Goal: Transaction & Acquisition: Purchase product/service

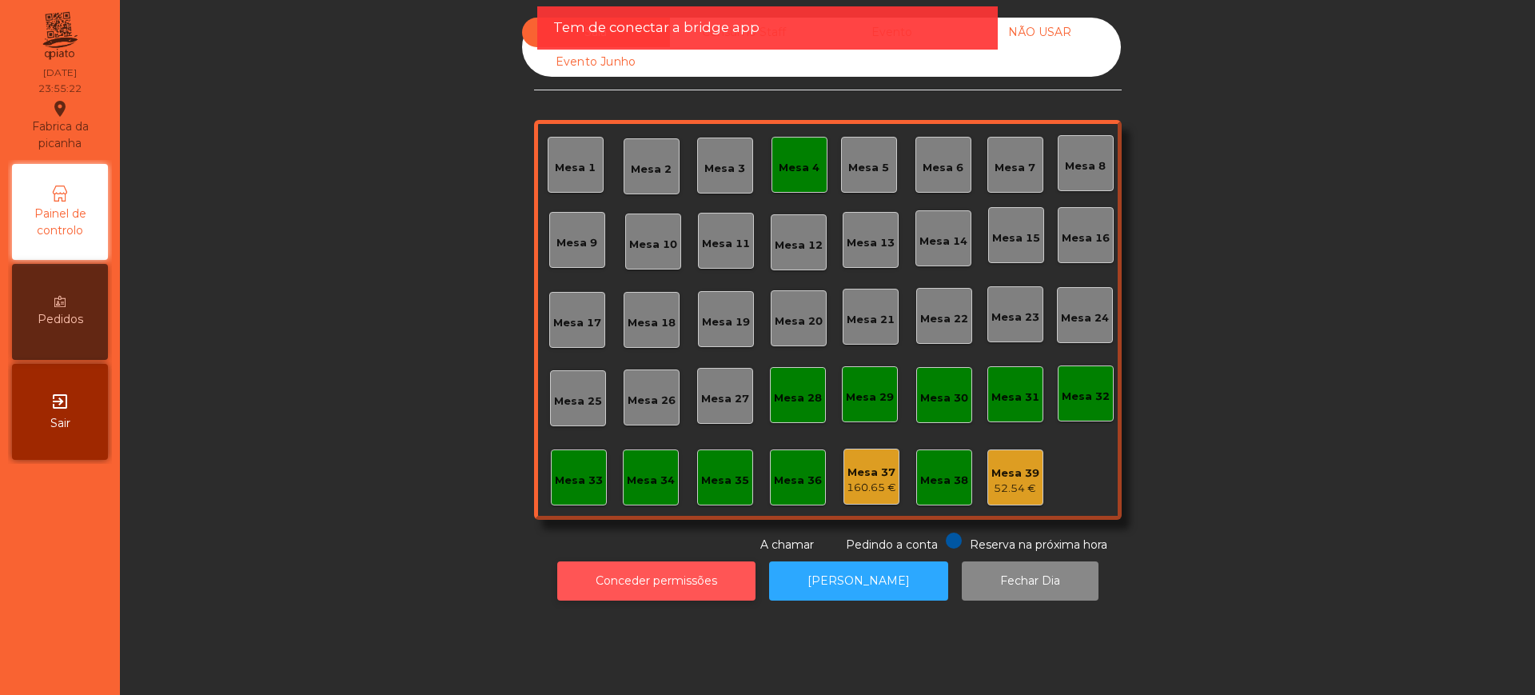
click at [653, 580] on button "Conceder permissões" at bounding box center [656, 580] width 198 height 39
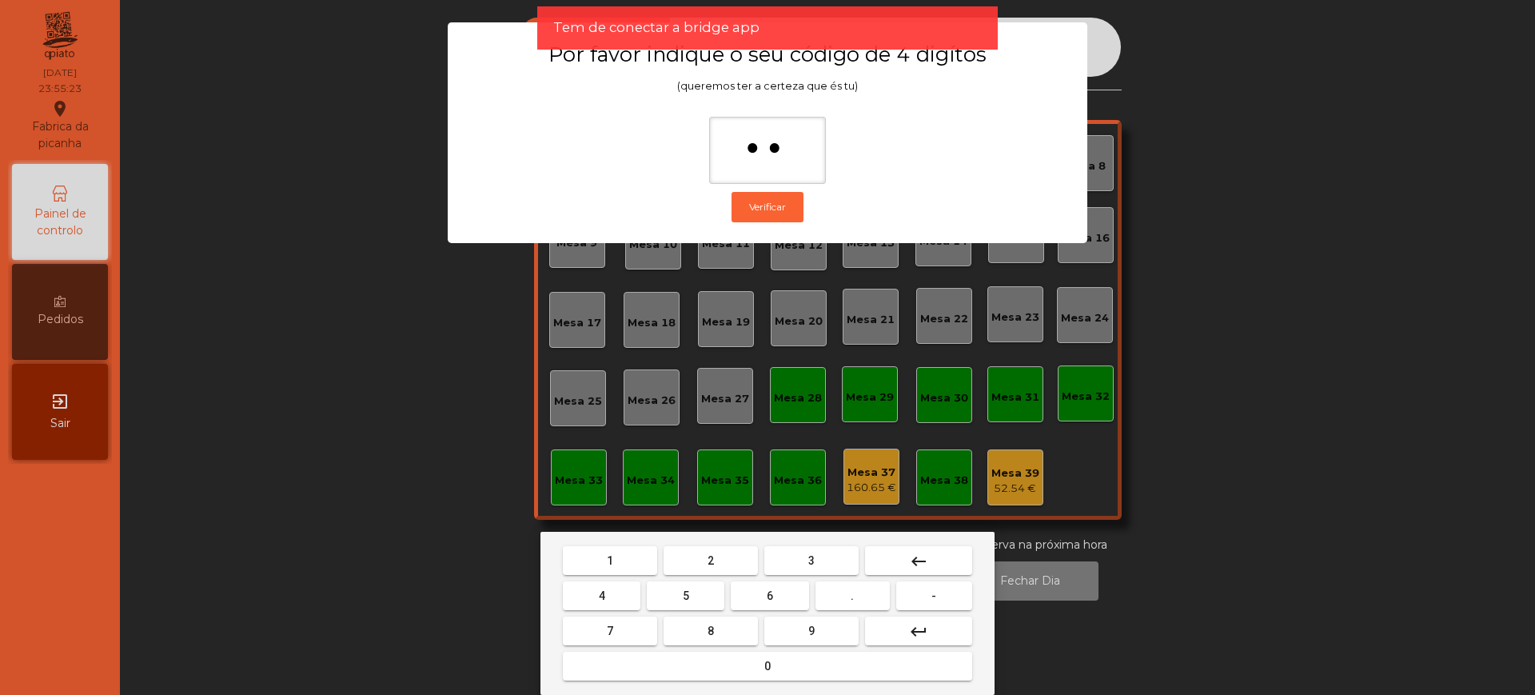
type input "***"
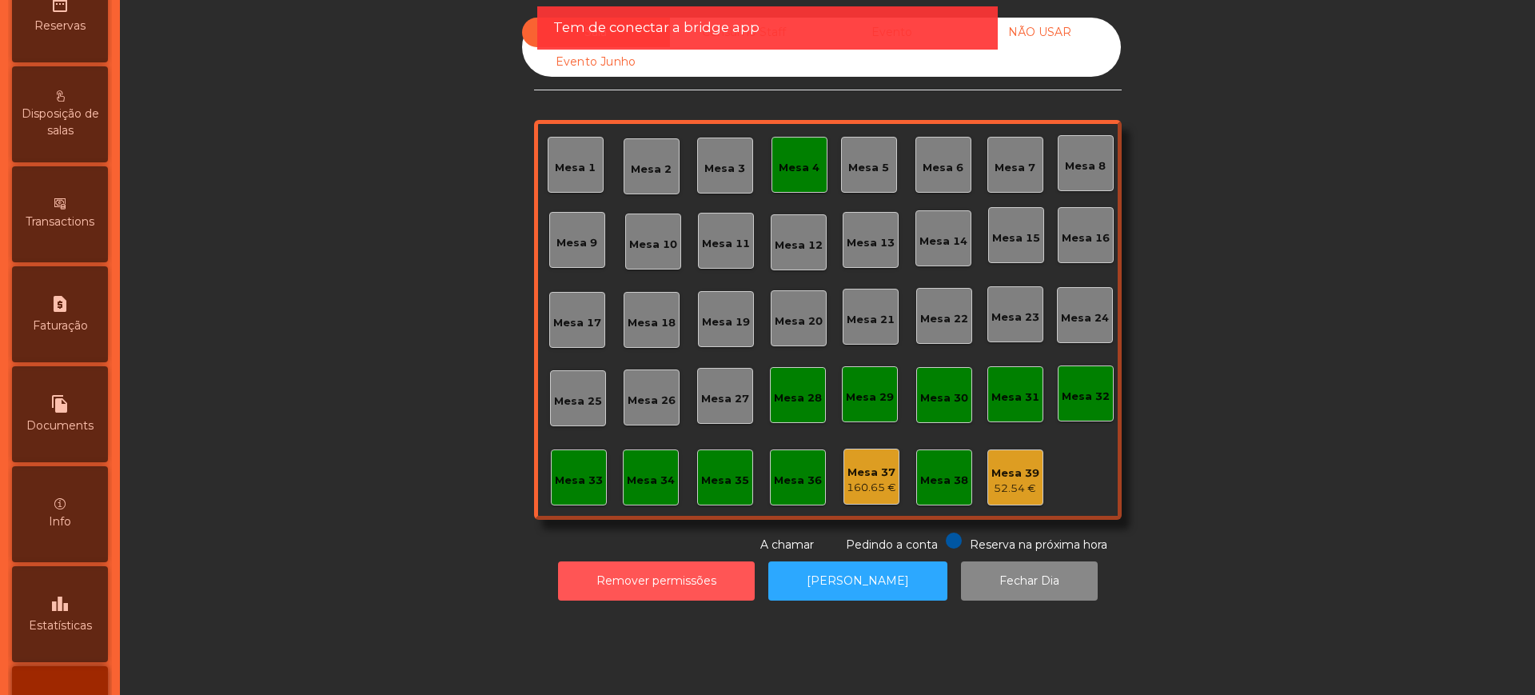
scroll to position [676, 0]
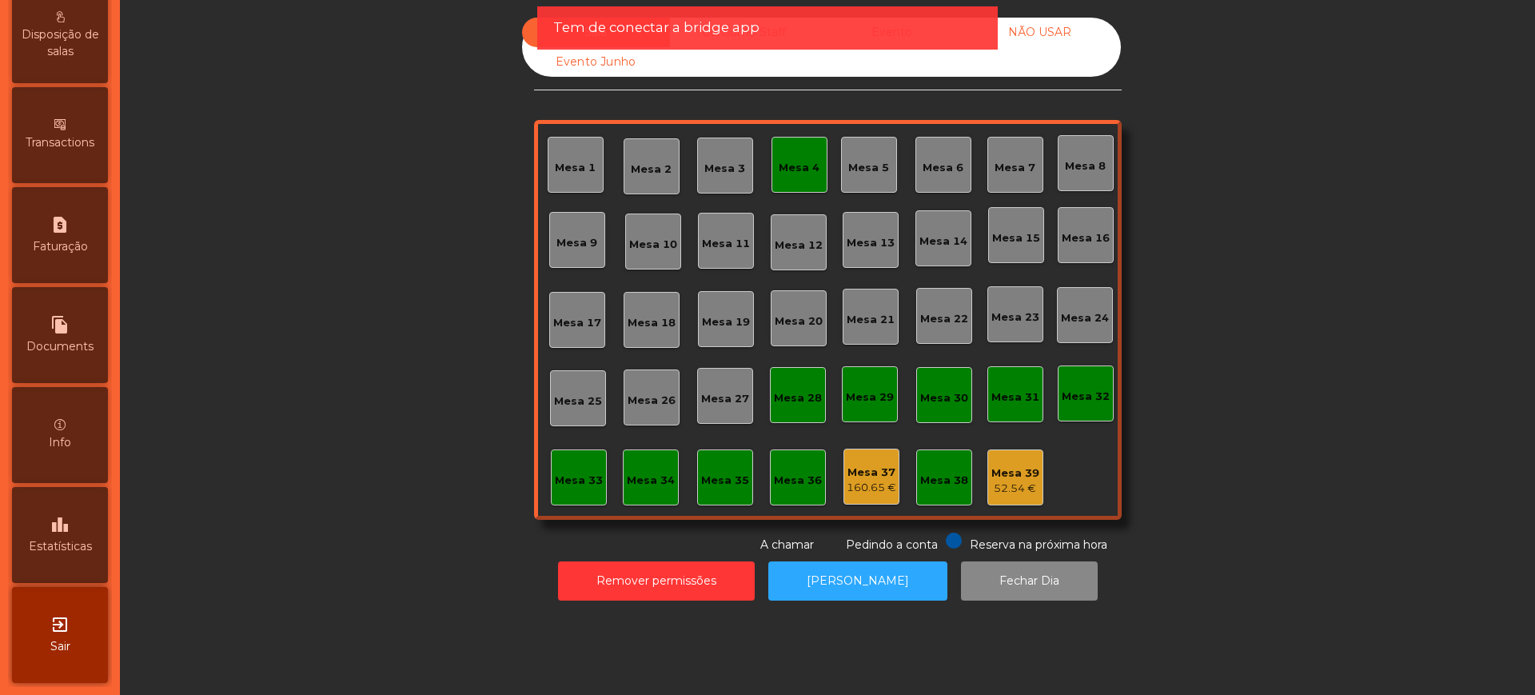
drag, startPoint x: 78, startPoint y: 552, endPoint x: 142, endPoint y: 444, distance: 126.1
click at [78, 554] on span "Estatísticas" at bounding box center [60, 546] width 63 height 17
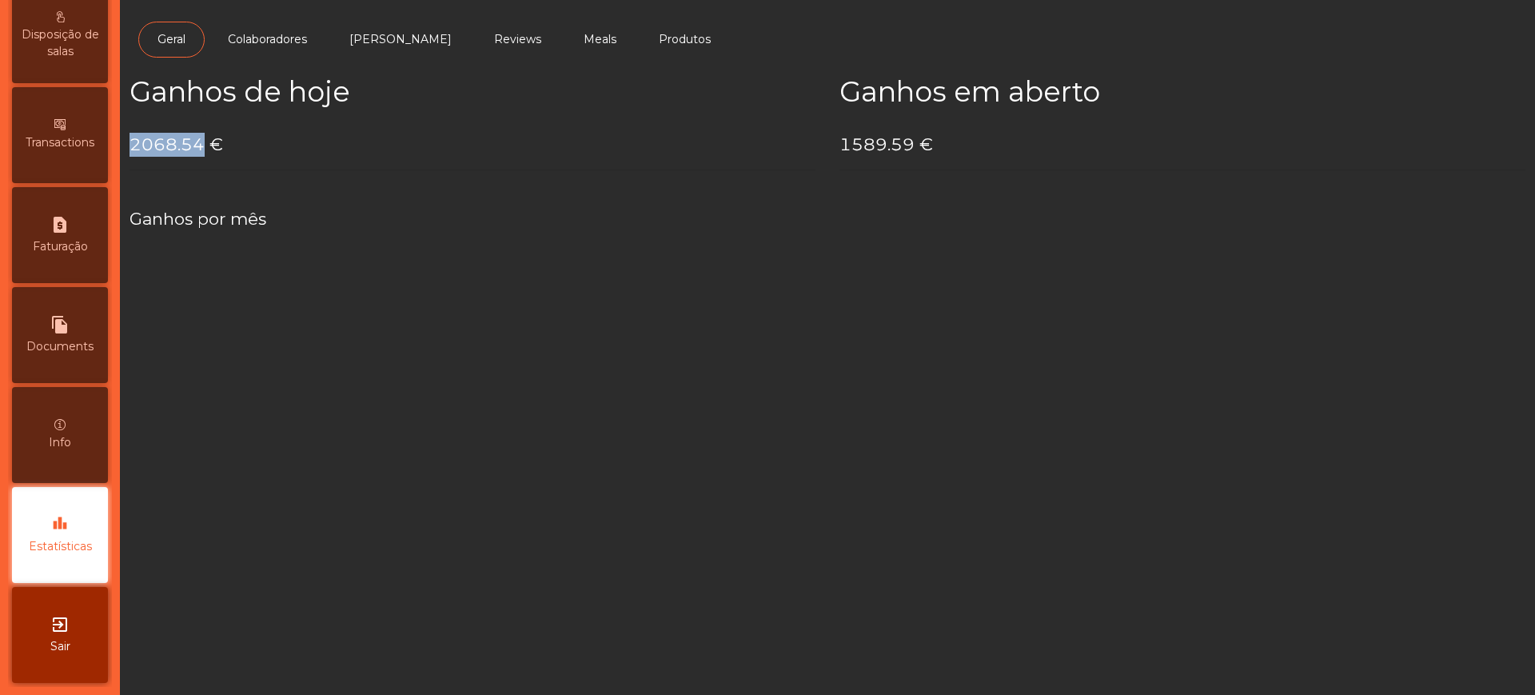
drag, startPoint x: 132, startPoint y: 145, endPoint x: 202, endPoint y: 146, distance: 70.3
click at [202, 146] on h4 "2068.54 €" at bounding box center [472, 145] width 686 height 24
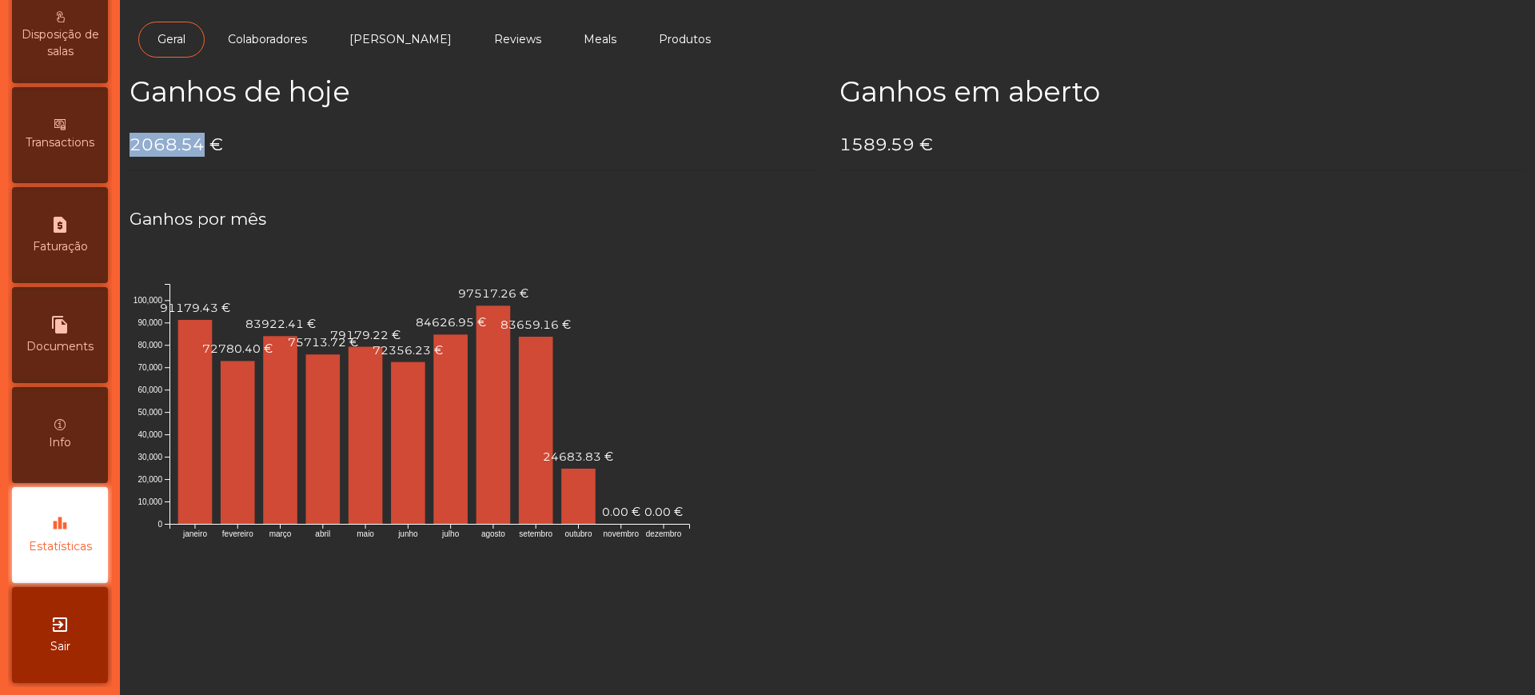
copy h4 "2068.54"
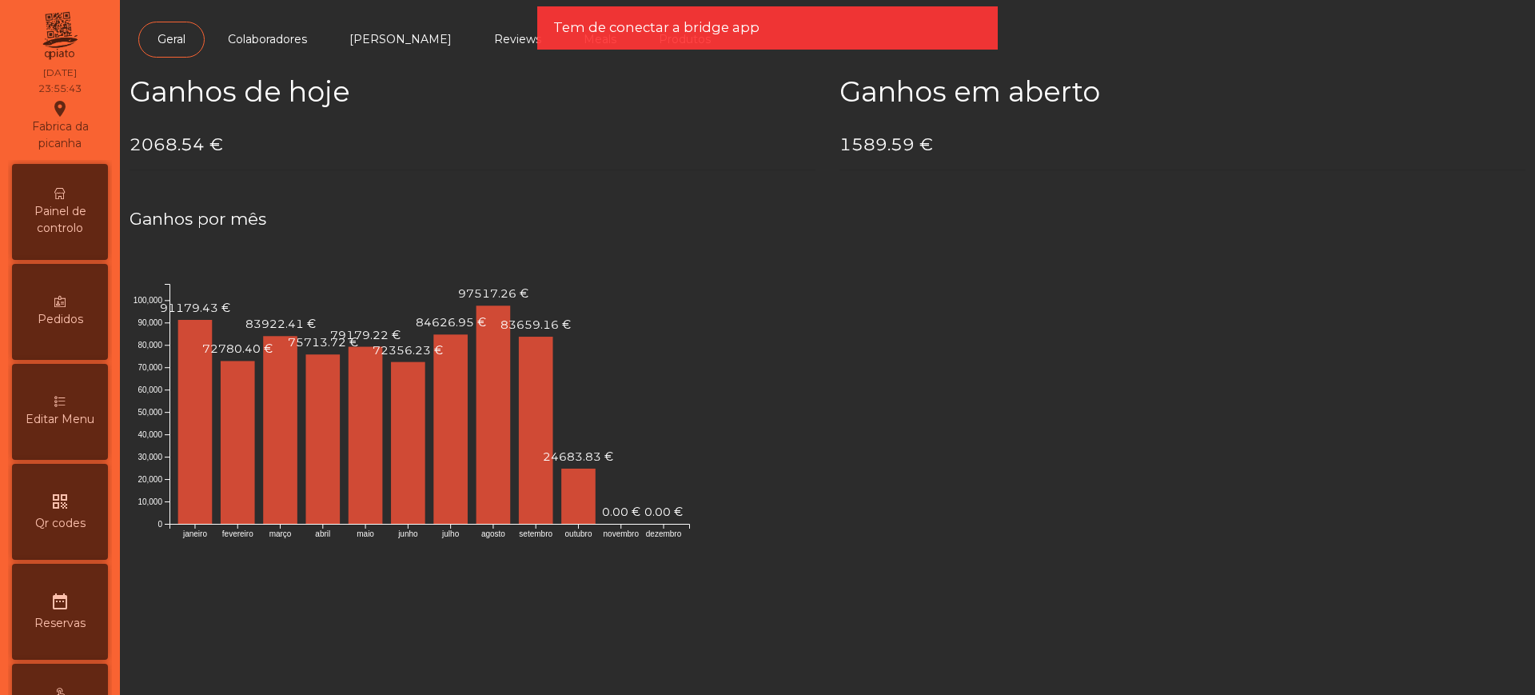
click at [90, 188] on div "Painel de controlo" at bounding box center [60, 212] width 96 height 96
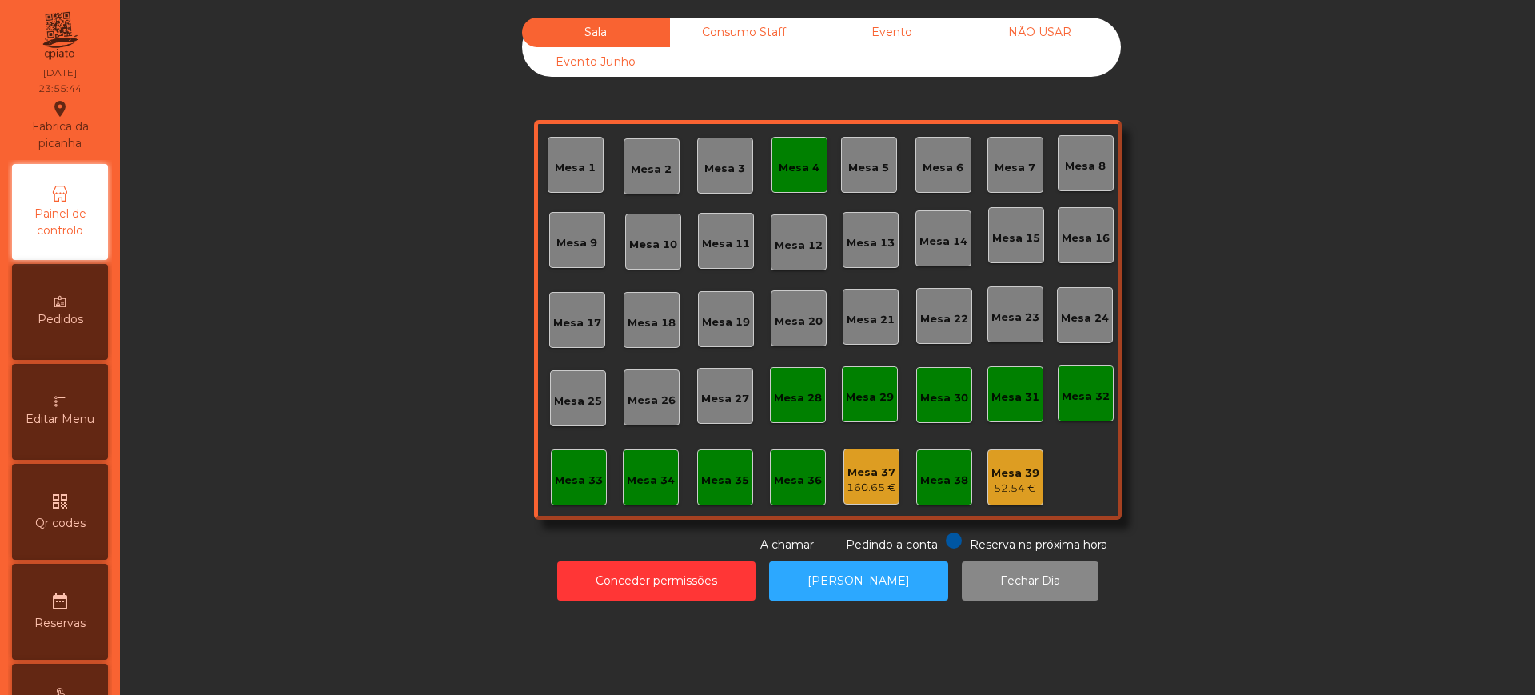
click at [875, 29] on div "Evento" at bounding box center [892, 33] width 148 height 30
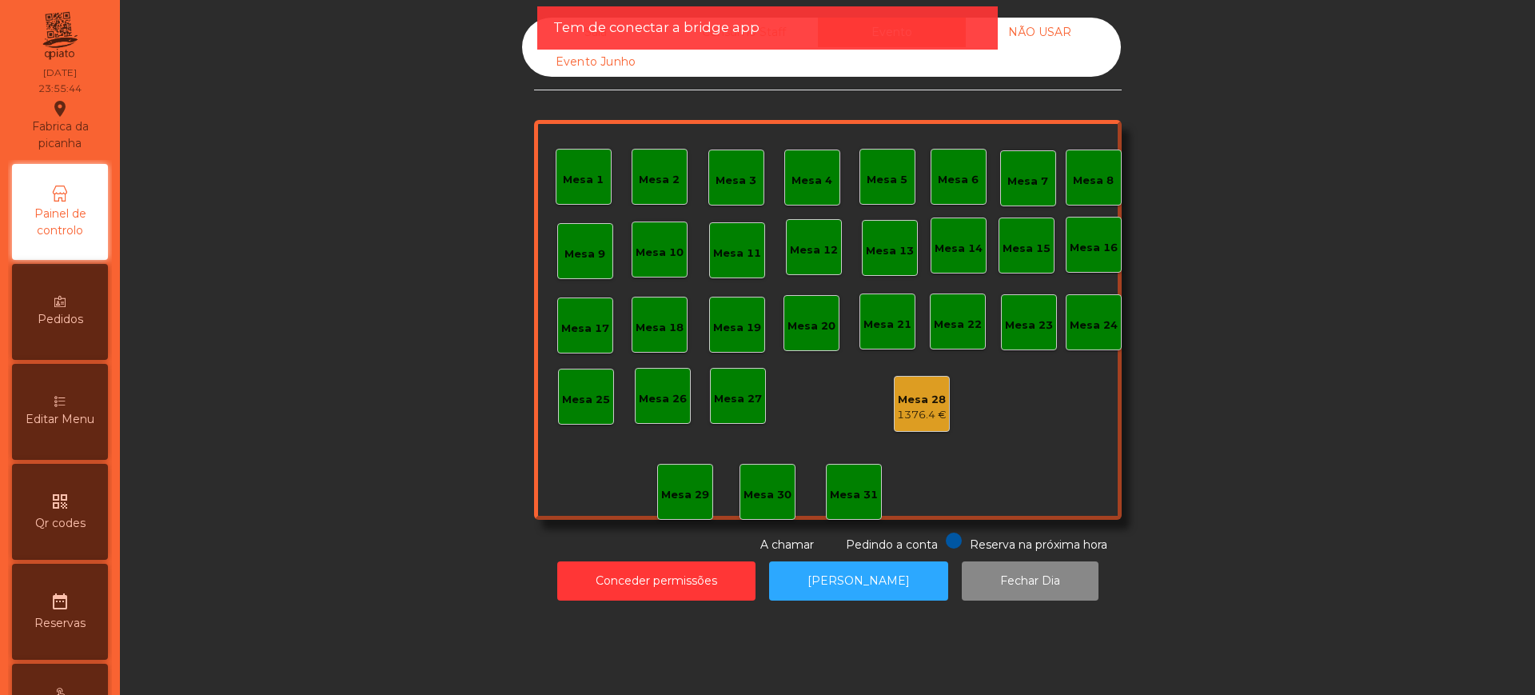
click at [902, 405] on div "Mesa 28" at bounding box center [922, 400] width 50 height 16
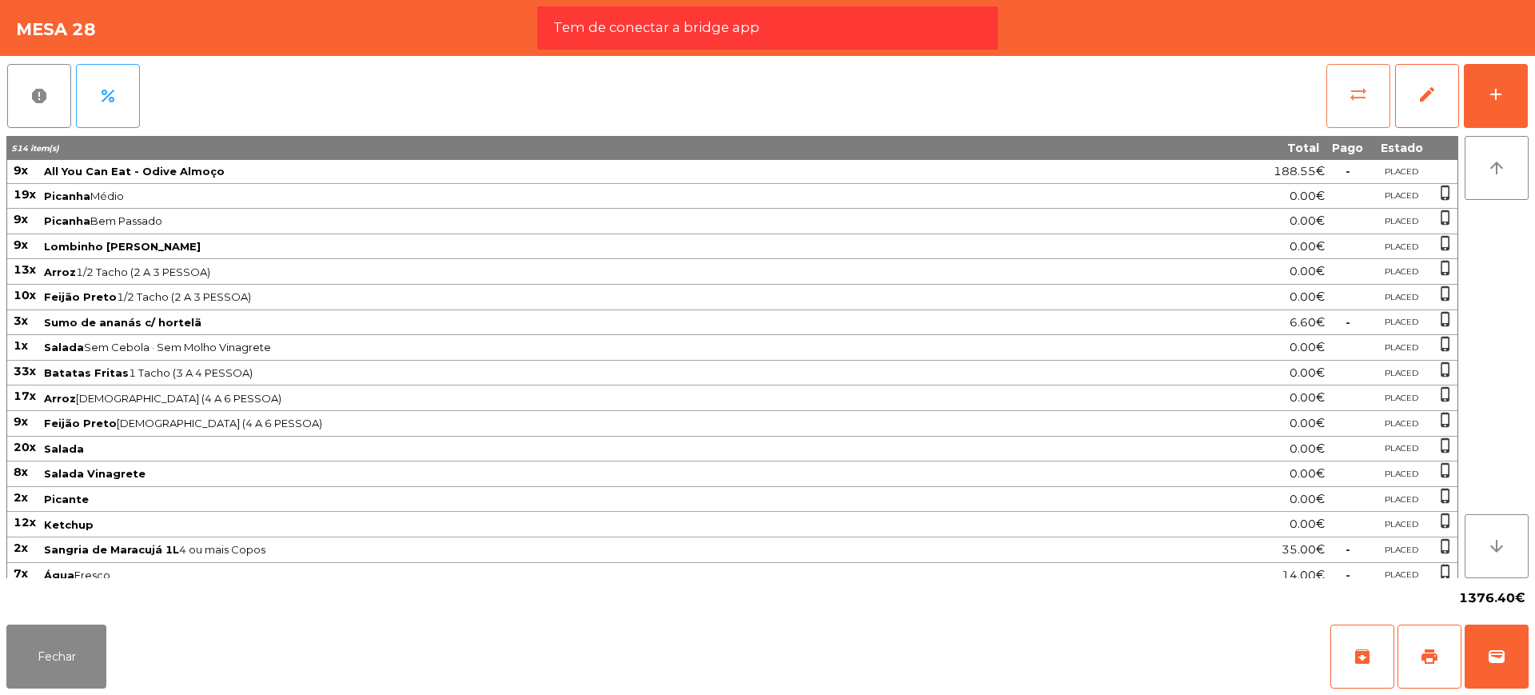
click at [1360, 86] on span "sync_alt" at bounding box center [1357, 94] width 19 height 19
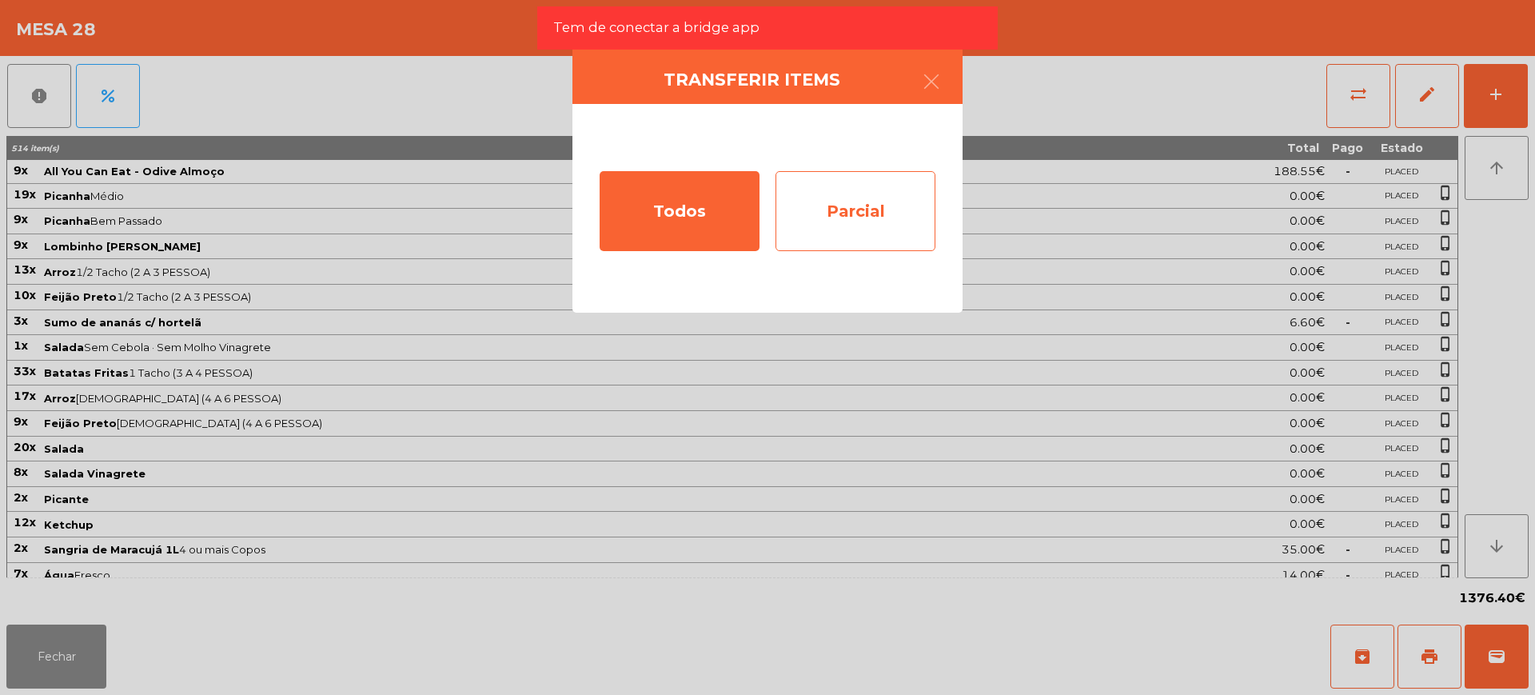
click at [891, 215] on div "Parcial" at bounding box center [855, 211] width 160 height 80
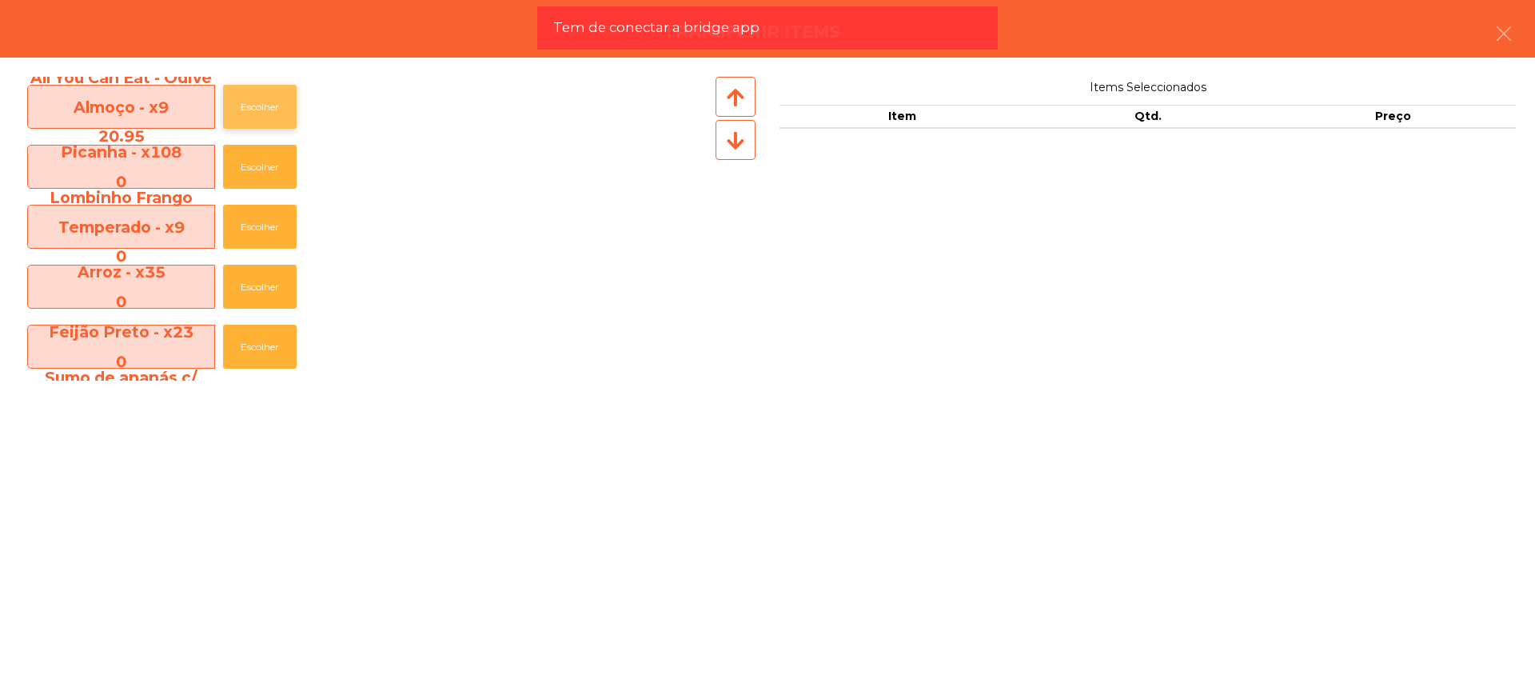
click at [279, 111] on button "Escolher" at bounding box center [260, 107] width 74 height 44
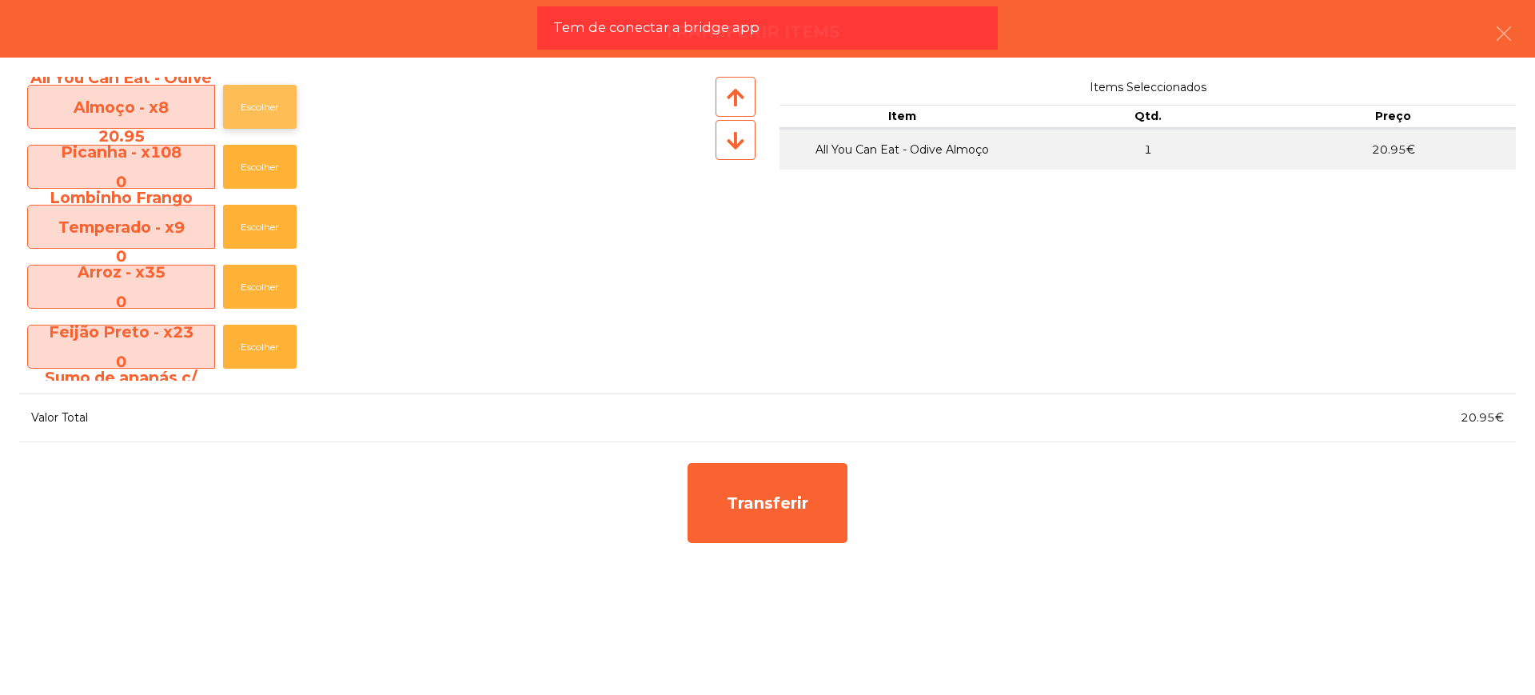
click at [279, 111] on button "Escolher" at bounding box center [260, 107] width 74 height 44
click at [278, 111] on button "Escolher" at bounding box center [260, 107] width 74 height 44
click at [277, 111] on button "Escolher" at bounding box center [260, 107] width 74 height 44
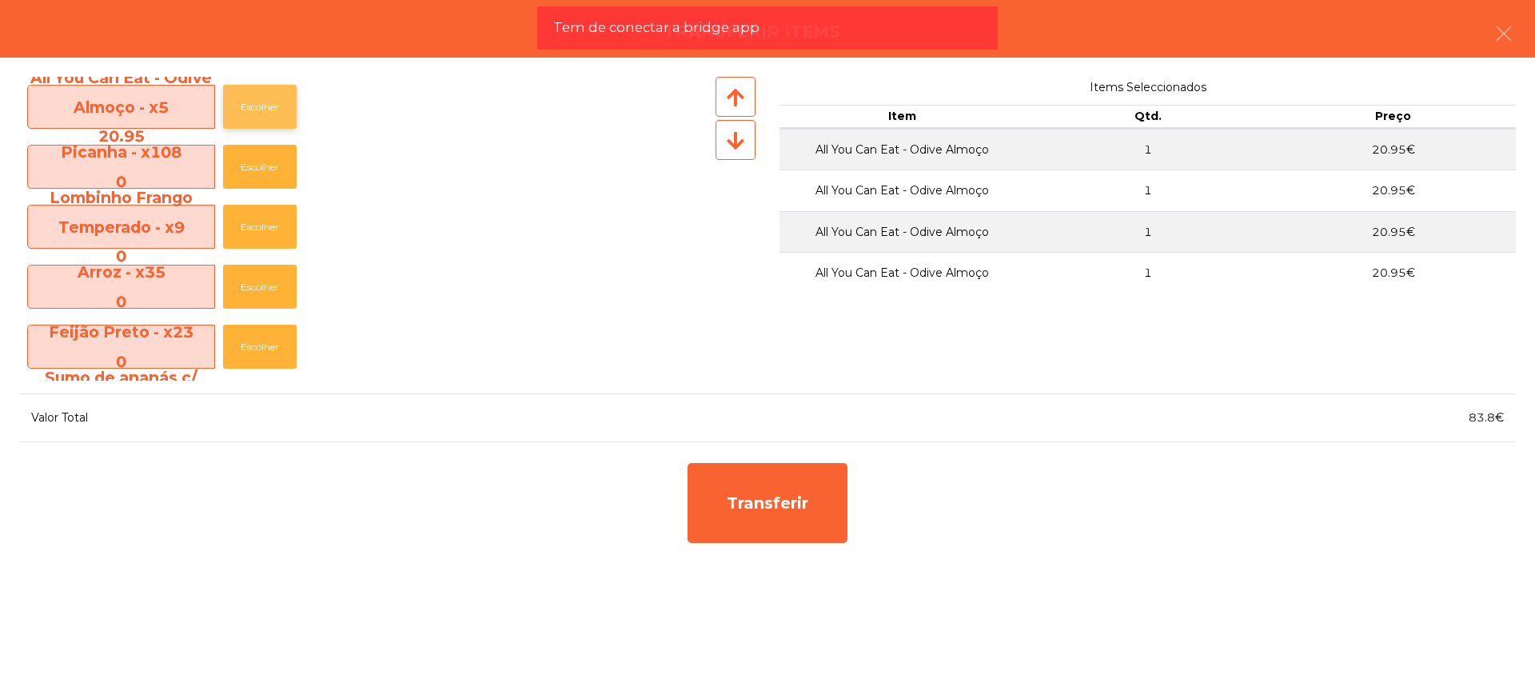
click at [277, 111] on button "Escolher" at bounding box center [260, 107] width 74 height 44
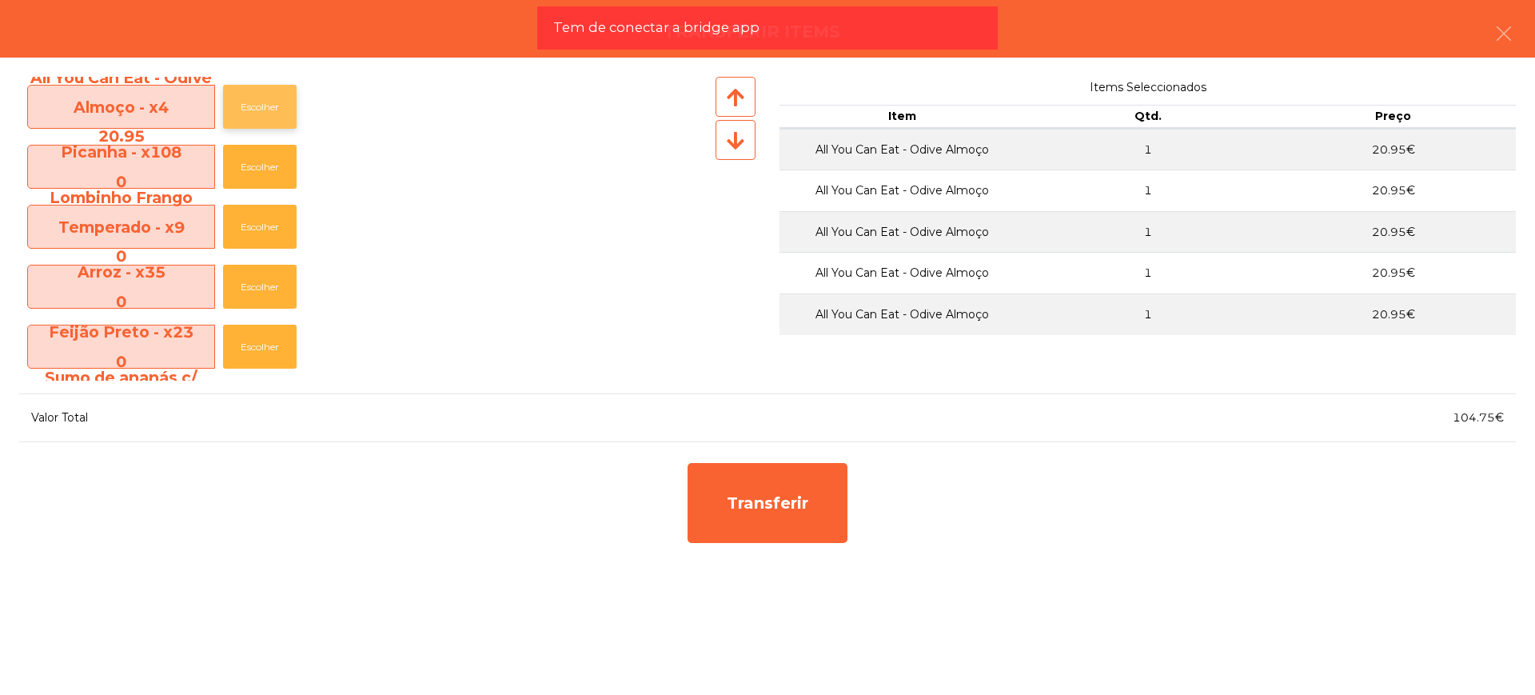
click at [277, 111] on button "Escolher" at bounding box center [260, 107] width 74 height 44
click at [276, 111] on button "Escolher" at bounding box center [260, 107] width 74 height 44
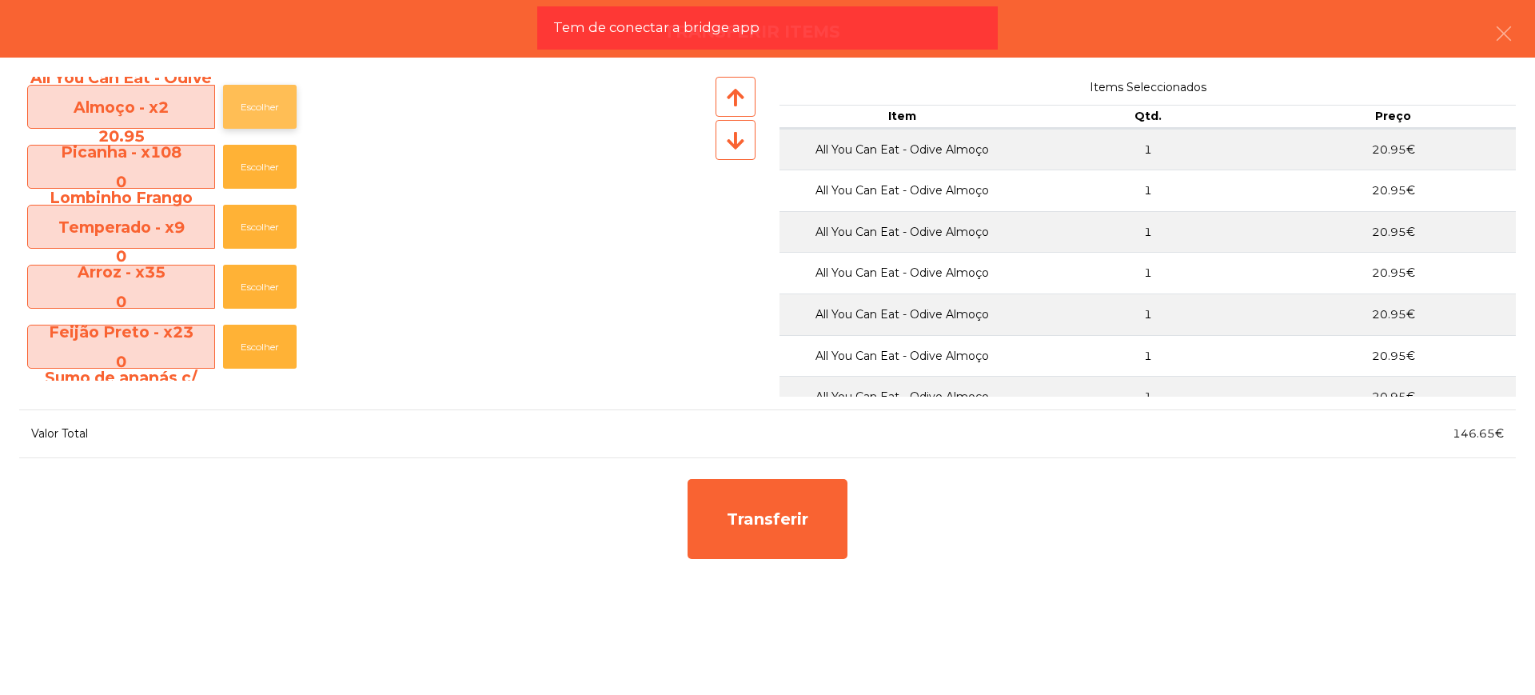
click at [276, 111] on button "Escolher" at bounding box center [260, 107] width 74 height 44
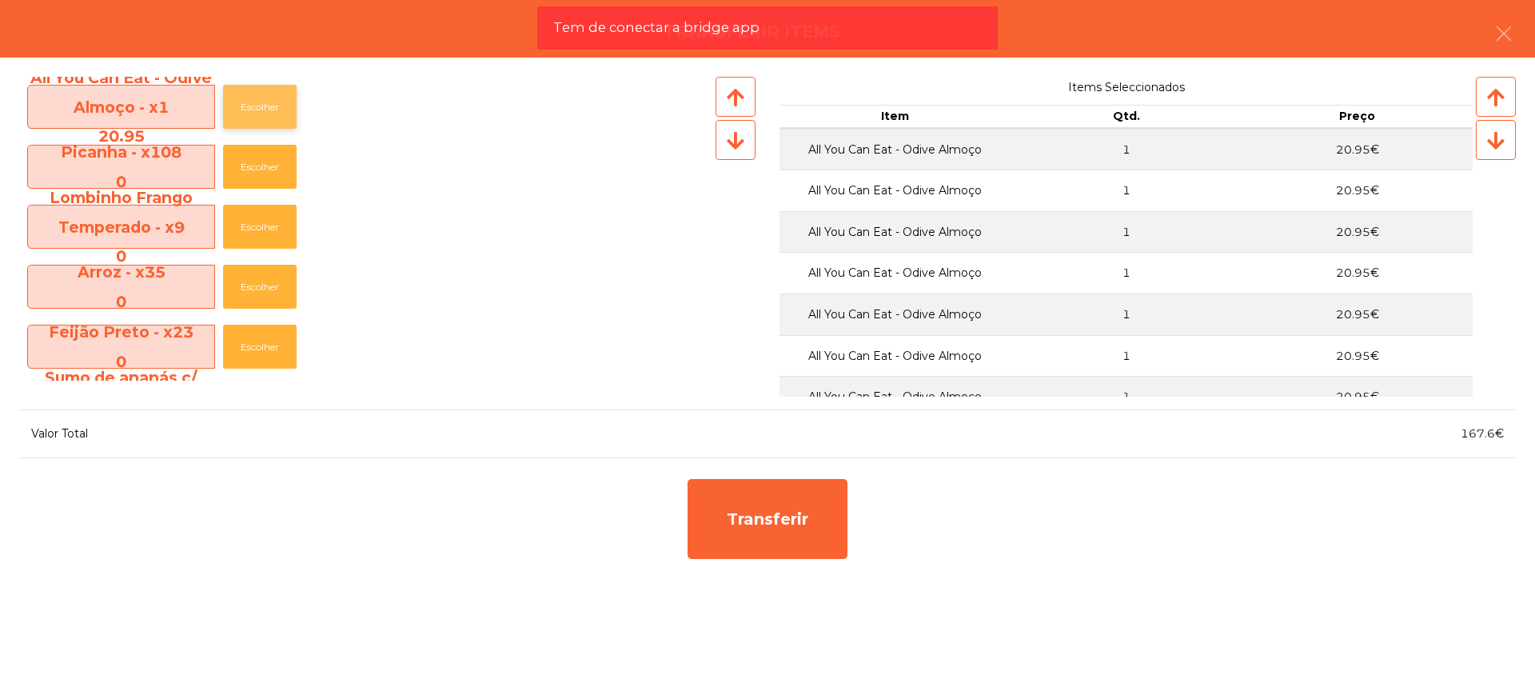
click at [276, 111] on button "Escolher" at bounding box center [260, 107] width 74 height 44
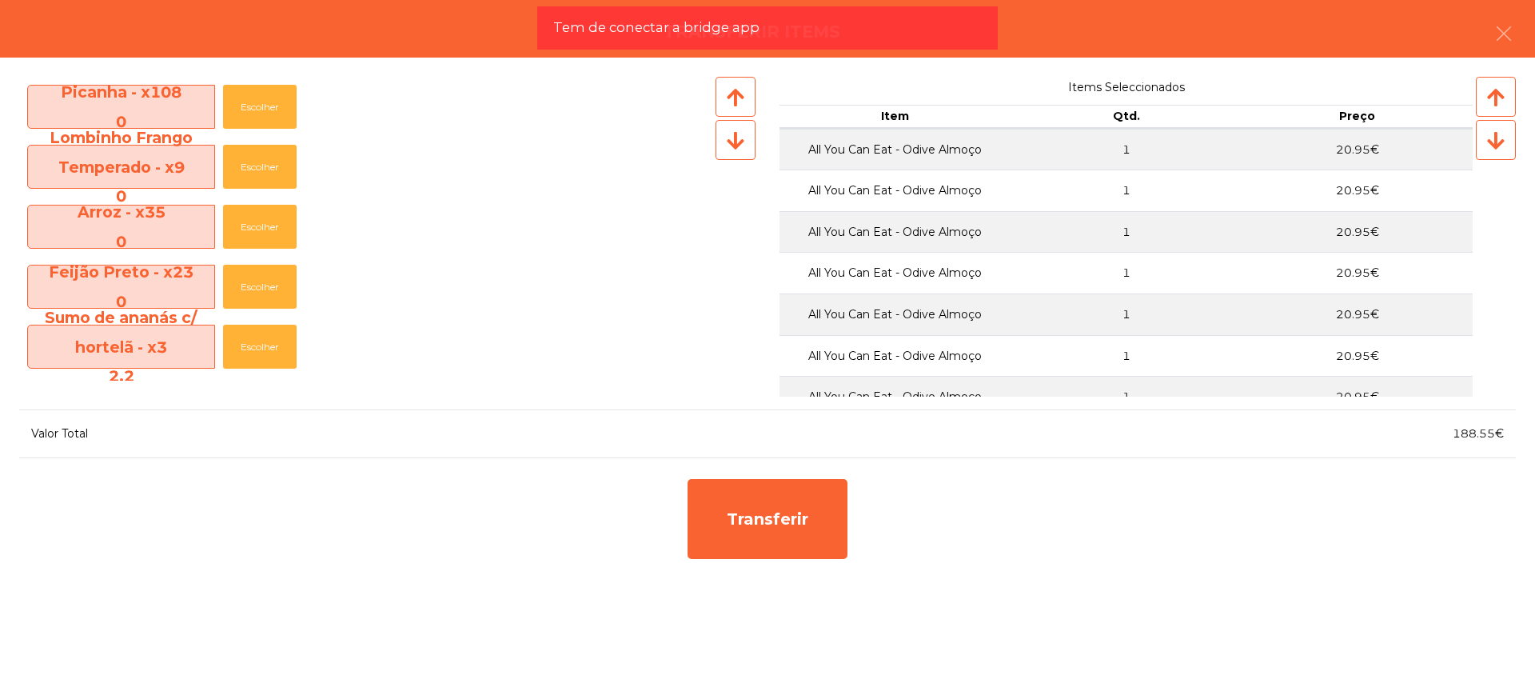
scroll to position [500, 0]
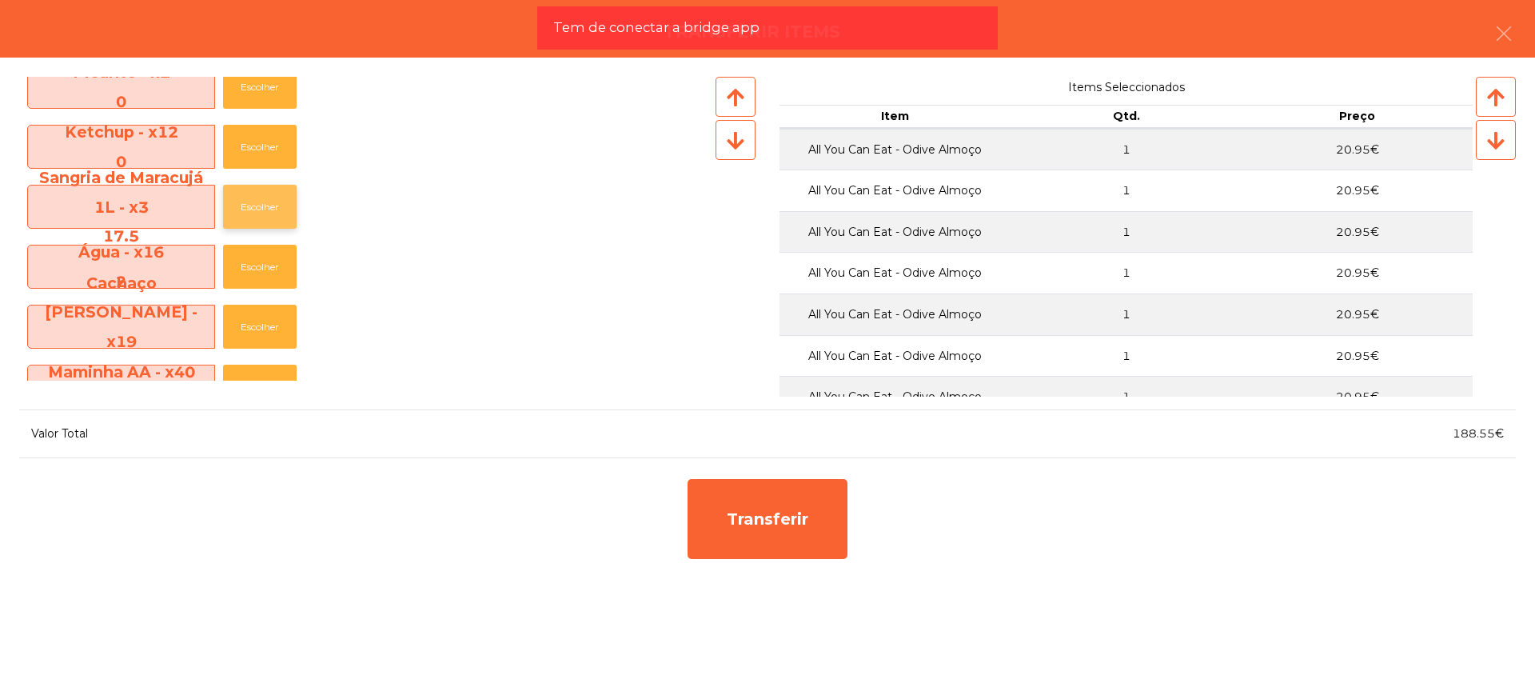
click at [267, 209] on button "Escolher" at bounding box center [260, 207] width 74 height 44
click at [269, 208] on button "Escolher" at bounding box center [260, 207] width 74 height 44
click at [273, 202] on button "Escolher" at bounding box center [260, 207] width 74 height 44
click at [273, 201] on button "Escolher" at bounding box center [260, 207] width 74 height 44
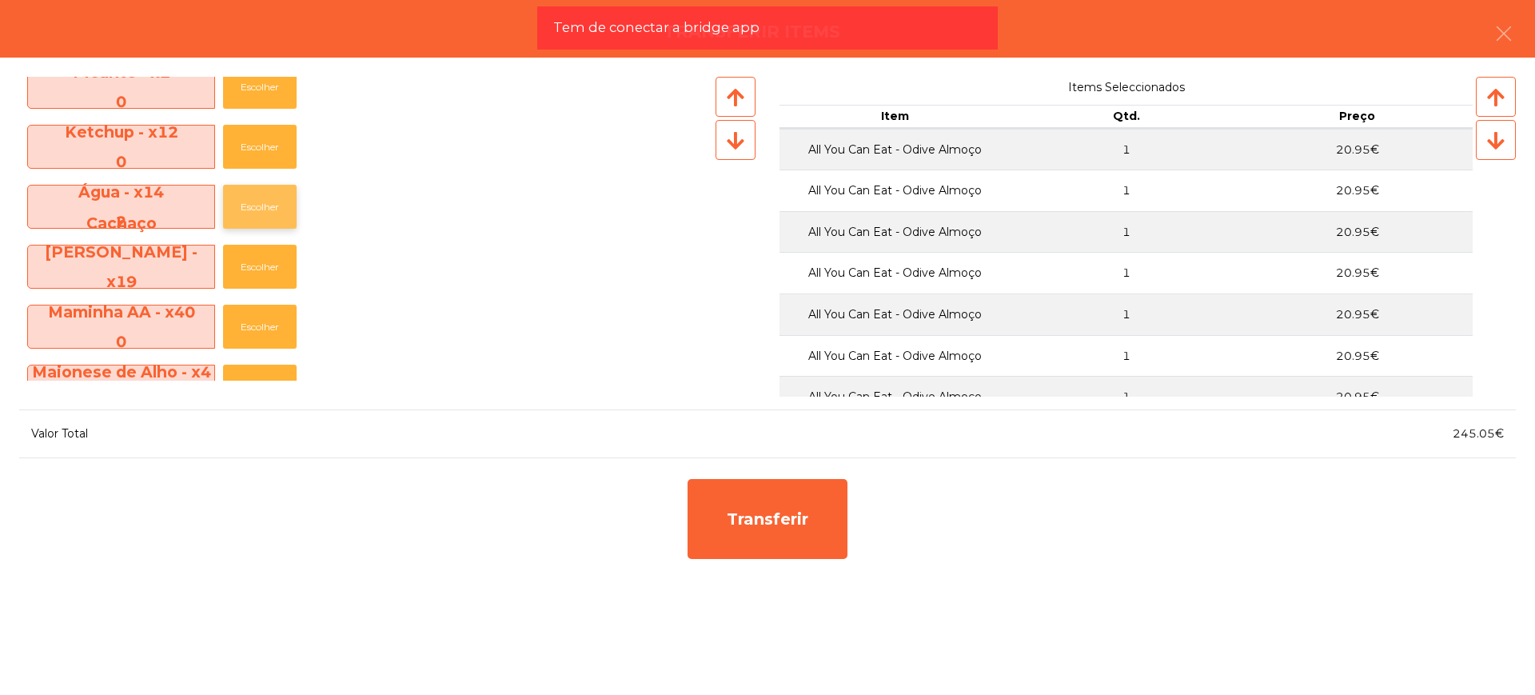
click at [274, 201] on button "Escolher" at bounding box center [260, 207] width 74 height 44
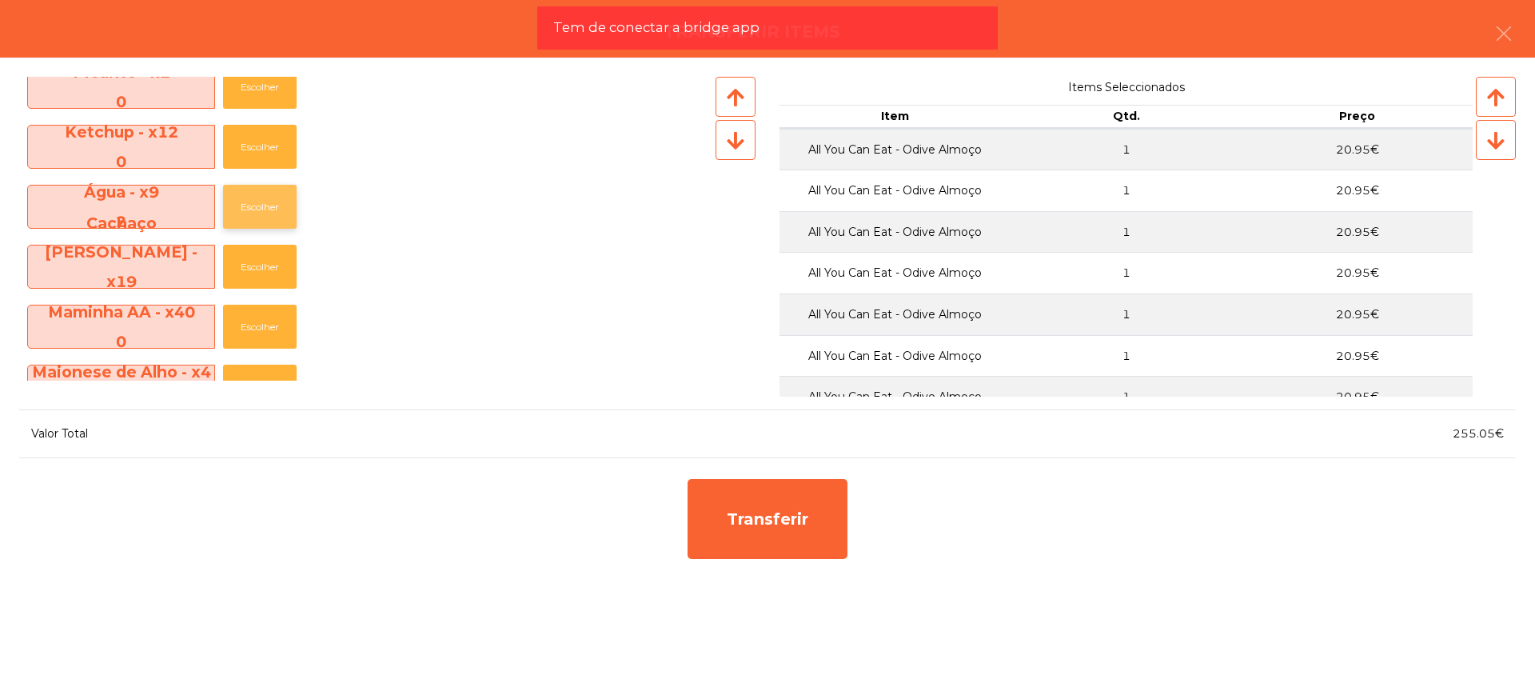
click at [274, 201] on button "Escolher" at bounding box center [260, 207] width 74 height 44
click at [273, 201] on button "Escolher" at bounding box center [260, 207] width 74 height 44
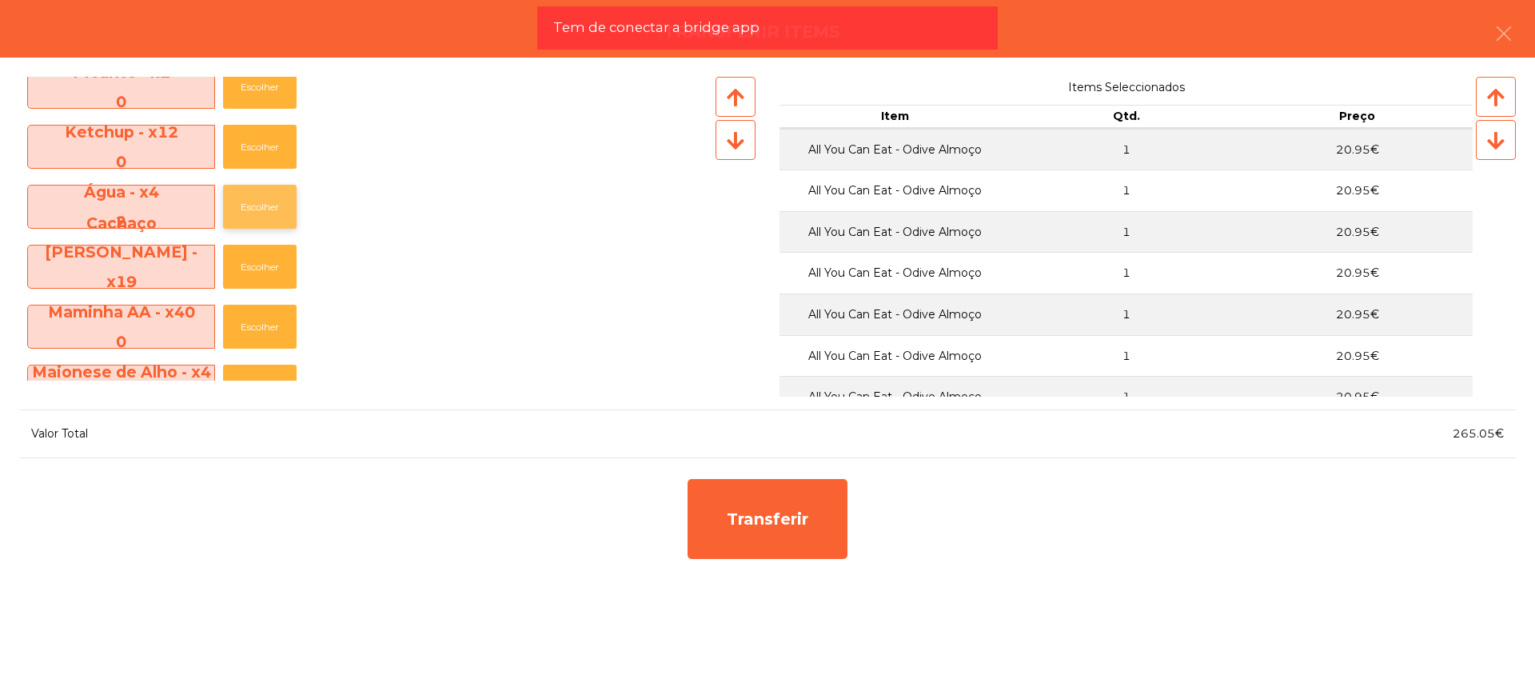
click at [271, 197] on button "Escolher" at bounding box center [260, 207] width 74 height 44
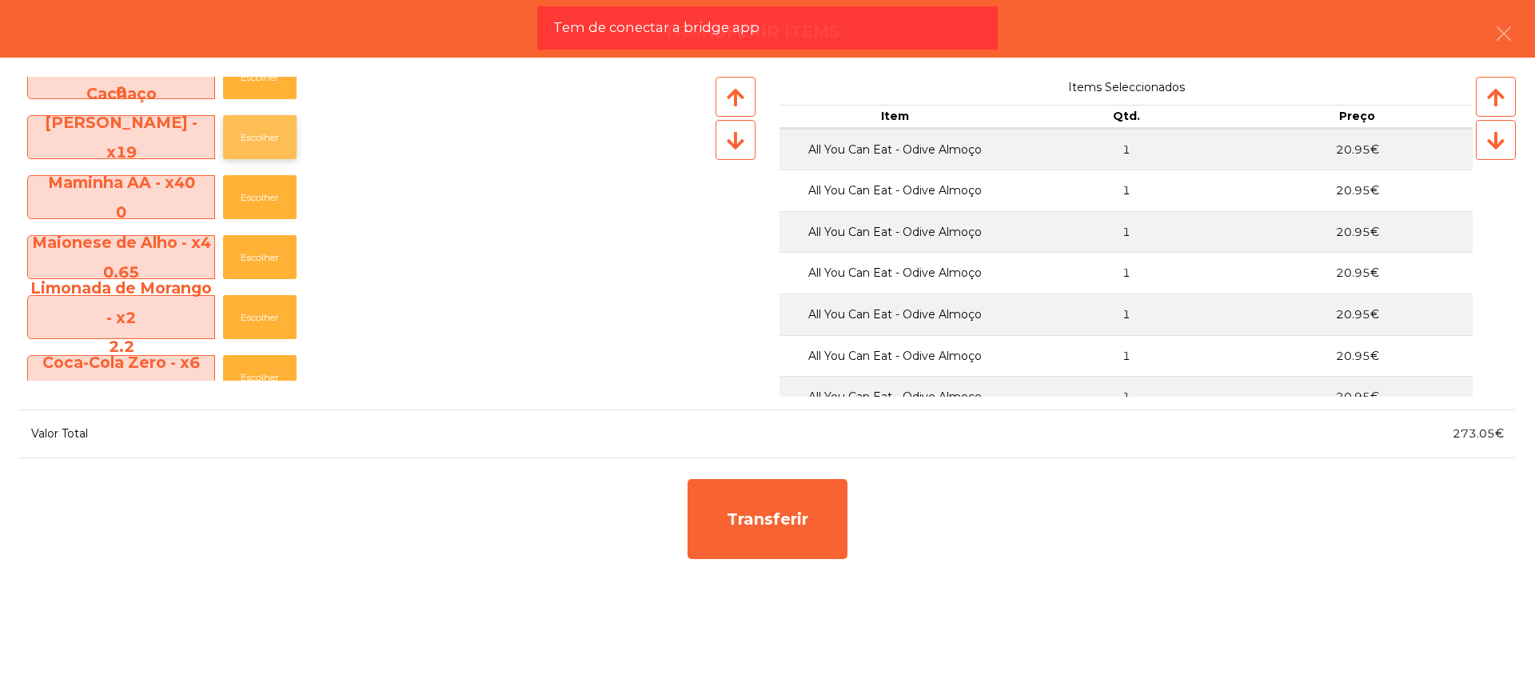
scroll to position [699, 0]
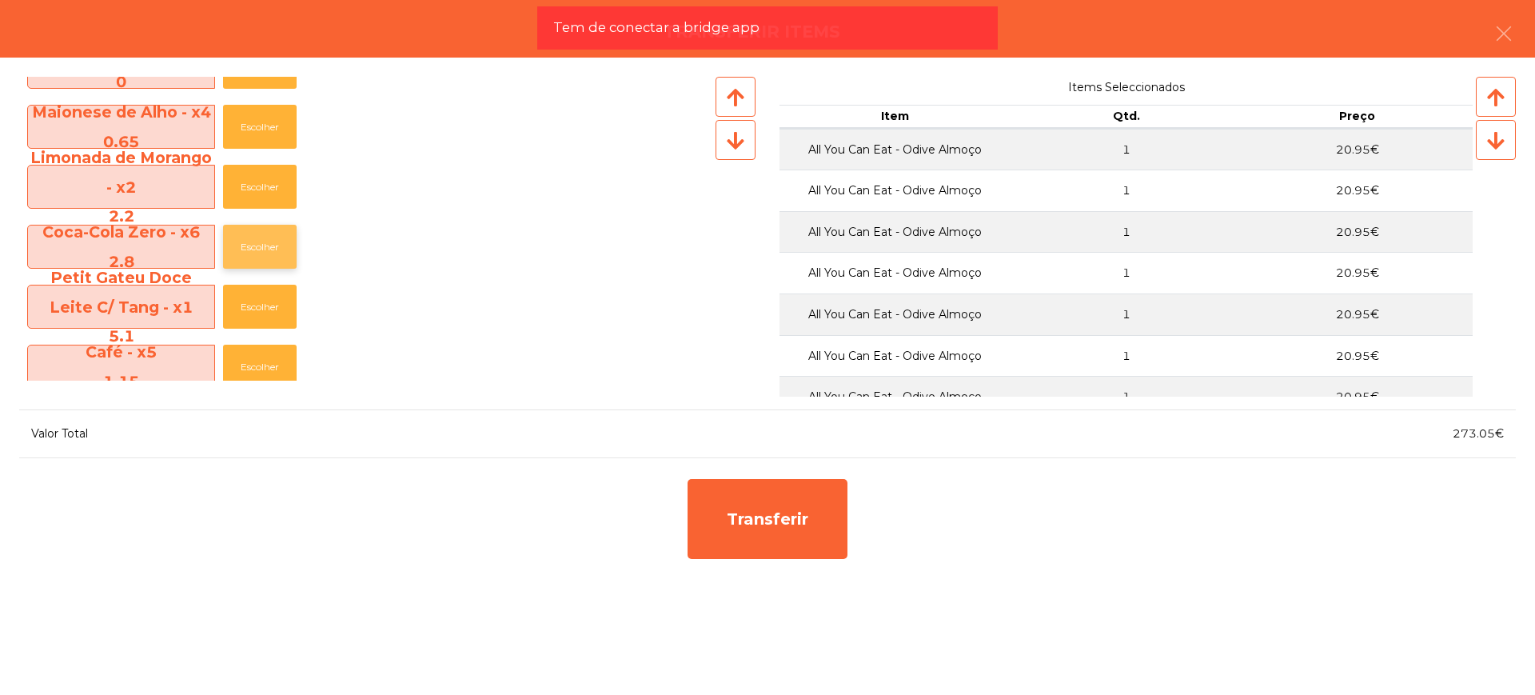
click at [273, 241] on button "Escolher" at bounding box center [260, 247] width 74 height 44
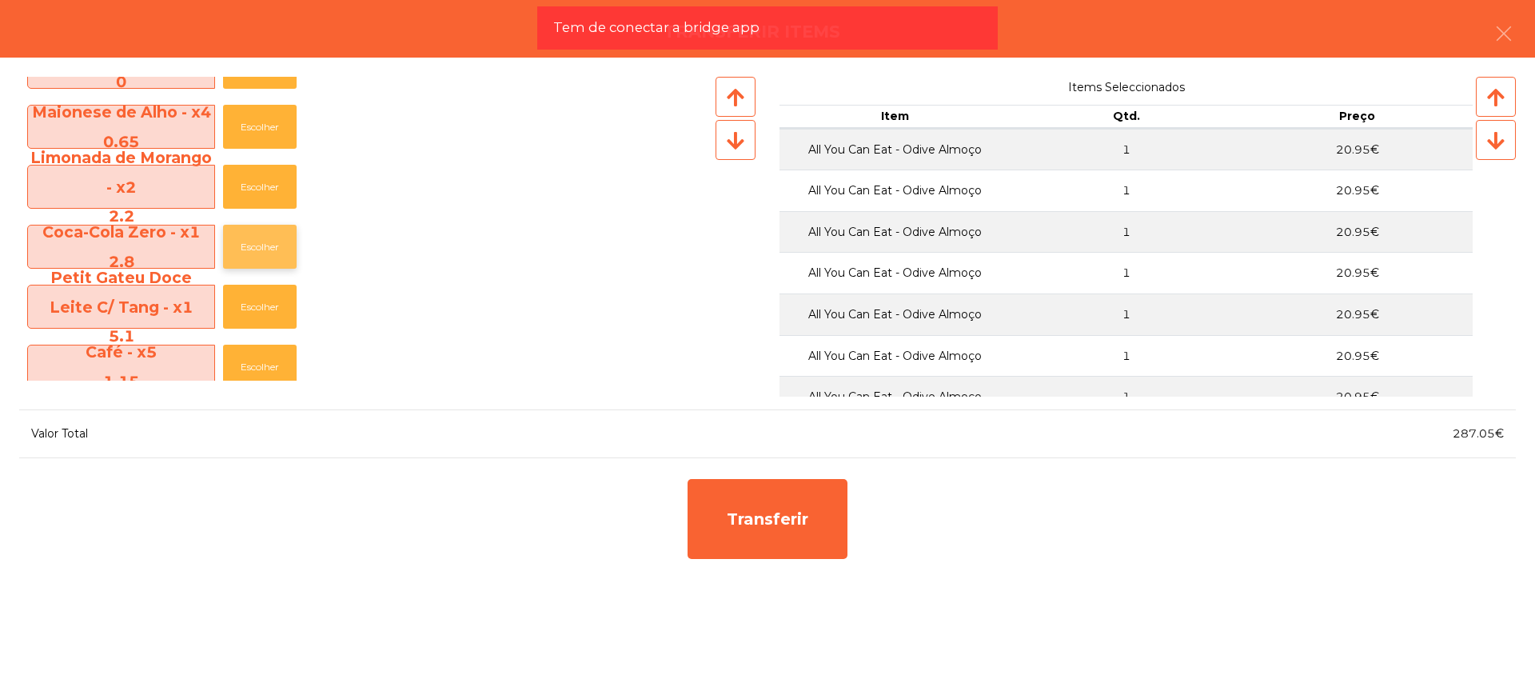
click at [273, 241] on button "Escolher" at bounding box center [260, 247] width 74 height 44
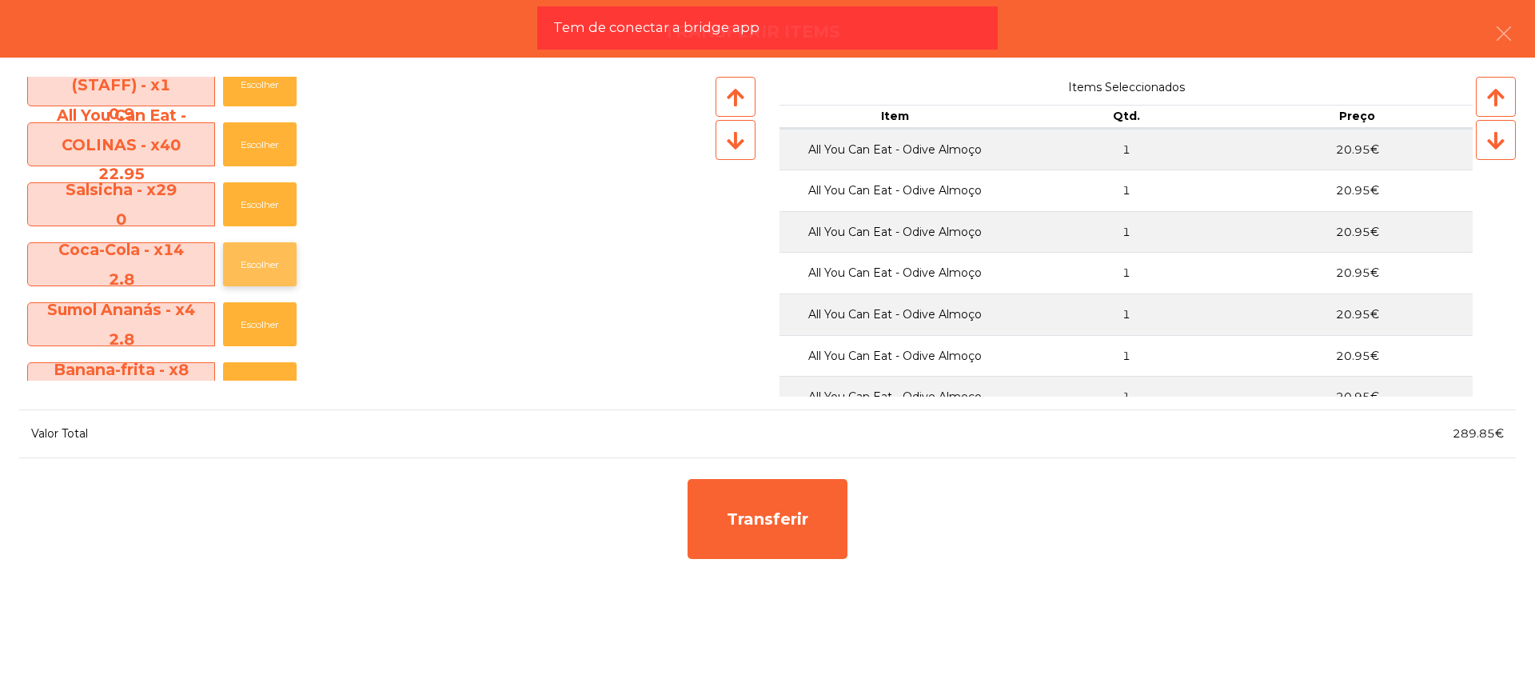
scroll to position [1499, 0]
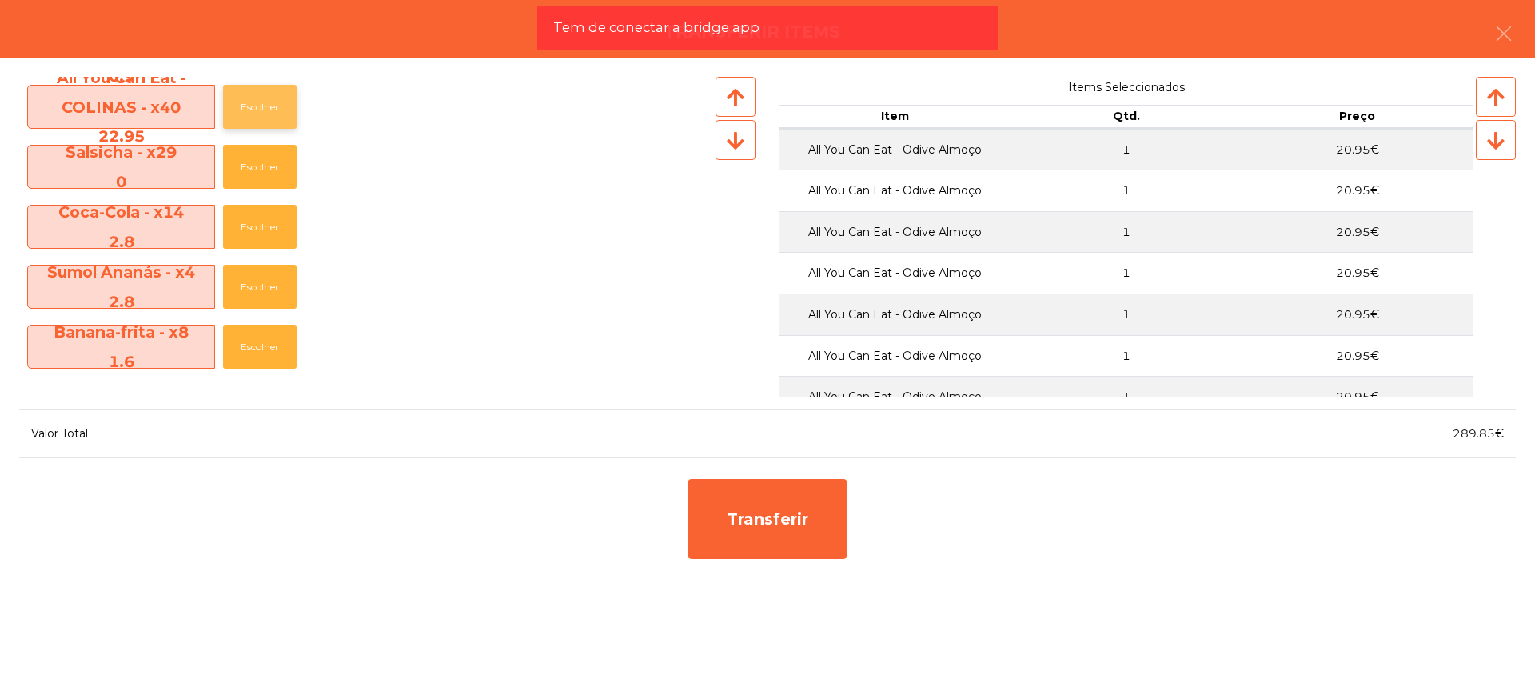
click at [262, 124] on button "Escolher" at bounding box center [260, 107] width 74 height 44
click at [263, 120] on button "Escolher" at bounding box center [260, 107] width 74 height 44
click at [264, 115] on button "Escolher" at bounding box center [260, 107] width 74 height 44
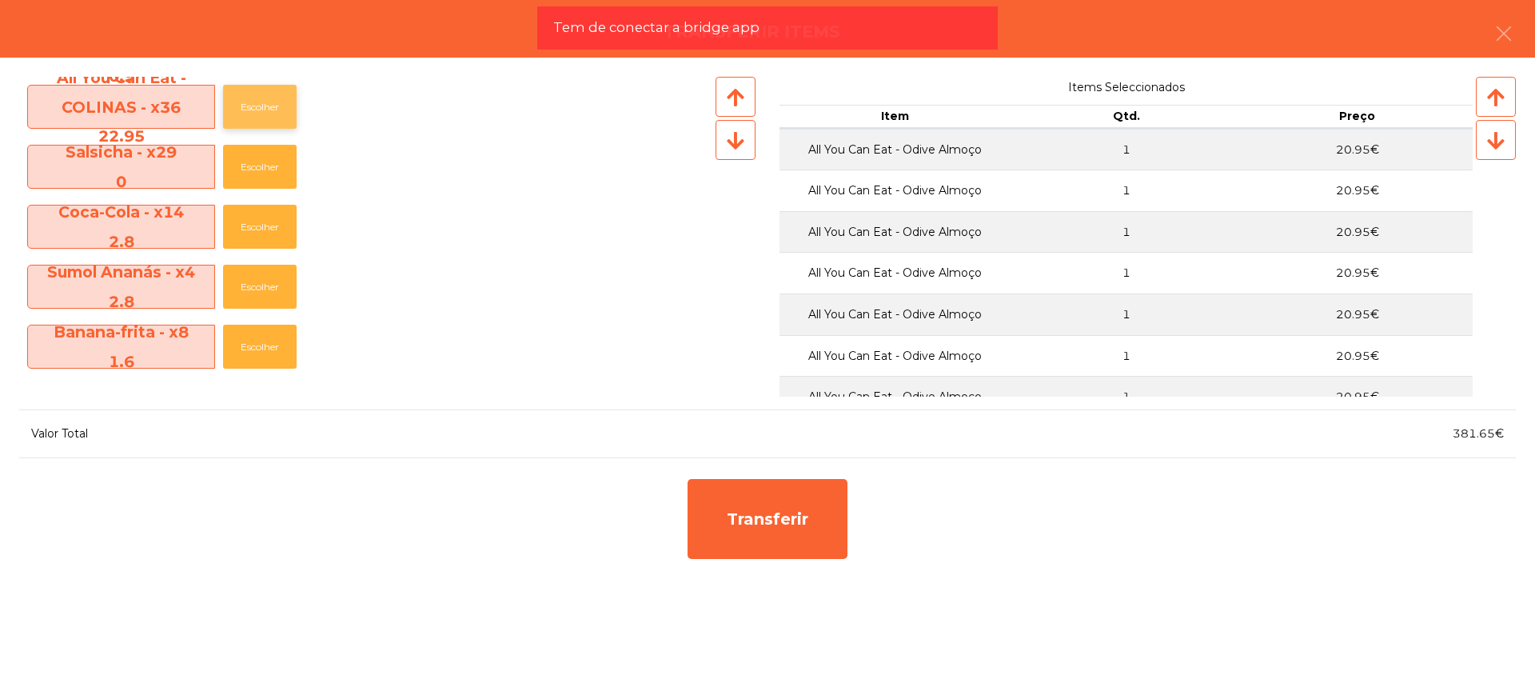
click at [264, 115] on button "Escolher" at bounding box center [260, 107] width 74 height 44
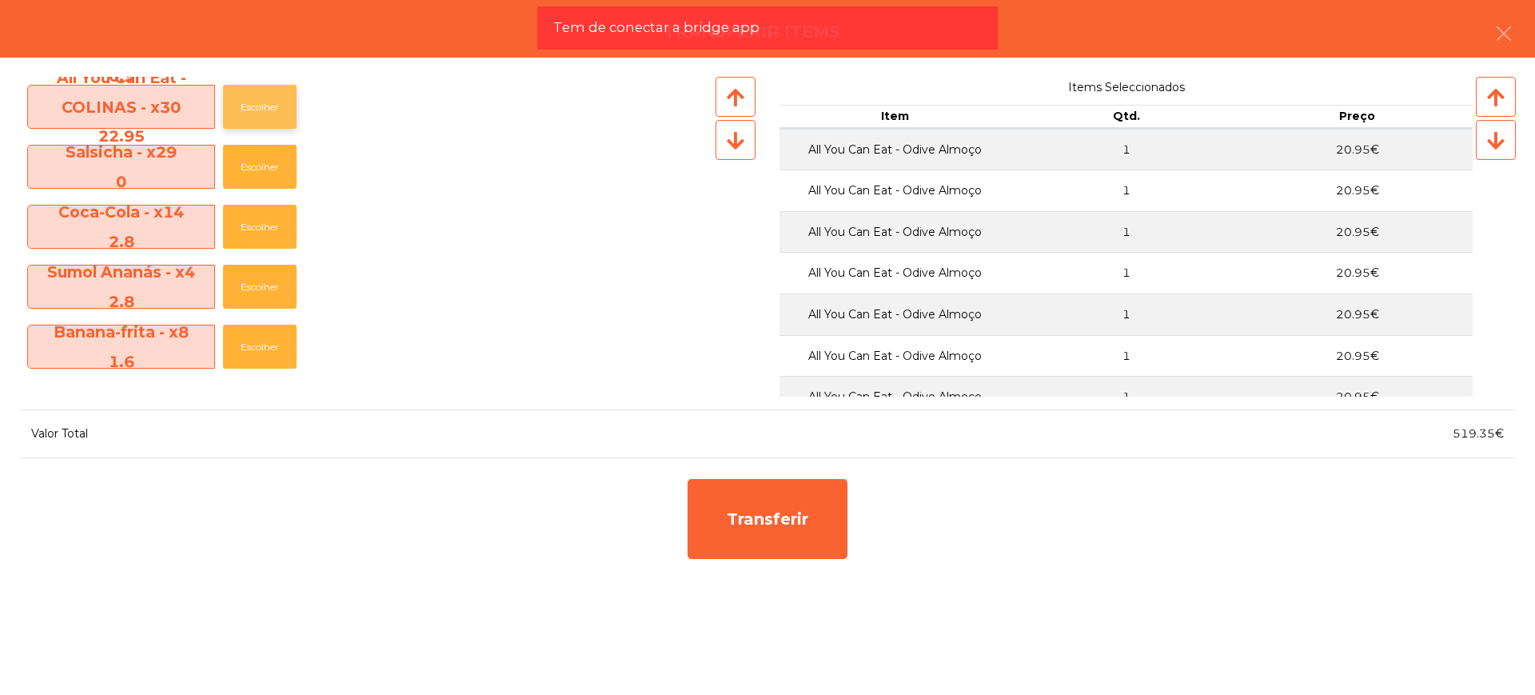
click at [264, 115] on button "Escolher" at bounding box center [260, 107] width 74 height 44
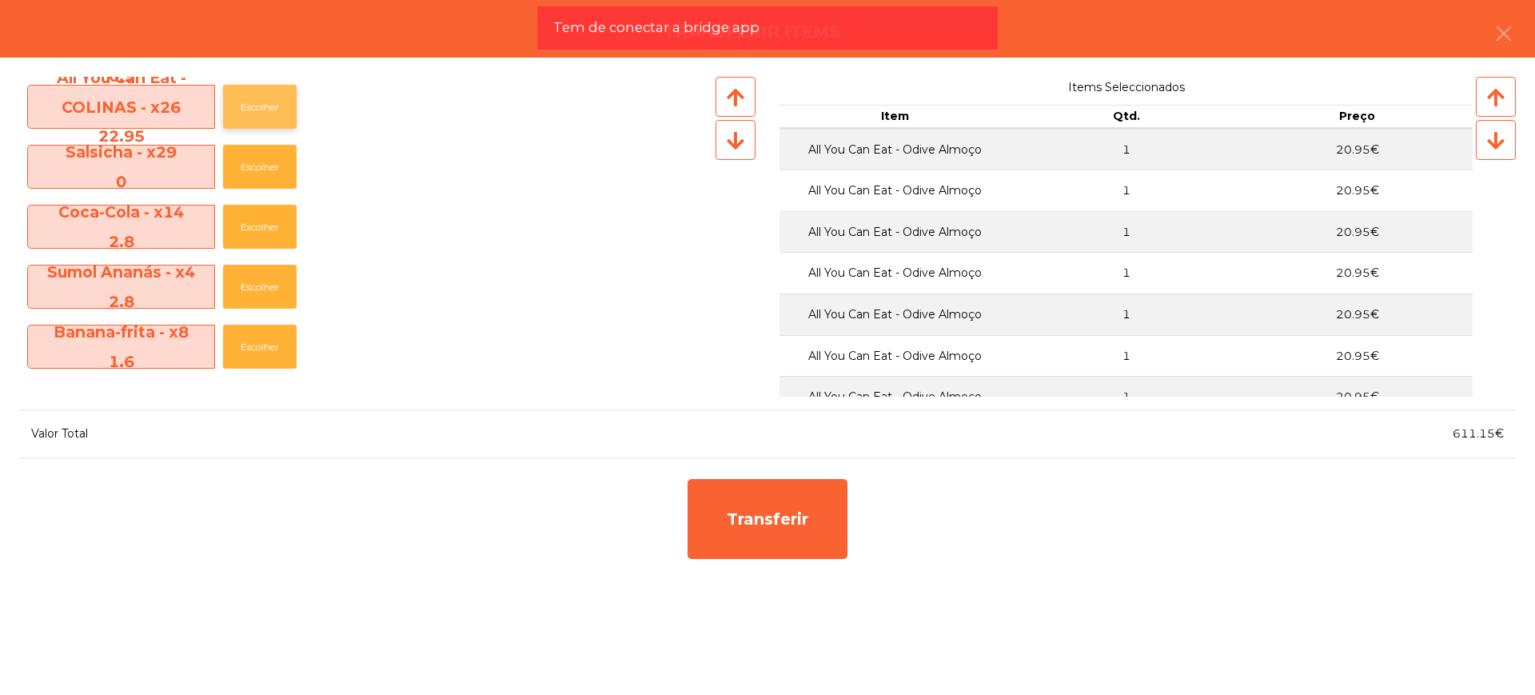
click at [264, 115] on button "Escolher" at bounding box center [260, 107] width 74 height 44
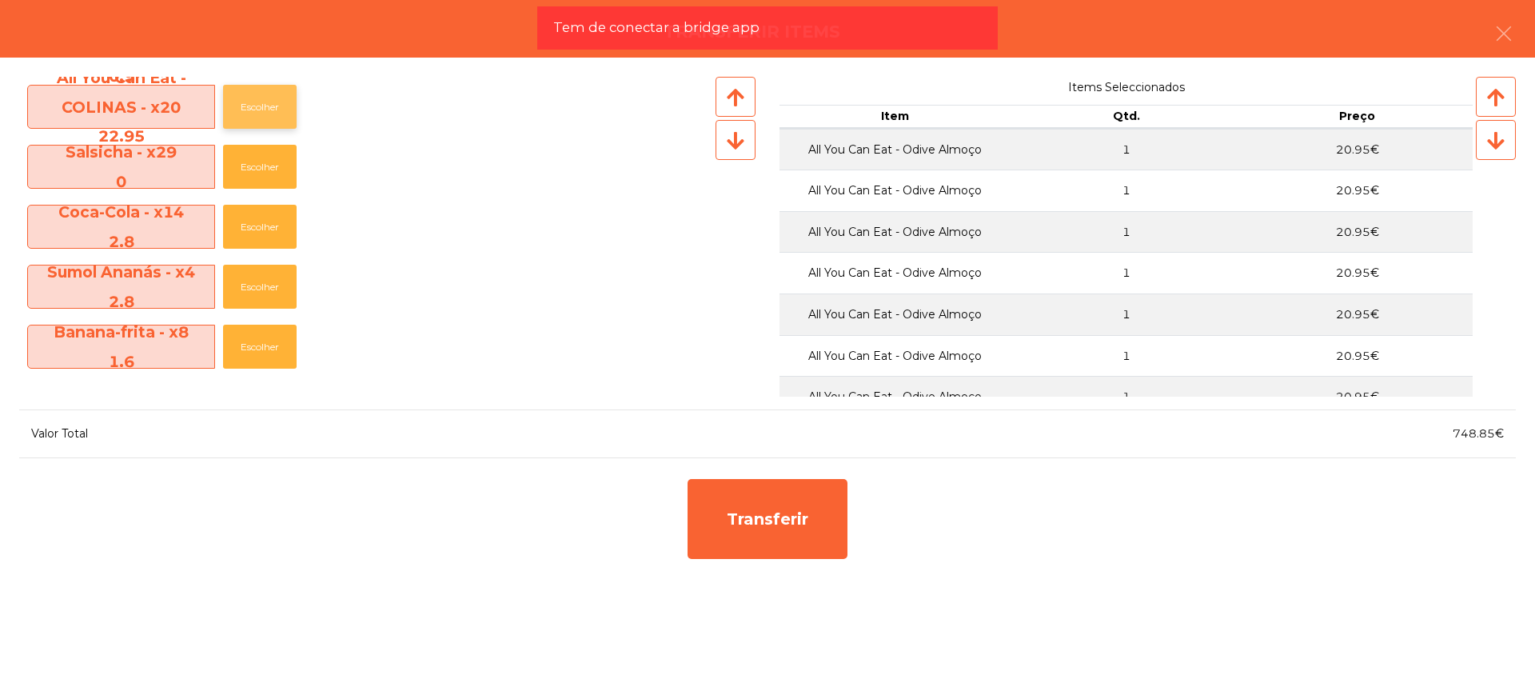
click at [264, 115] on button "Escolher" at bounding box center [260, 107] width 74 height 44
click at [266, 110] on button "Escolher" at bounding box center [260, 107] width 74 height 44
click at [249, 288] on button "Escolher" at bounding box center [260, 287] width 74 height 44
click at [249, 284] on button "Escolher" at bounding box center [260, 287] width 74 height 44
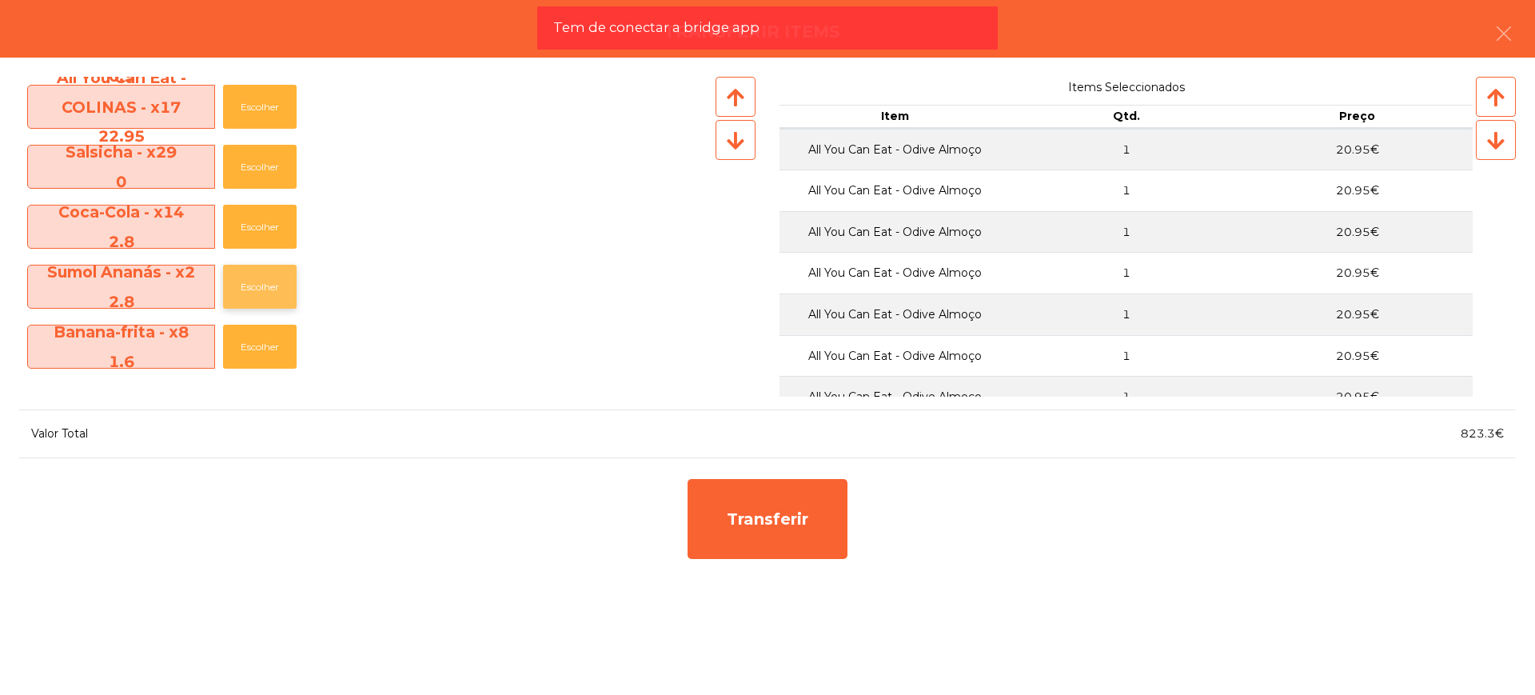
click at [255, 281] on button "Escolher" at bounding box center [260, 287] width 74 height 44
click at [266, 281] on button "Escolher" at bounding box center [260, 287] width 74 height 44
drag, startPoint x: 1462, startPoint y: 437, endPoint x: 1492, endPoint y: 438, distance: 30.4
click at [1492, 438] on span "828.9€" at bounding box center [1481, 433] width 43 height 14
copy span "828.9"
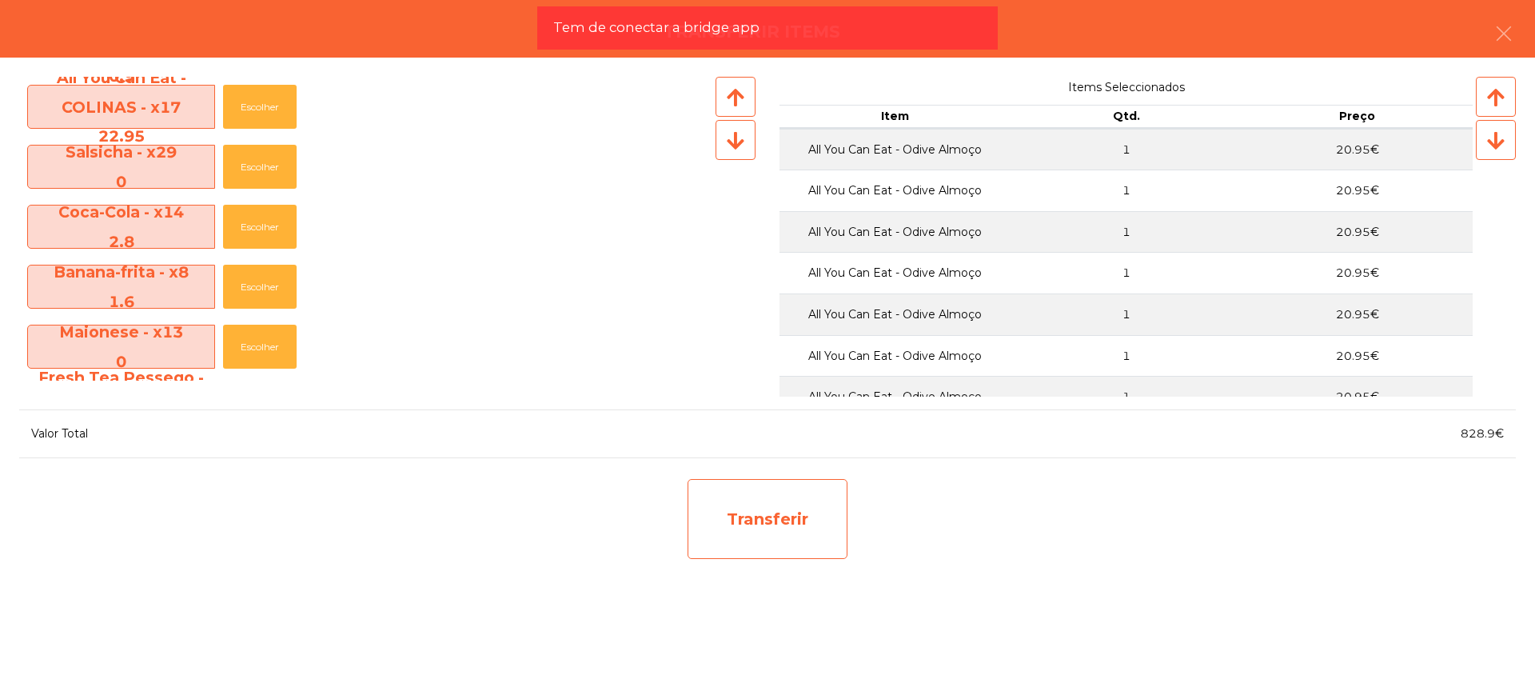
click at [784, 490] on div "Transferir" at bounding box center [767, 519] width 160 height 80
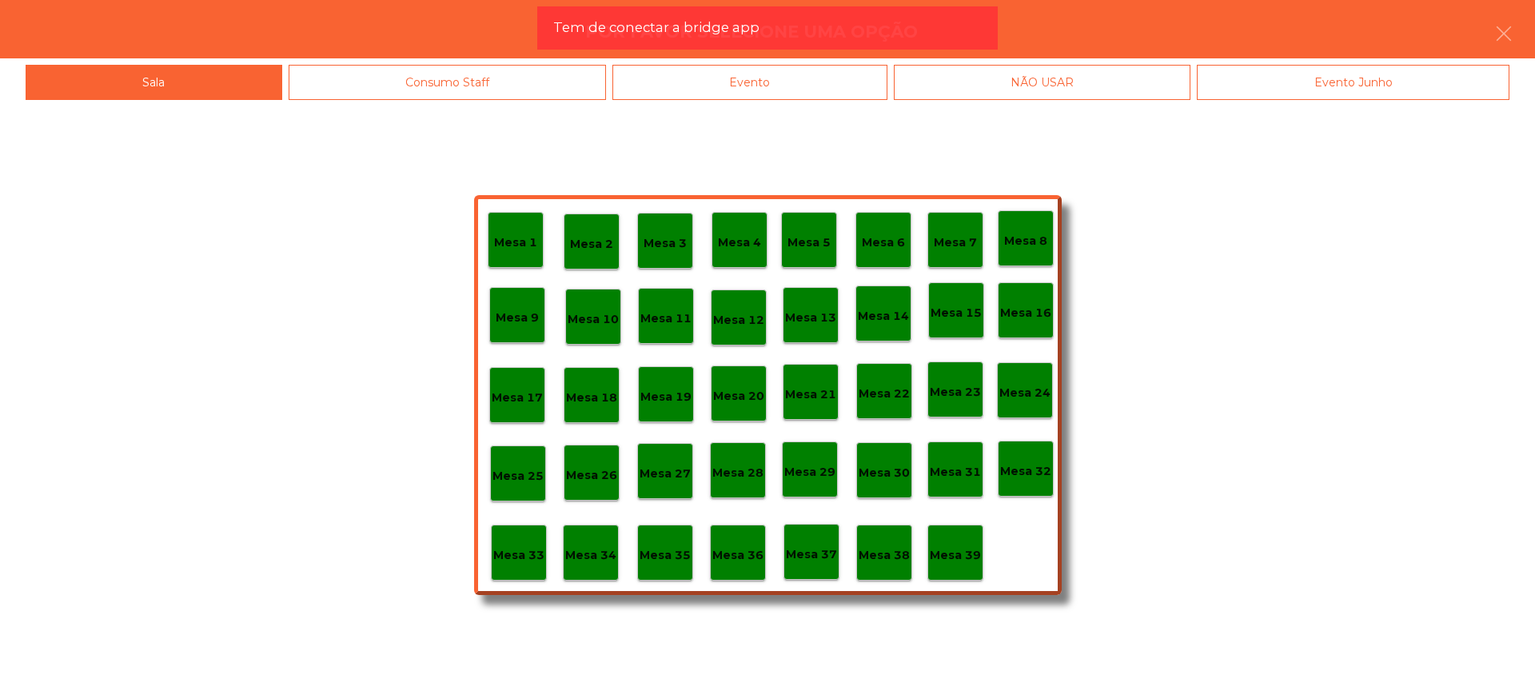
click at [800, 468] on p "Mesa 29" at bounding box center [809, 472] width 51 height 18
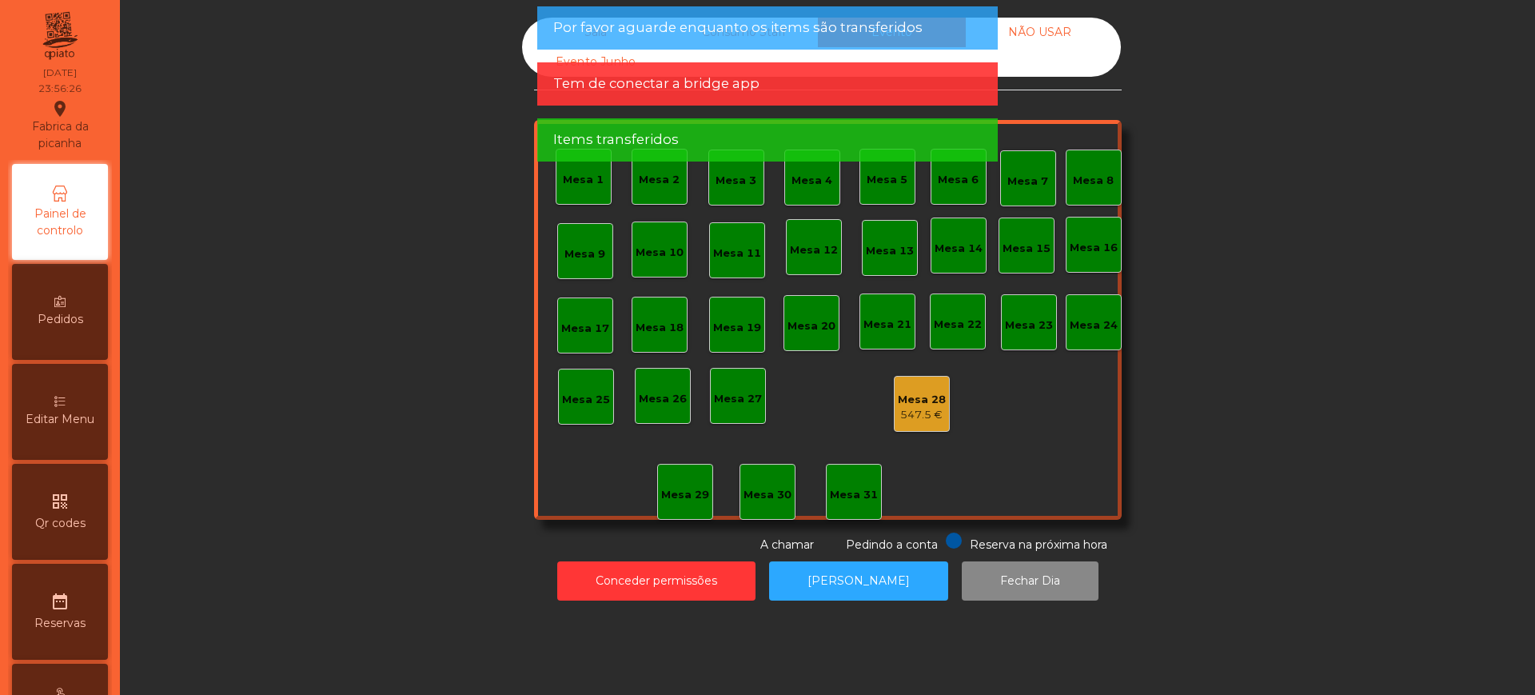
click at [927, 410] on div "547.5 €" at bounding box center [922, 415] width 48 height 16
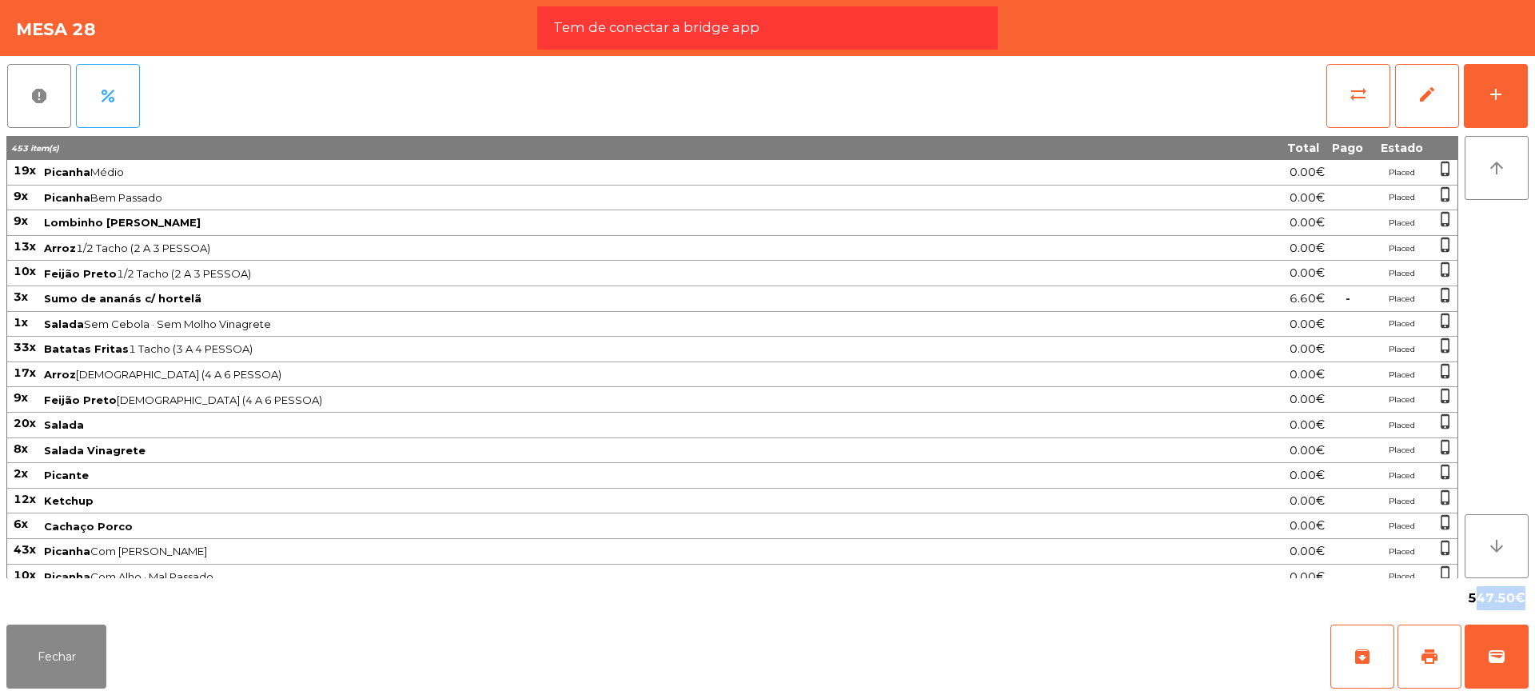
drag, startPoint x: 1471, startPoint y: 594, endPoint x: 1516, endPoint y: 597, distance: 44.9
click at [1516, 597] on span "547.50€" at bounding box center [1497, 598] width 58 height 24
copy span "547.50"
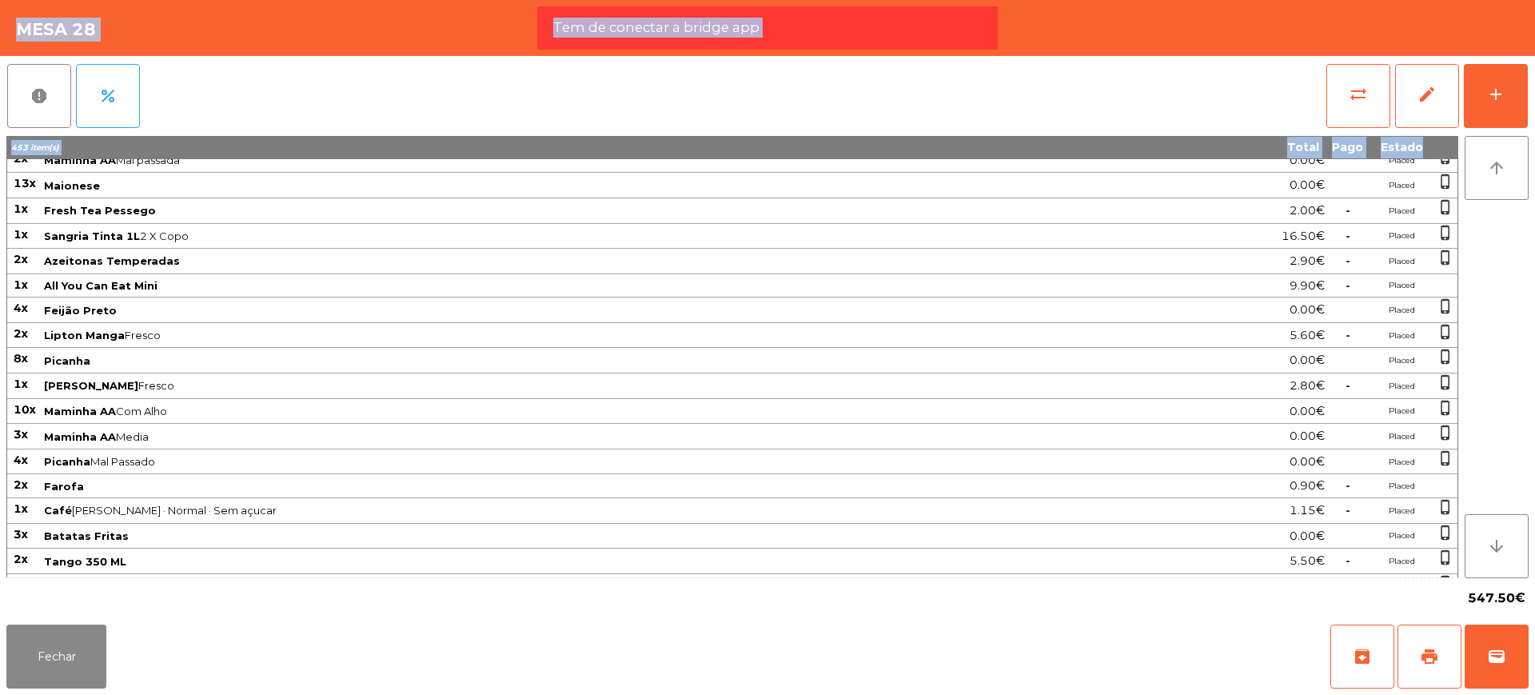
scroll to position [1448, 0]
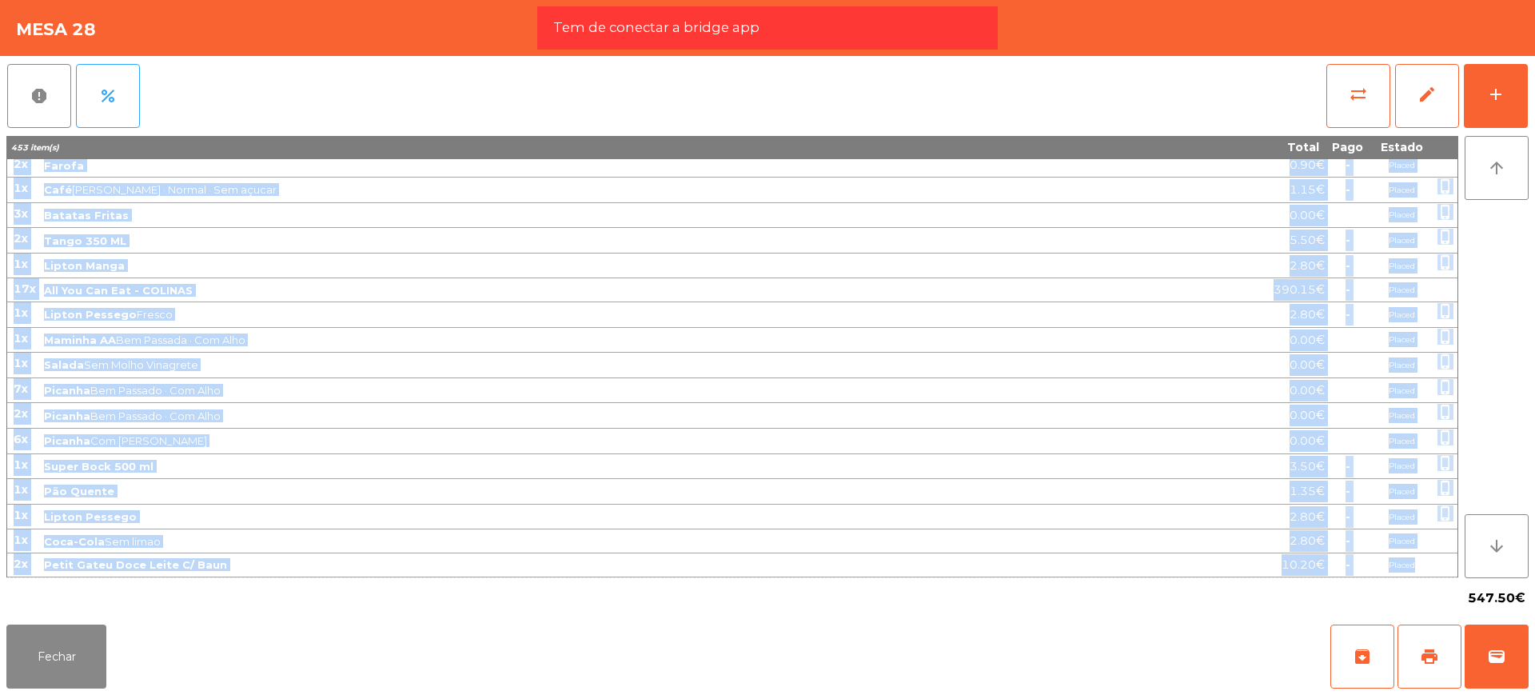
drag, startPoint x: 14, startPoint y: 171, endPoint x: 1444, endPoint y: 567, distance: 1484.5
copy tbody "26l Ipsumdo Sitam 2.46€ Consec adipi_elitse 7d Eiusmod Tem Incidid 3.47€ Utlabo…"
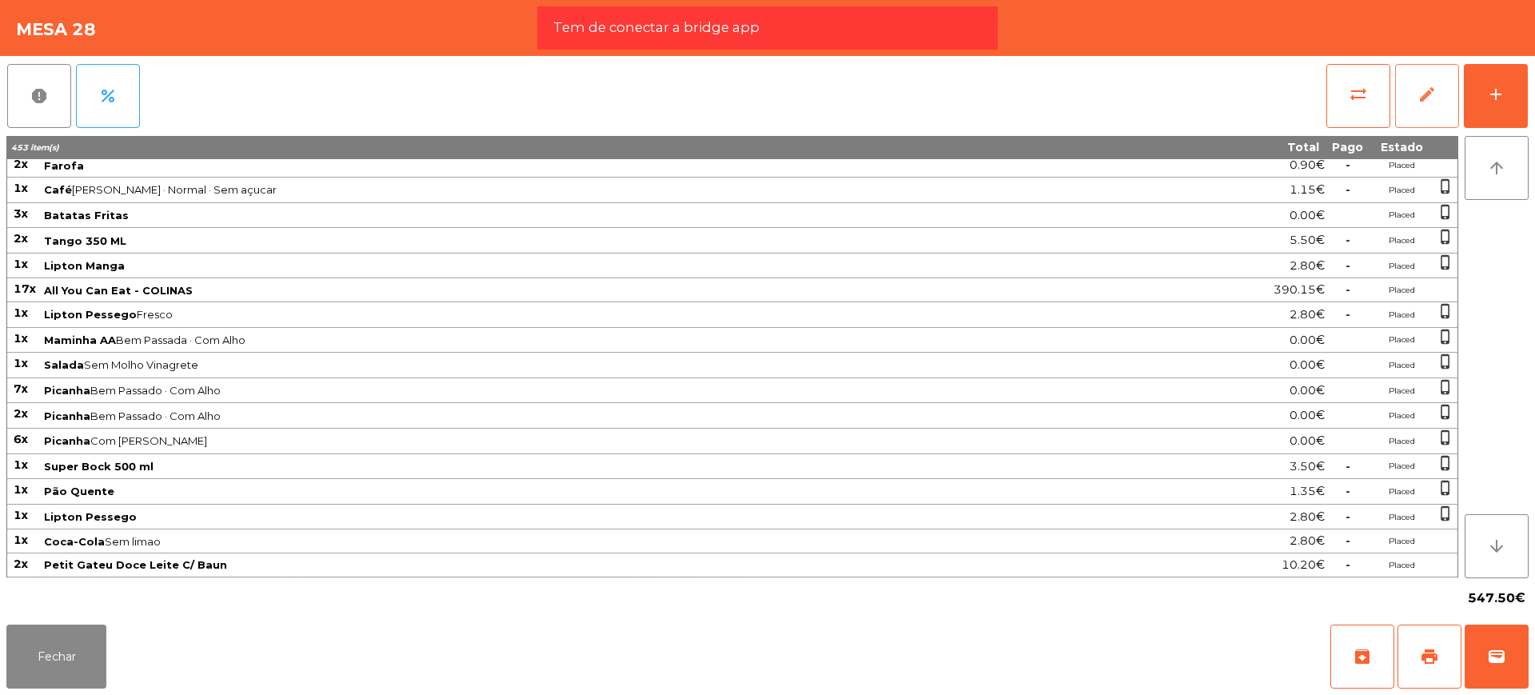
click at [1441, 90] on button "edit" at bounding box center [1427, 96] width 64 height 64
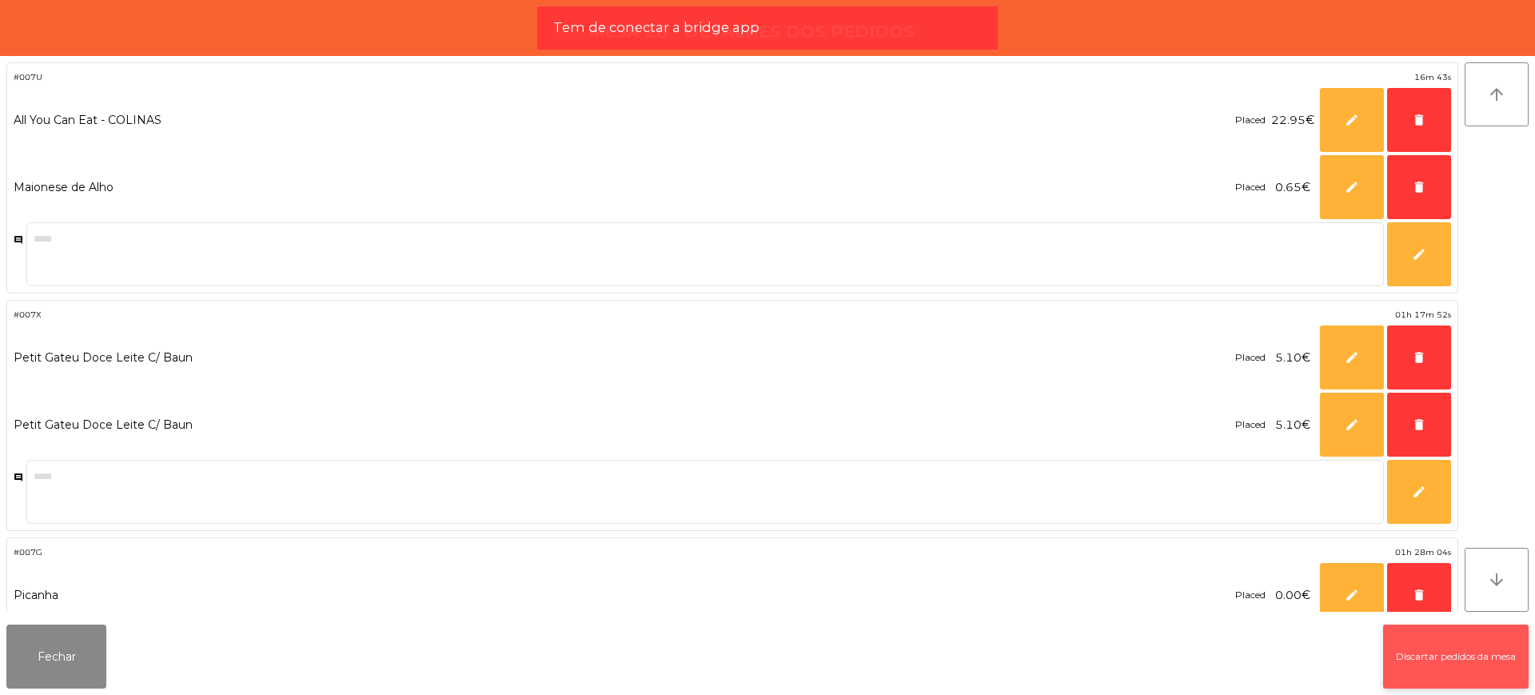
click at [1430, 643] on button "Discartar pedidos da mesa" at bounding box center [1455, 656] width 145 height 64
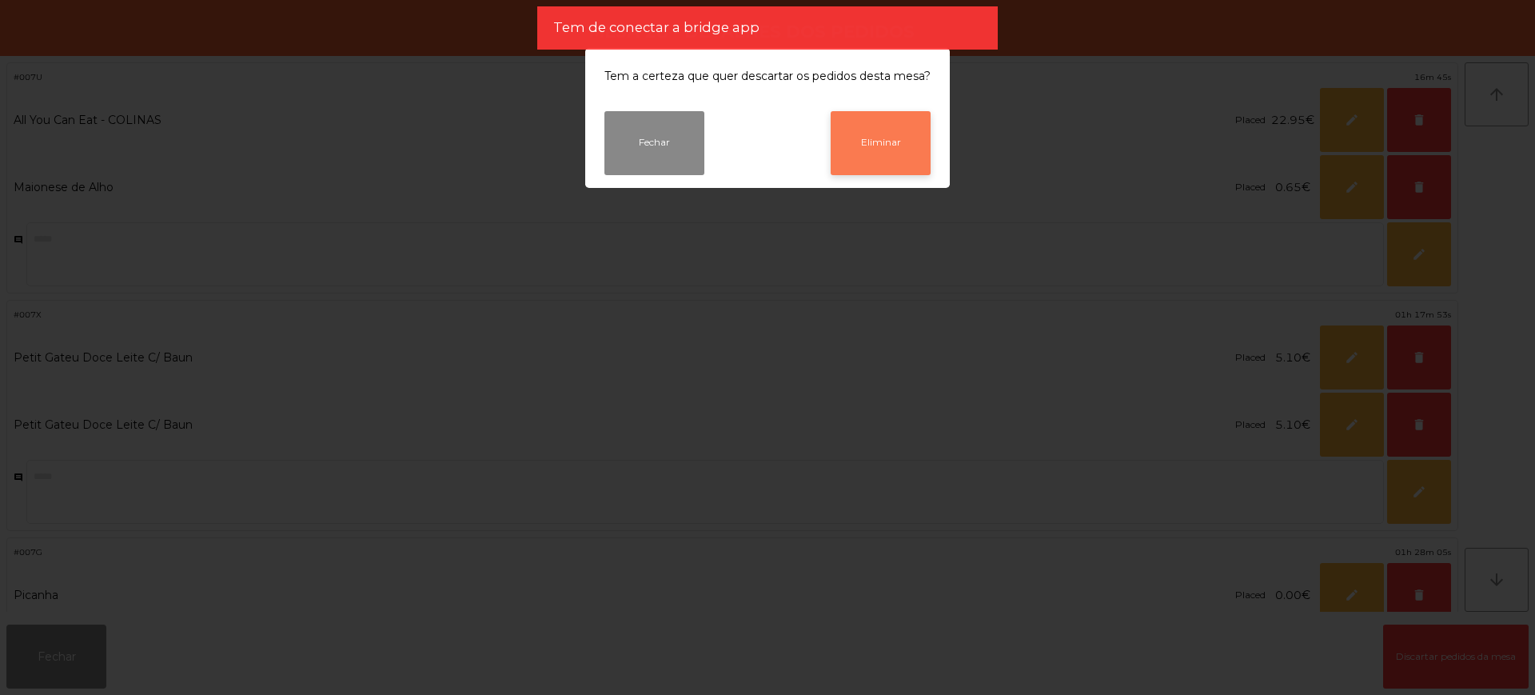
click at [899, 149] on button "Eliminar" at bounding box center [881, 143] width 100 height 64
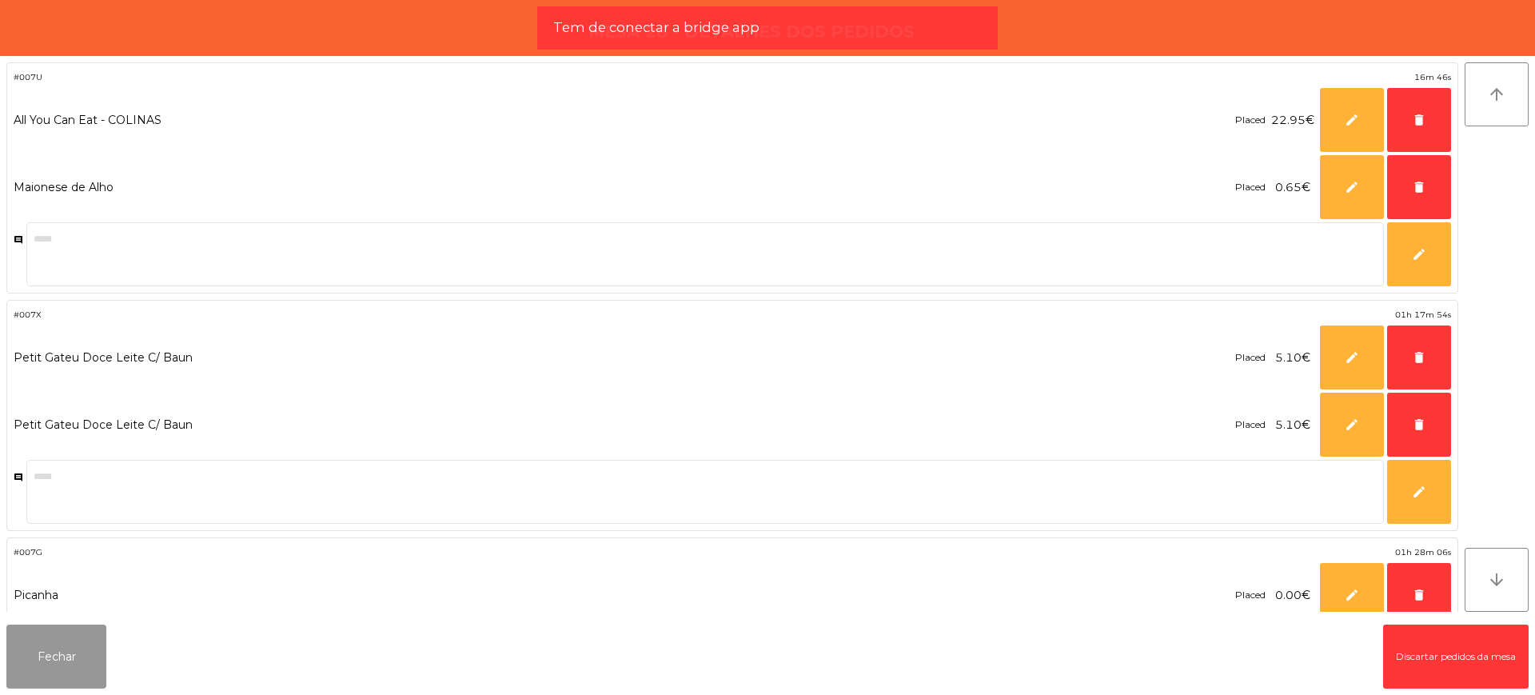
click at [81, 654] on button "Fechar" at bounding box center [56, 656] width 100 height 64
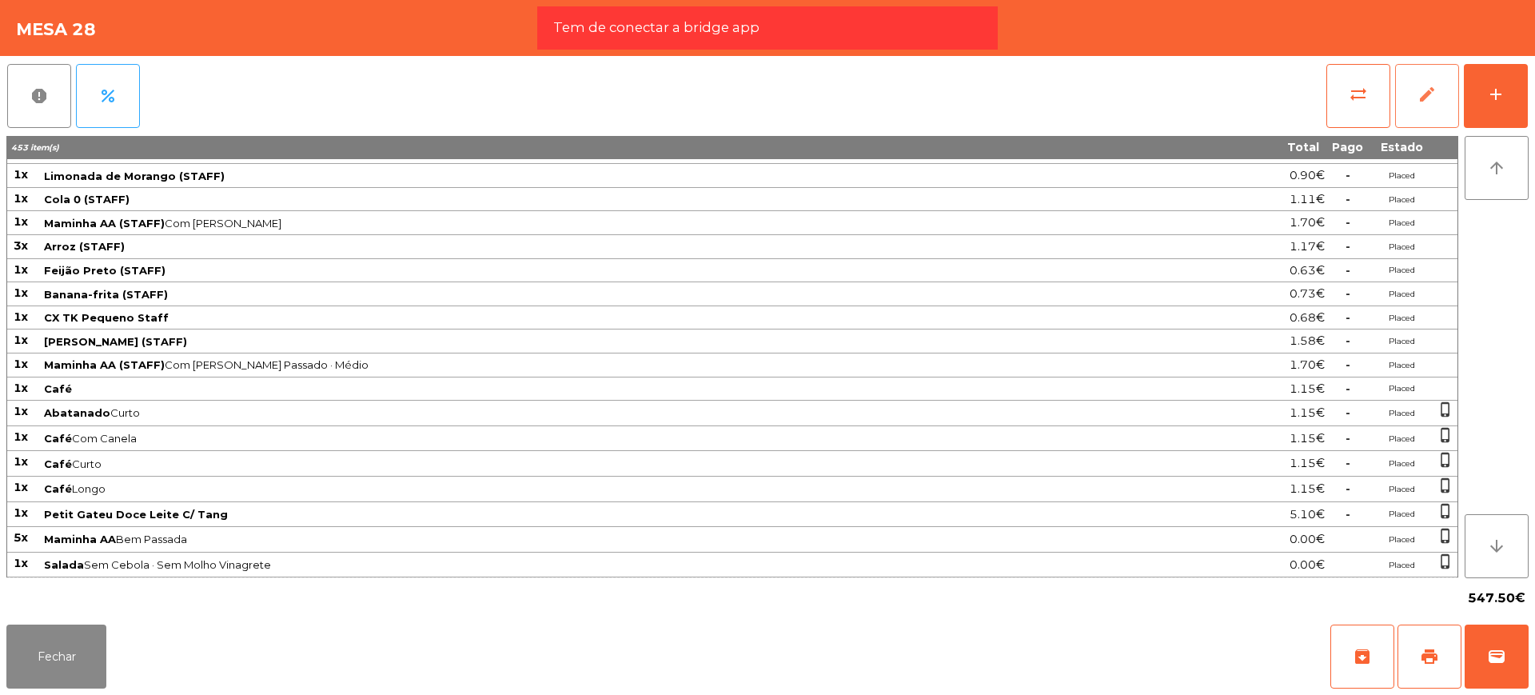
scroll to position [1402, 0]
click at [70, 659] on button "Fechar" at bounding box center [56, 656] width 100 height 64
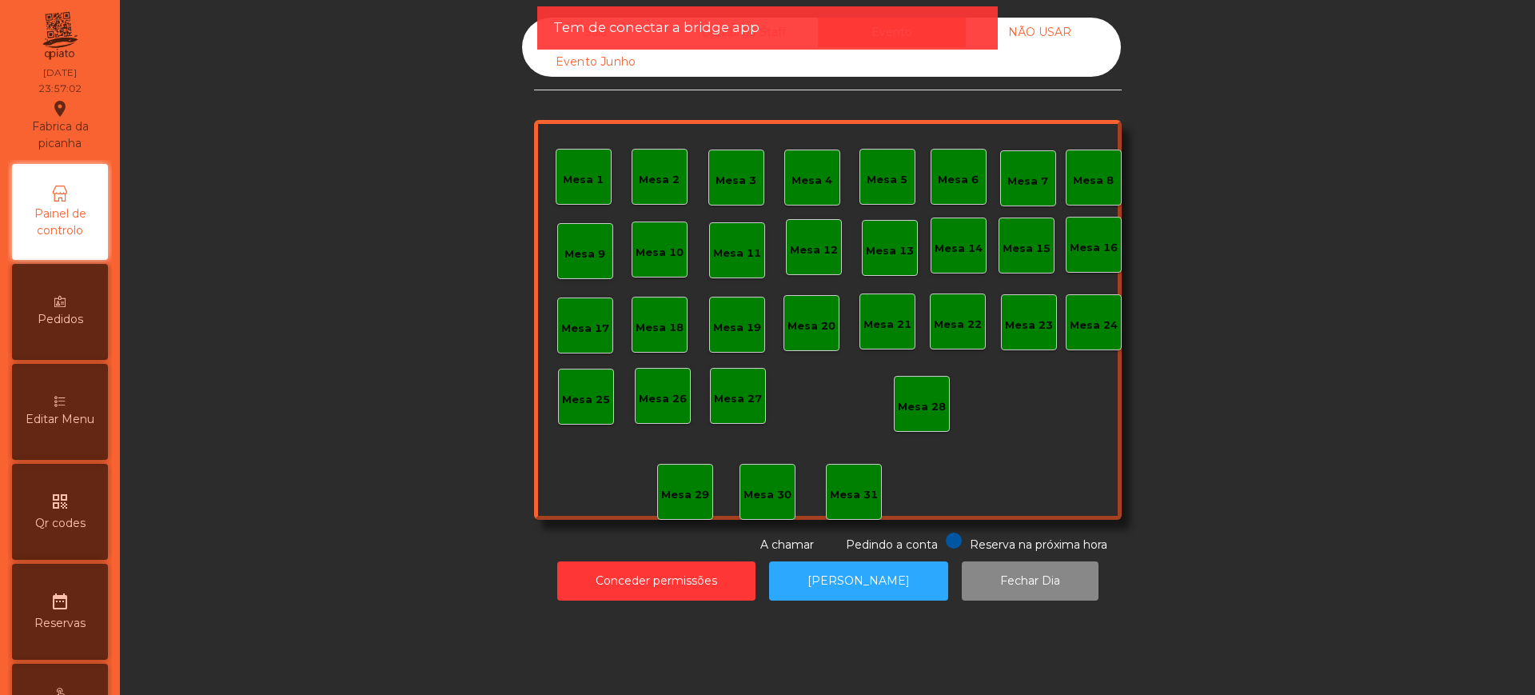
click at [522, 34] on div "Sala" at bounding box center [596, 33] width 148 height 30
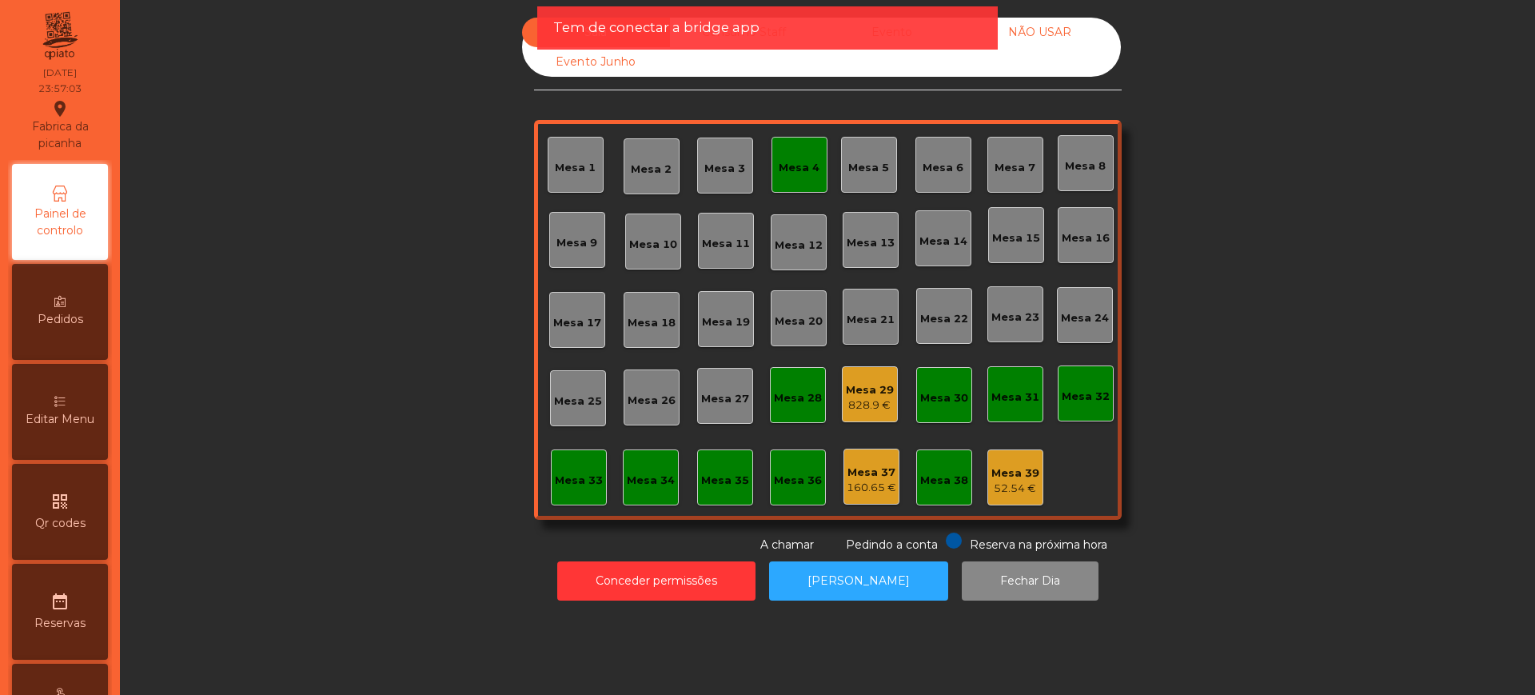
click at [864, 409] on div "828.9 €" at bounding box center [870, 405] width 48 height 16
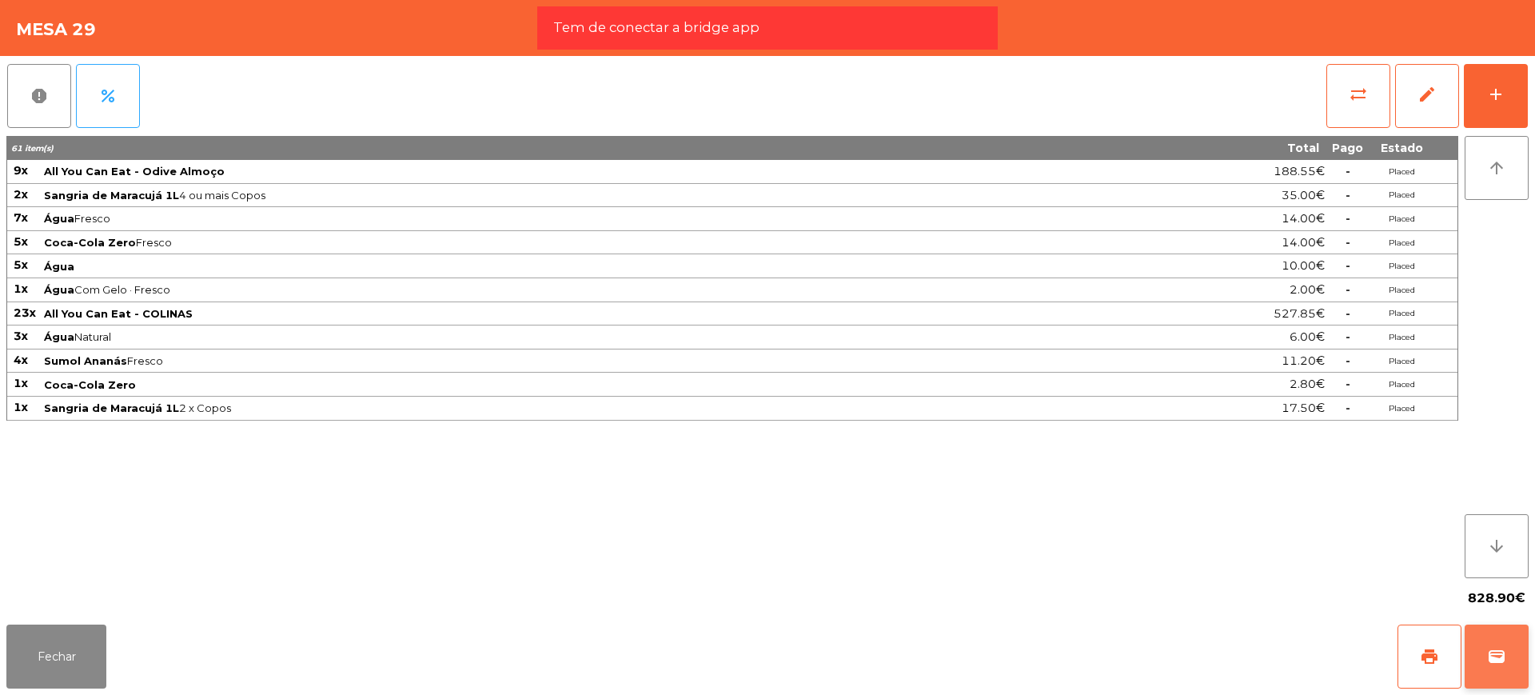
click at [1501, 645] on button "wallet" at bounding box center [1496, 656] width 64 height 64
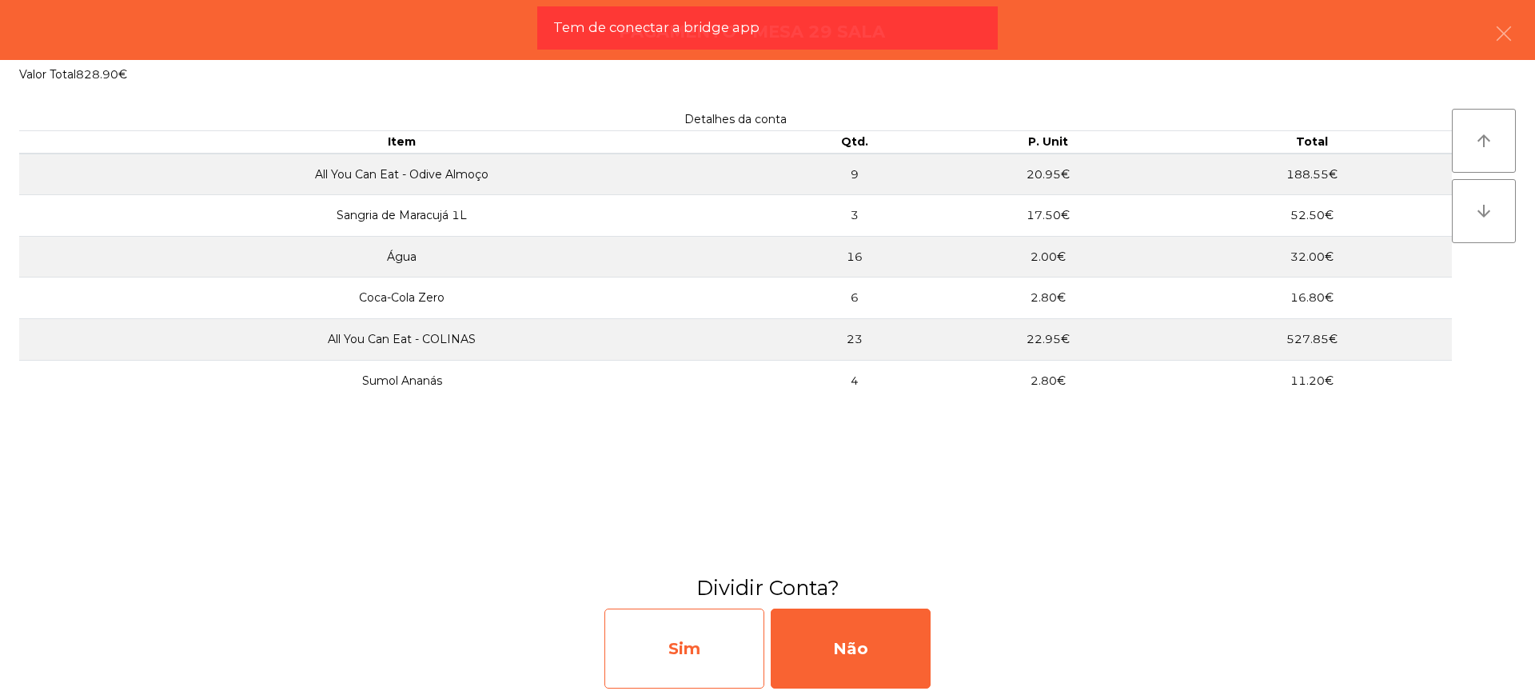
click at [697, 646] on div "Sim" at bounding box center [684, 648] width 160 height 80
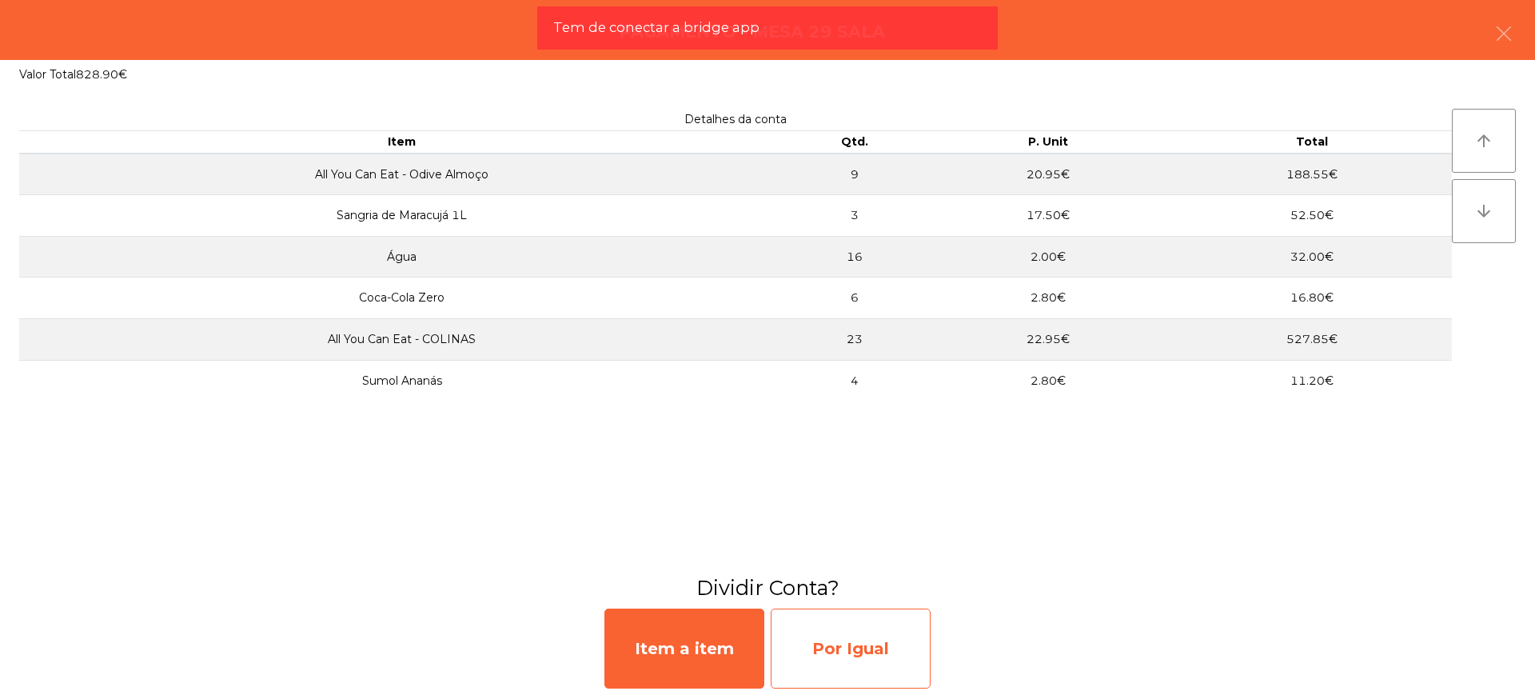
click at [867, 651] on div "Por Igual" at bounding box center [851, 648] width 160 height 80
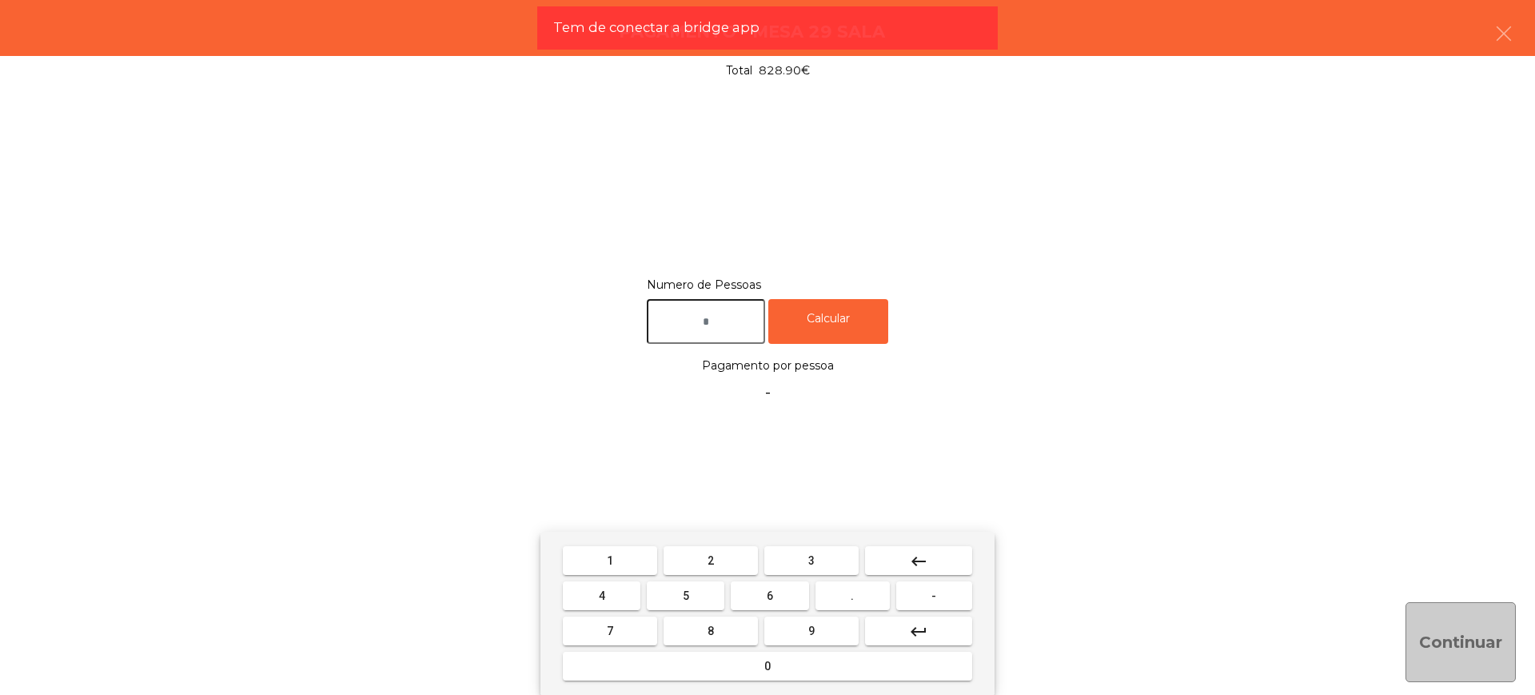
click at [711, 333] on input "text" at bounding box center [706, 322] width 118 height 46
type input "*"
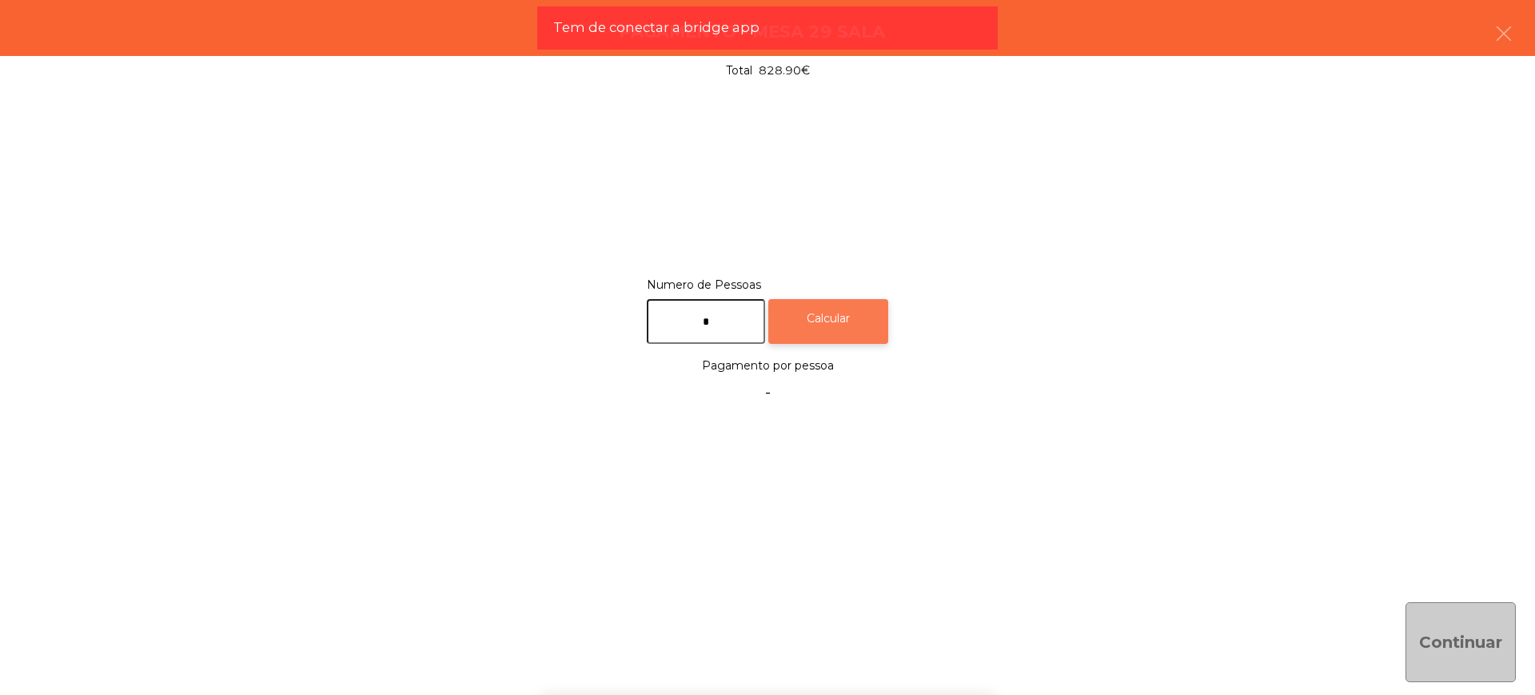
click at [857, 328] on div "Calcular" at bounding box center [828, 322] width 120 height 46
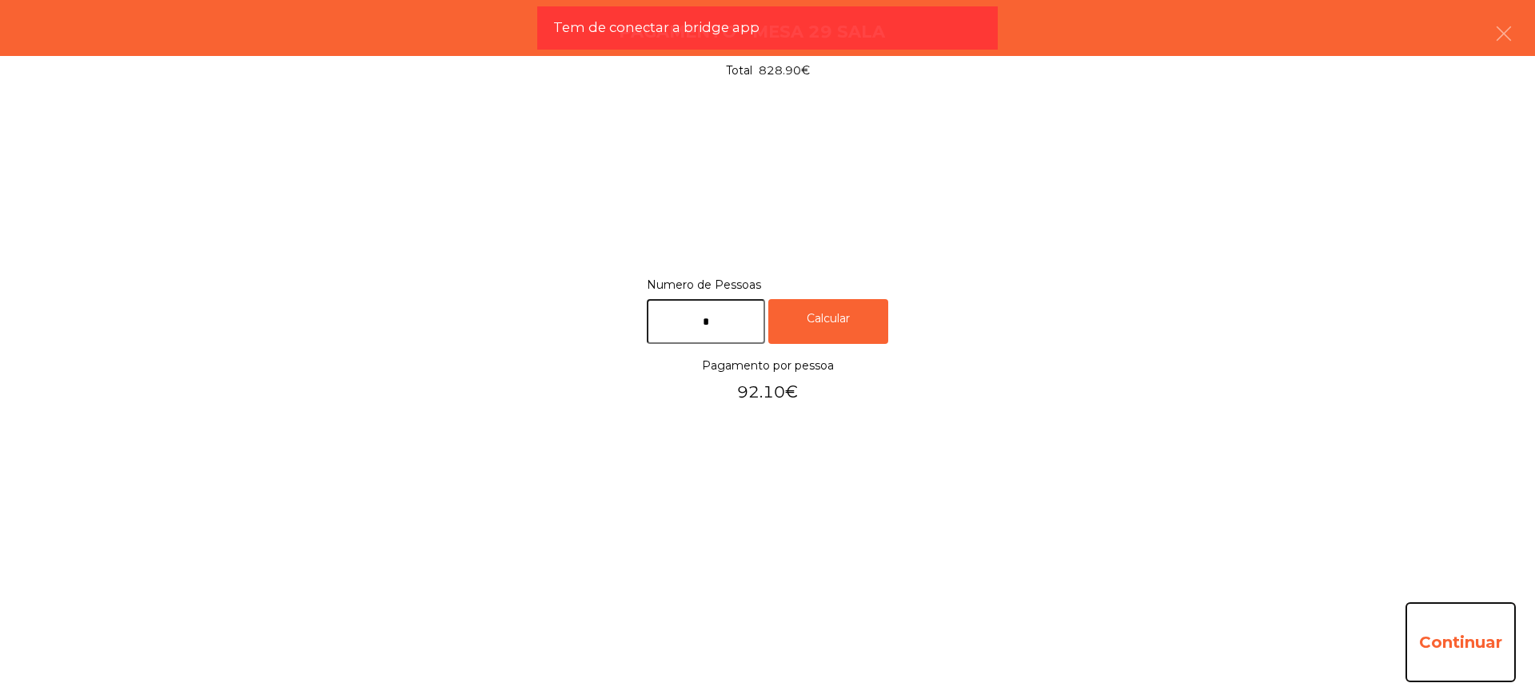
click at [1475, 637] on button "Continuar" at bounding box center [1460, 642] width 110 height 80
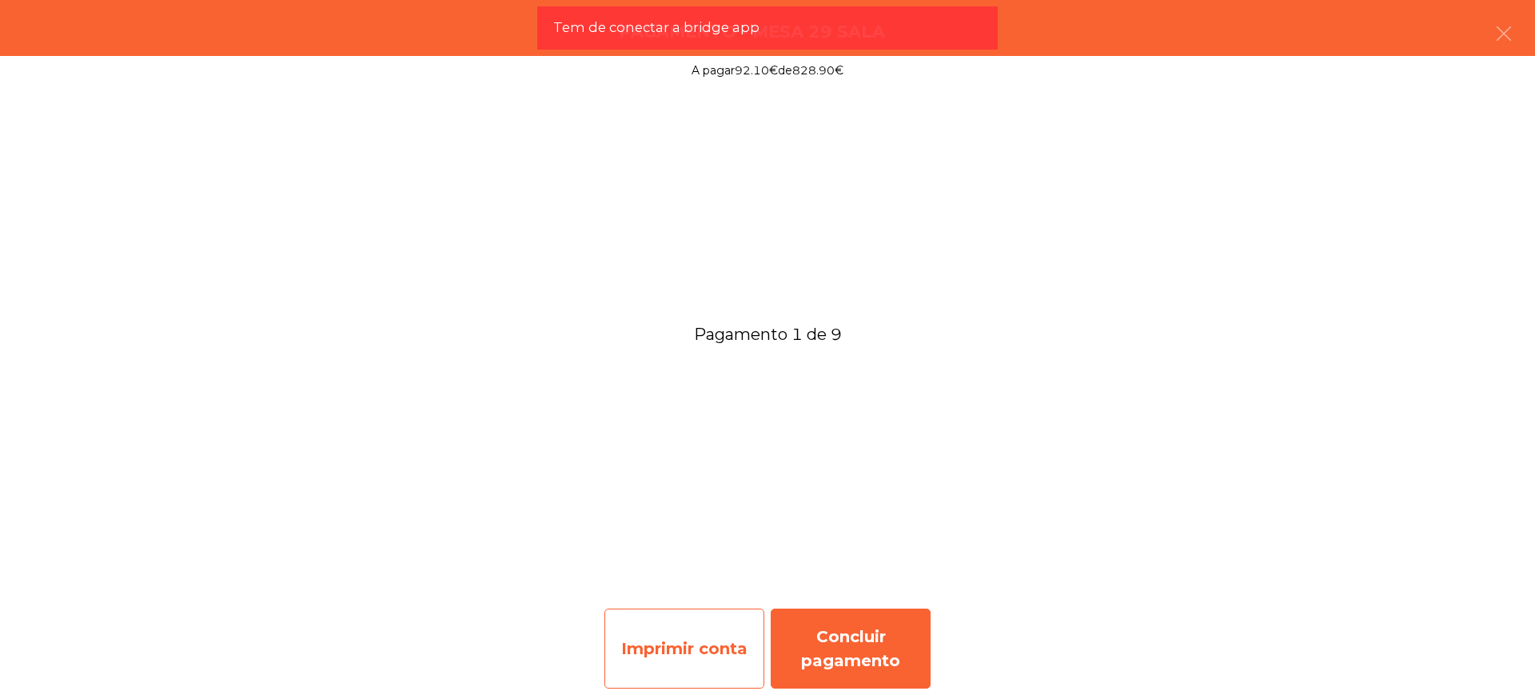
drag, startPoint x: 687, startPoint y: 647, endPoint x: 697, endPoint y: 643, distance: 11.1
click at [687, 646] on div "Imprimir conta" at bounding box center [684, 648] width 160 height 80
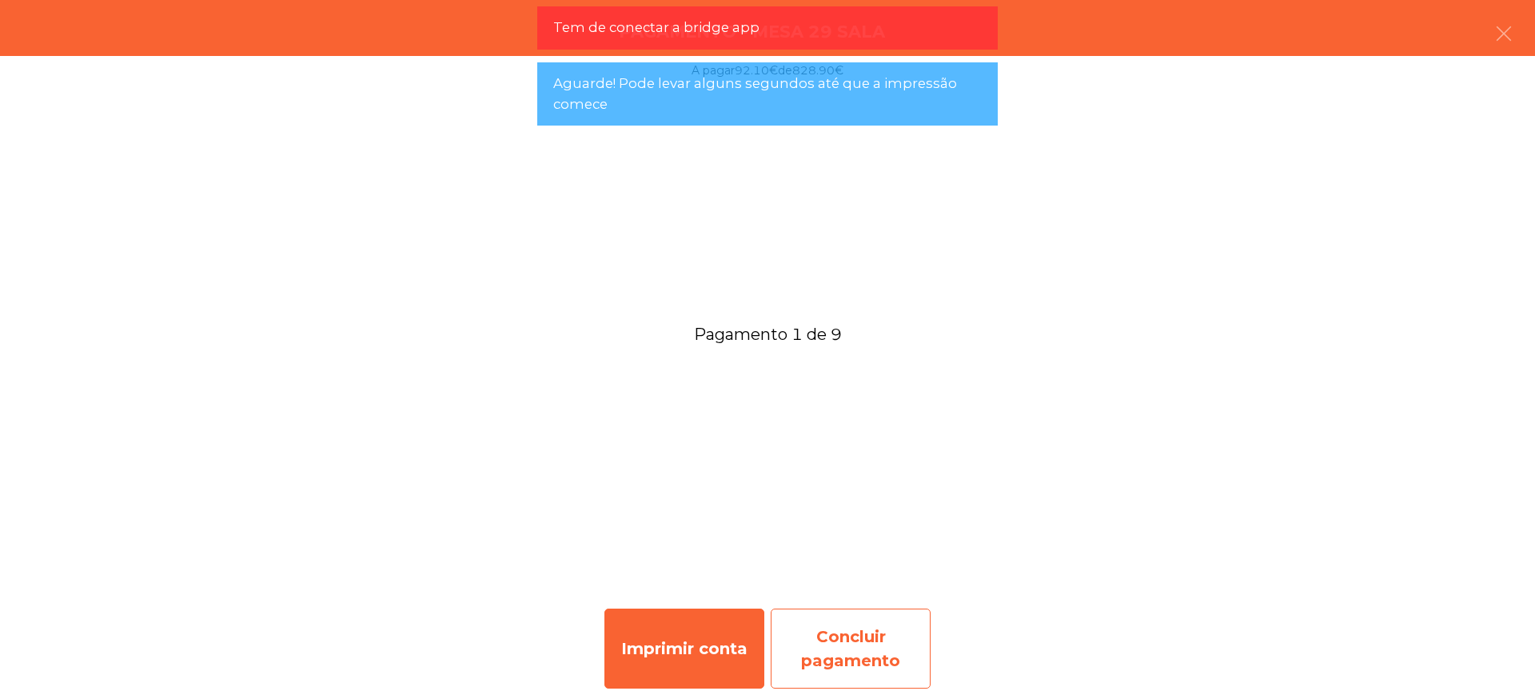
click at [870, 648] on div "Concluir pagamento" at bounding box center [851, 648] width 160 height 80
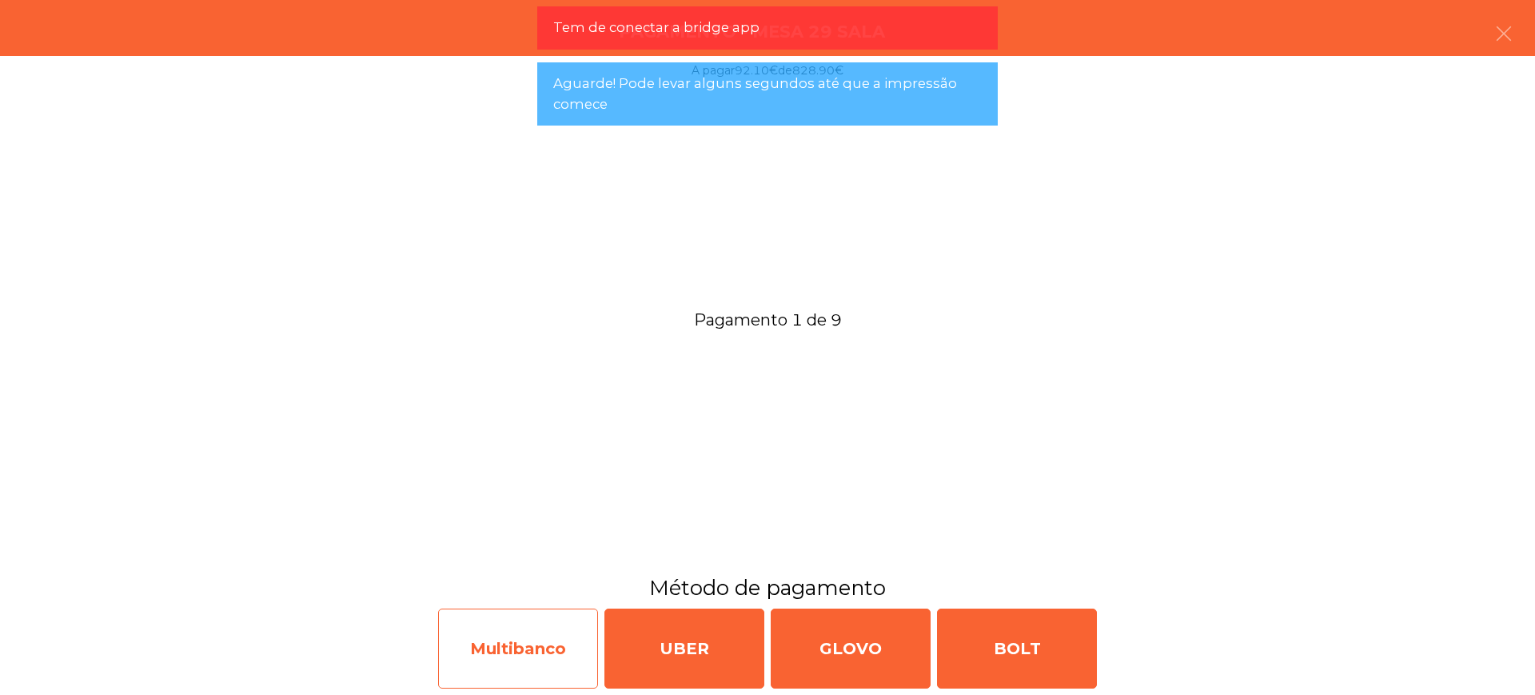
click at [522, 648] on div "Multibanco" at bounding box center [518, 648] width 160 height 80
select select "**"
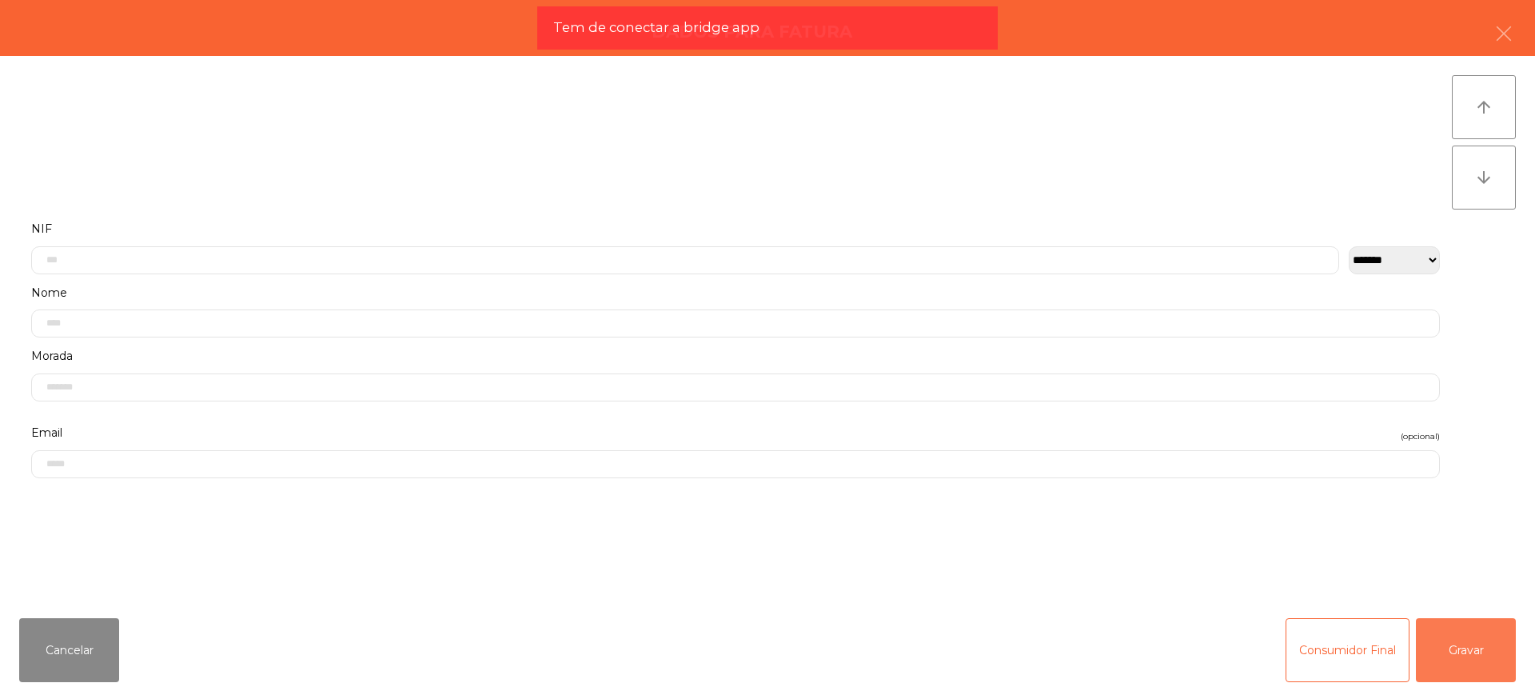
drag, startPoint x: 1489, startPoint y: 649, endPoint x: 1153, endPoint y: 647, distance: 335.7
click at [1488, 649] on button "Gravar" at bounding box center [1466, 650] width 100 height 64
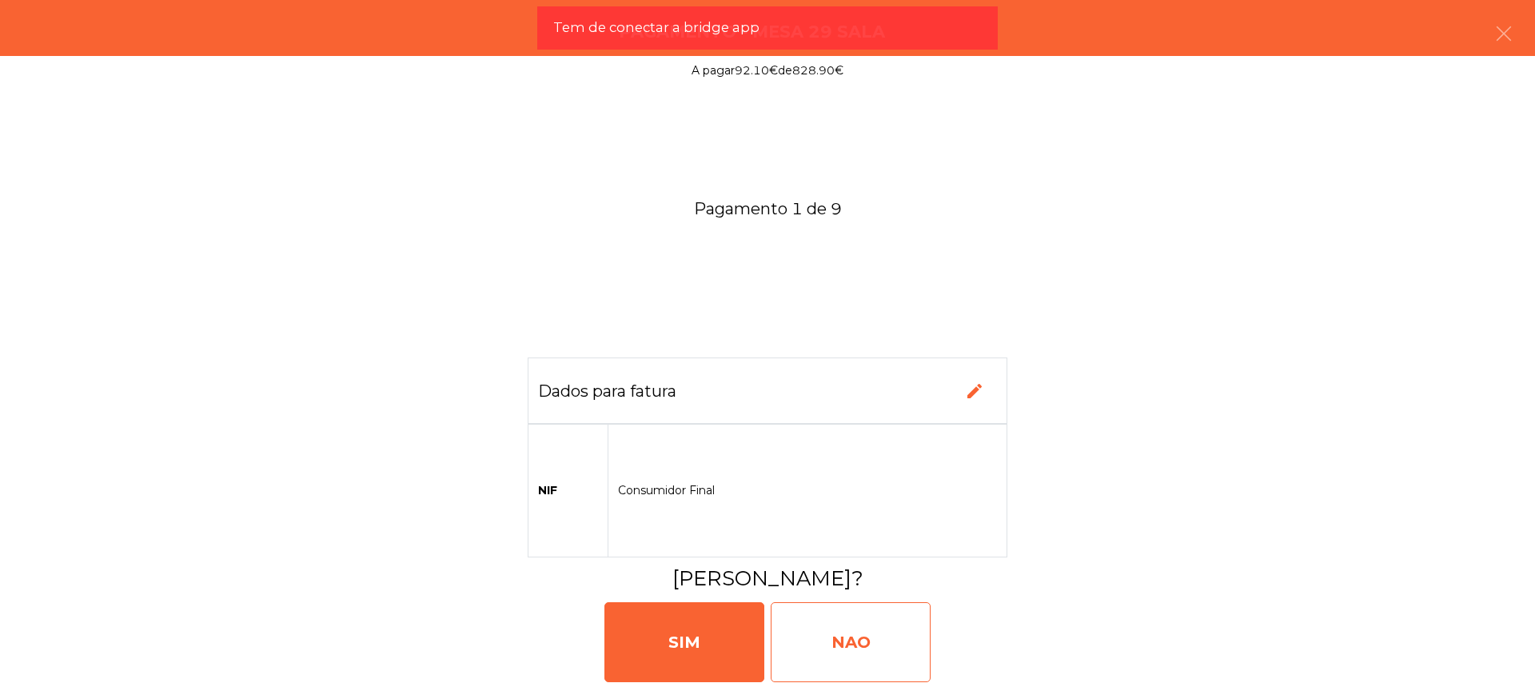
click at [857, 638] on div "NAO" at bounding box center [851, 642] width 160 height 80
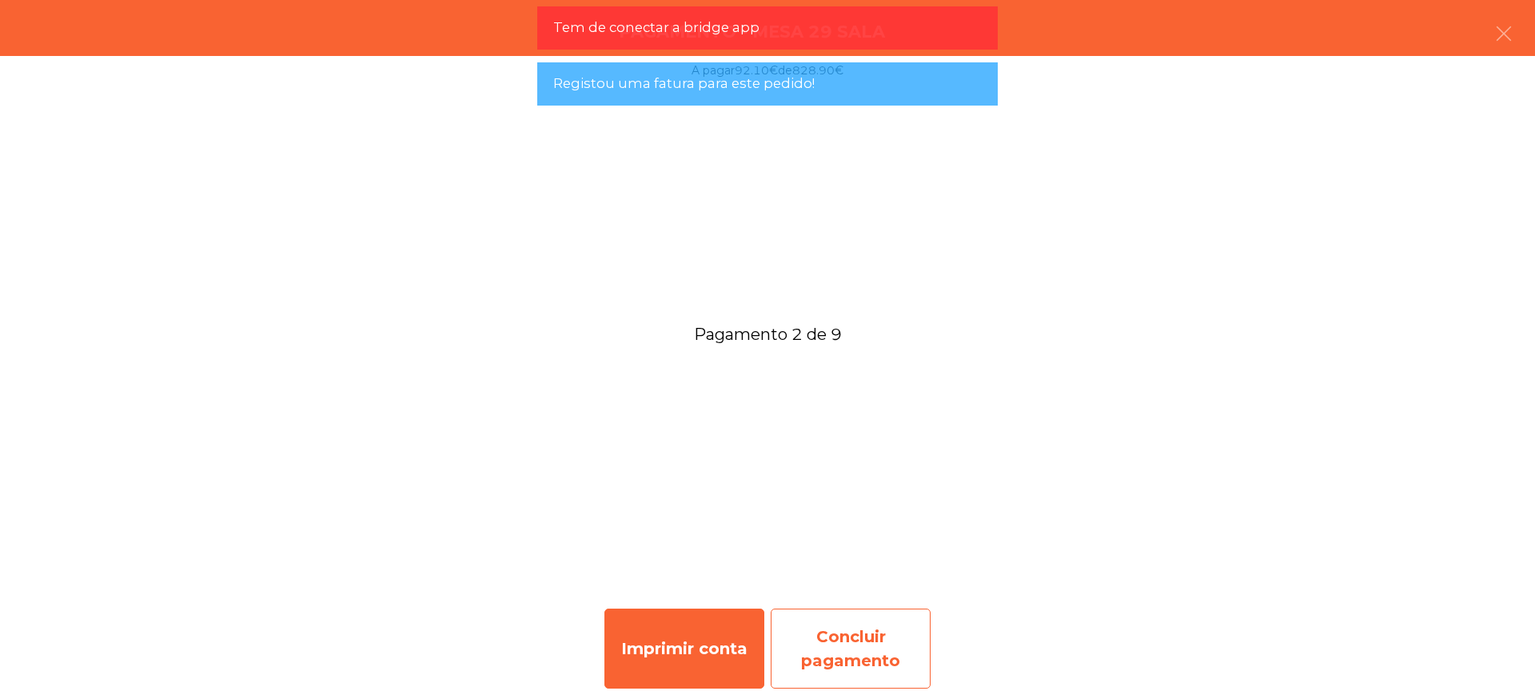
click at [843, 667] on div "Concluir pagamento" at bounding box center [851, 648] width 160 height 80
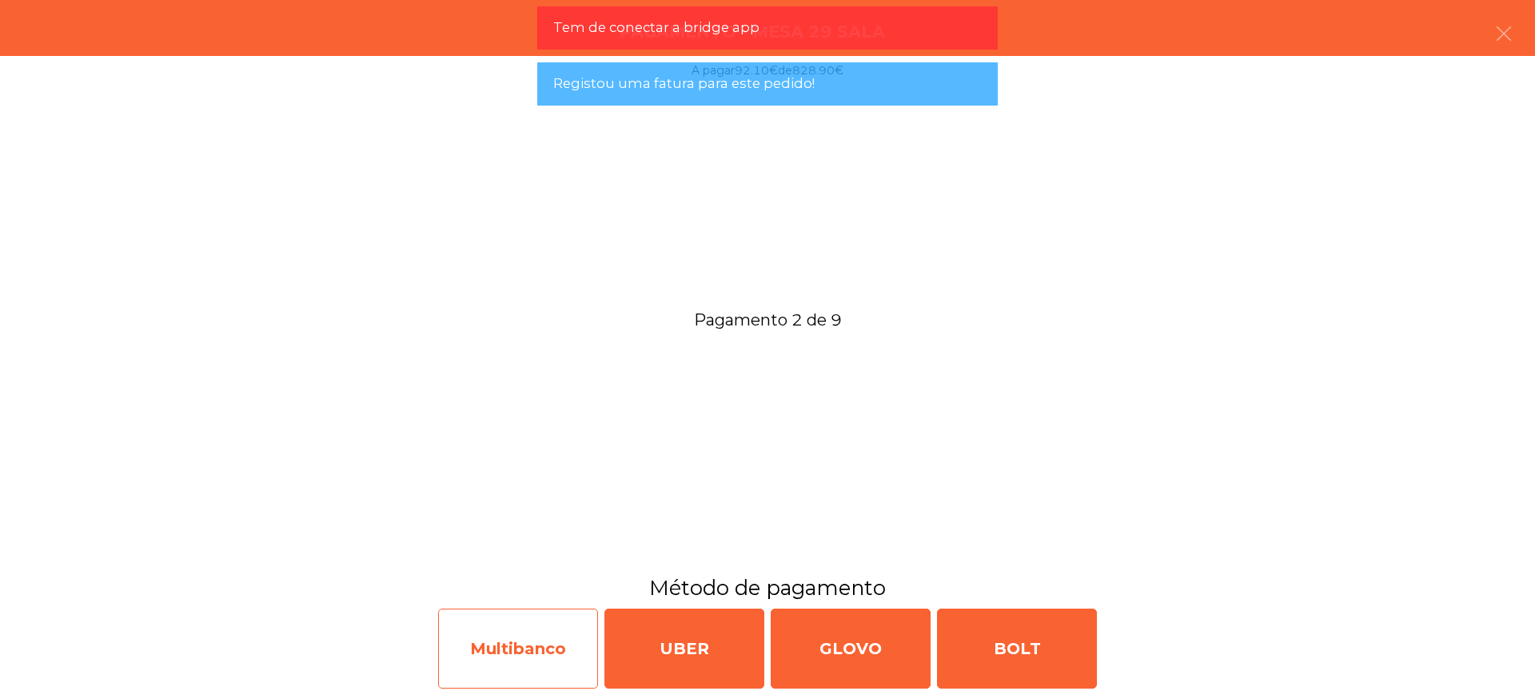
click at [524, 654] on div "Multibanco" at bounding box center [518, 648] width 160 height 80
select select "**"
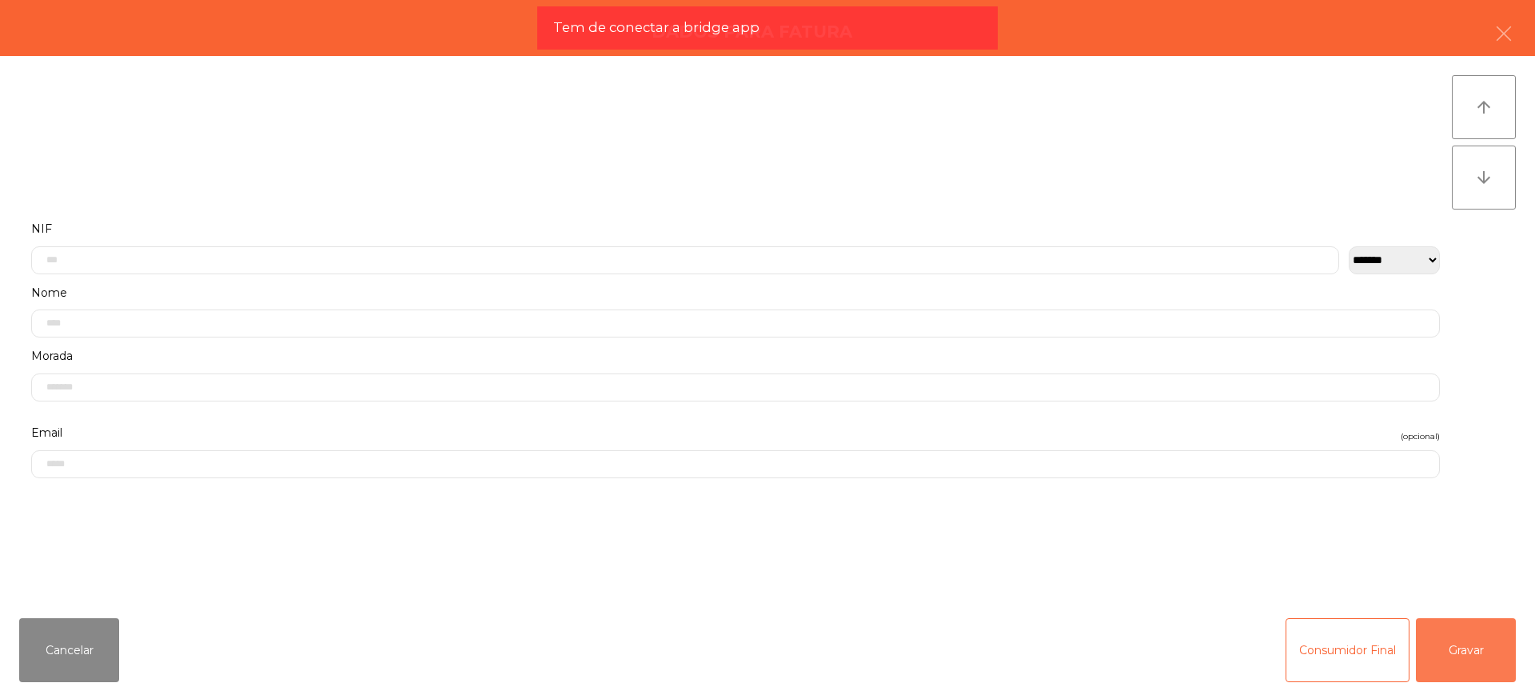
drag, startPoint x: 1483, startPoint y: 645, endPoint x: 1440, endPoint y: 645, distance: 42.4
click at [1482, 645] on button "Gravar" at bounding box center [1466, 650] width 100 height 64
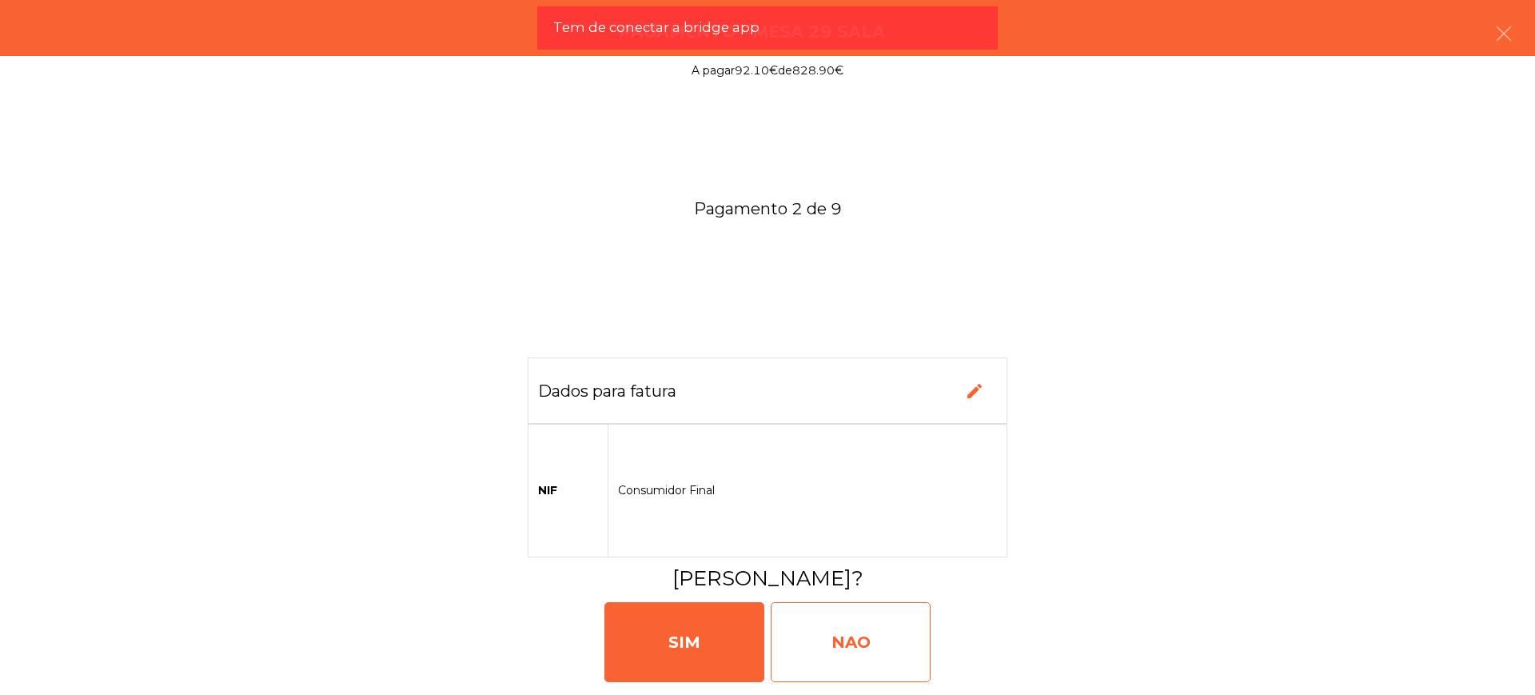
click at [857, 639] on div "NAO" at bounding box center [851, 642] width 160 height 80
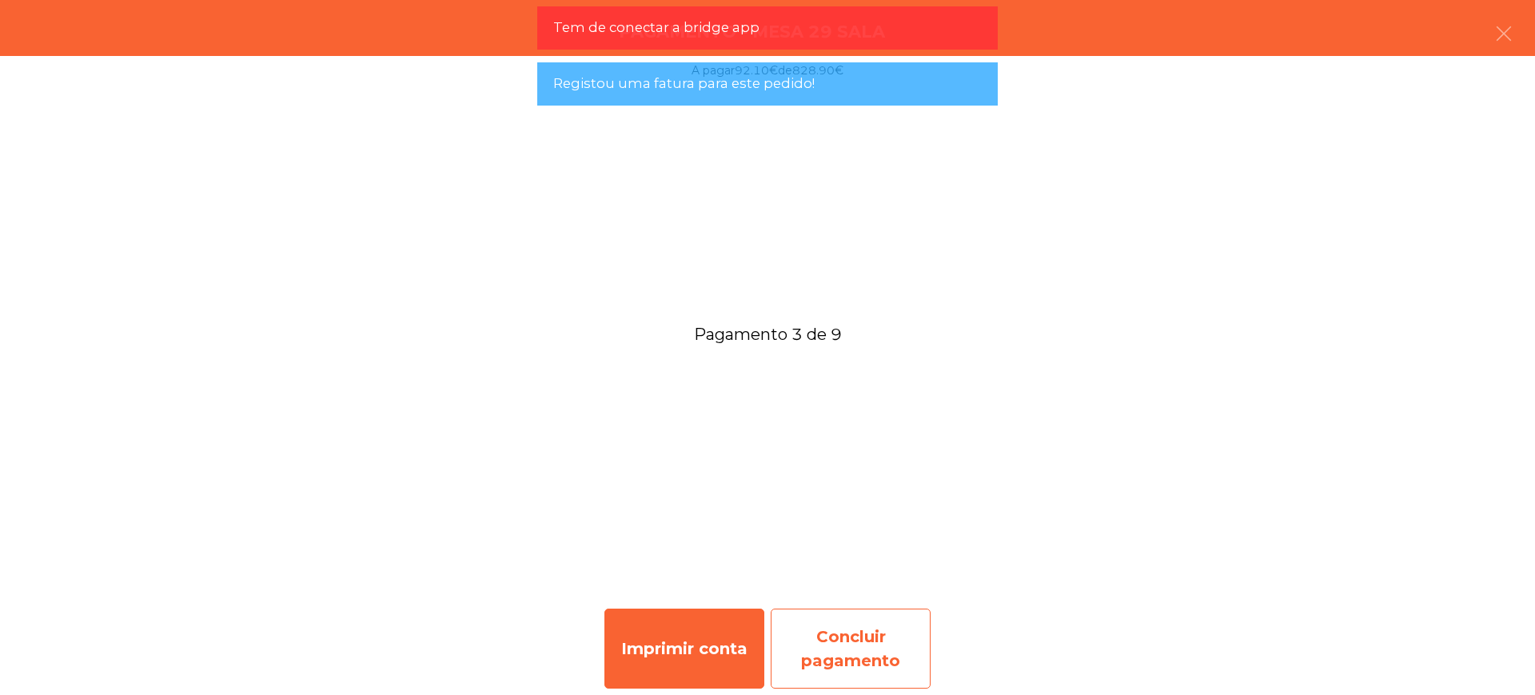
click at [839, 651] on div "Concluir pagamento" at bounding box center [851, 648] width 160 height 80
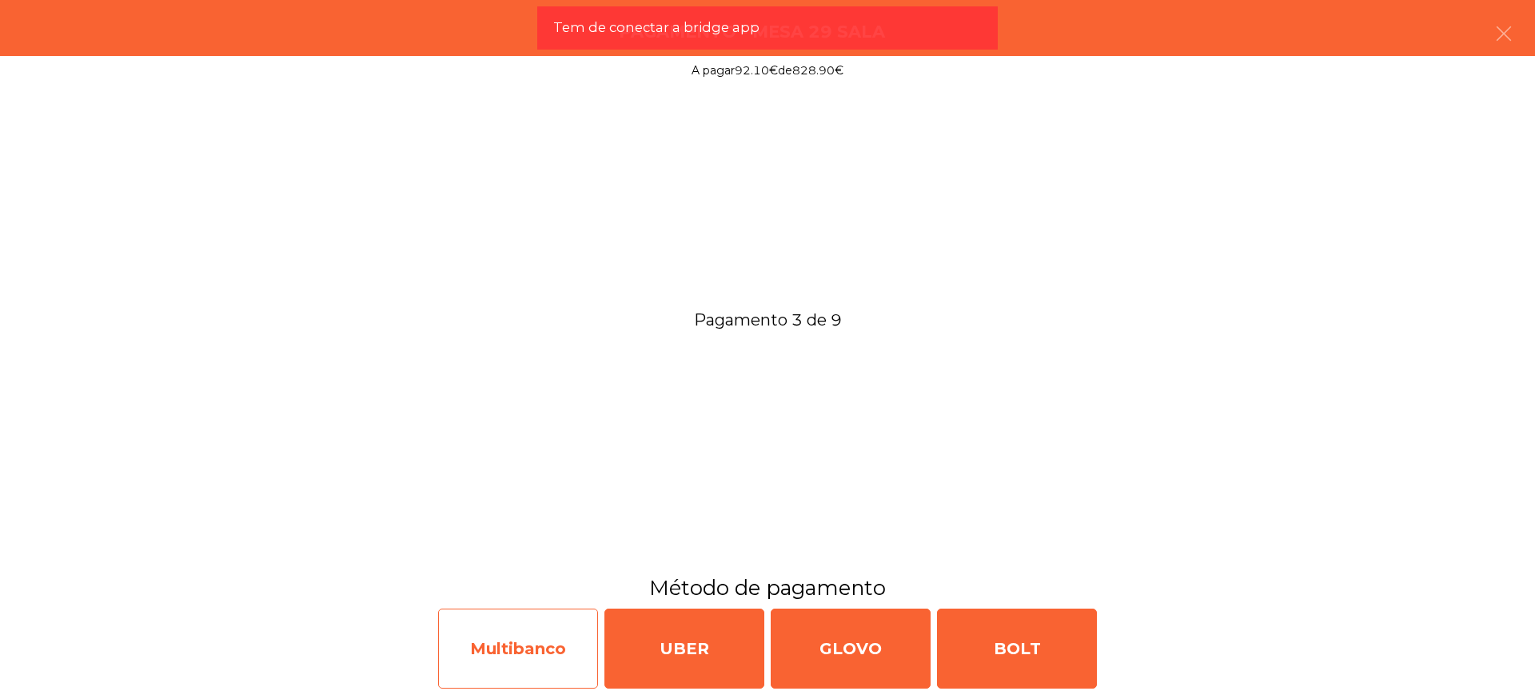
click at [537, 648] on div "Multibanco" at bounding box center [518, 648] width 160 height 80
select select "**"
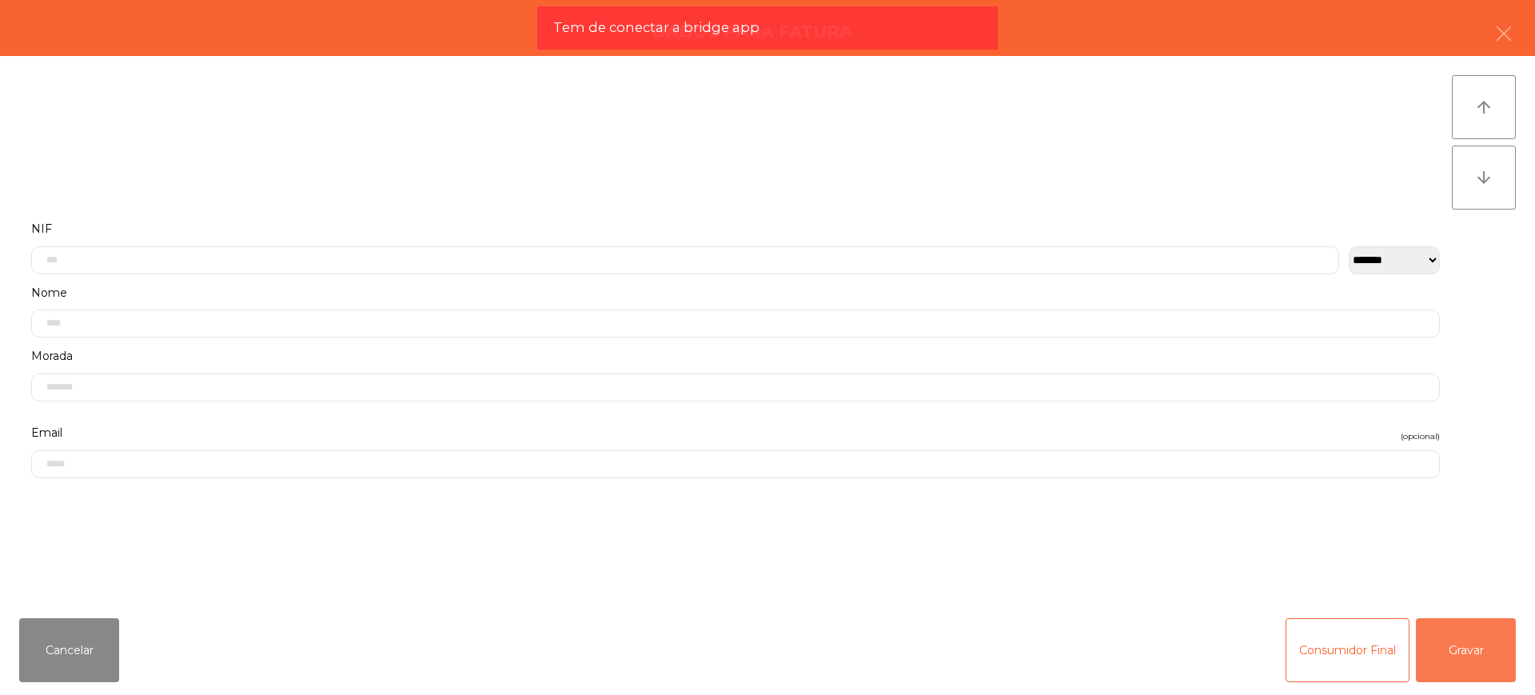
click at [1442, 652] on button "Gravar" at bounding box center [1466, 650] width 100 height 64
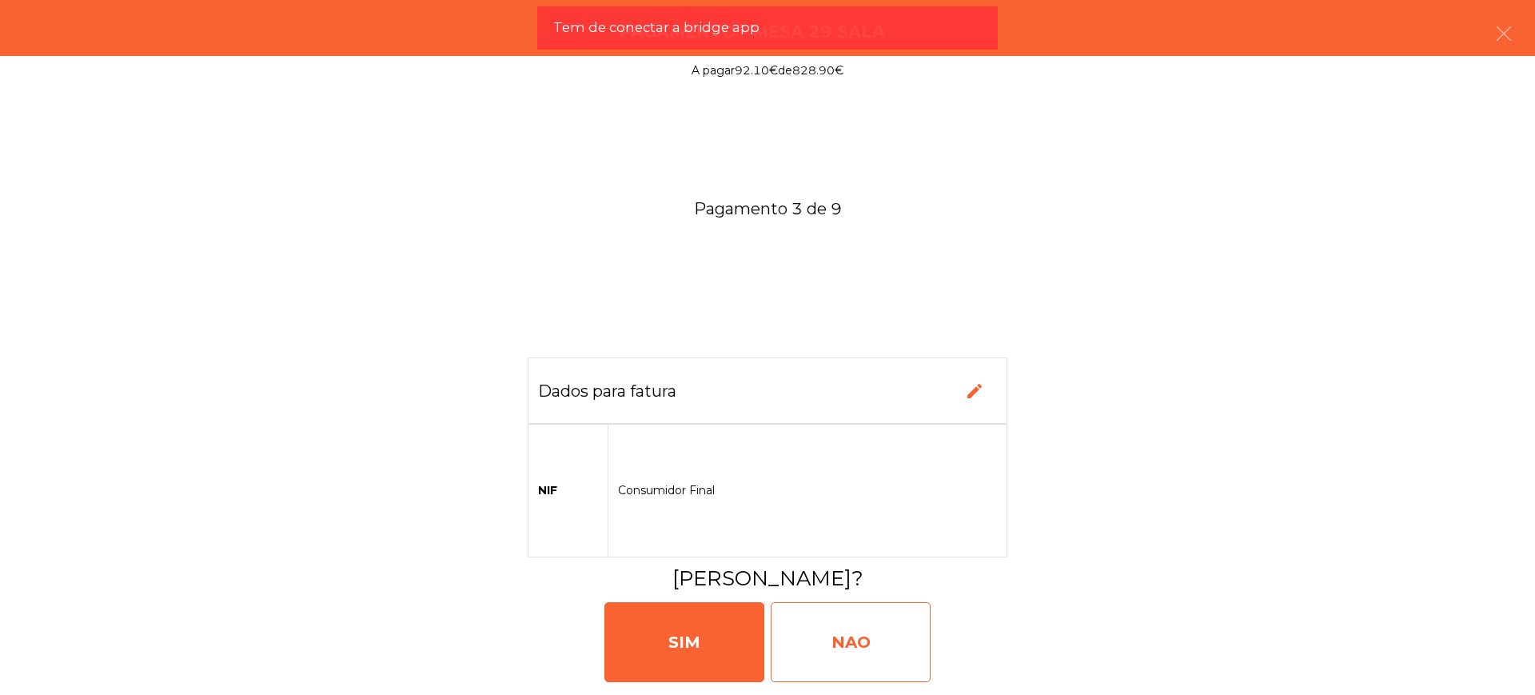
click at [888, 651] on div "NAO" at bounding box center [851, 642] width 160 height 80
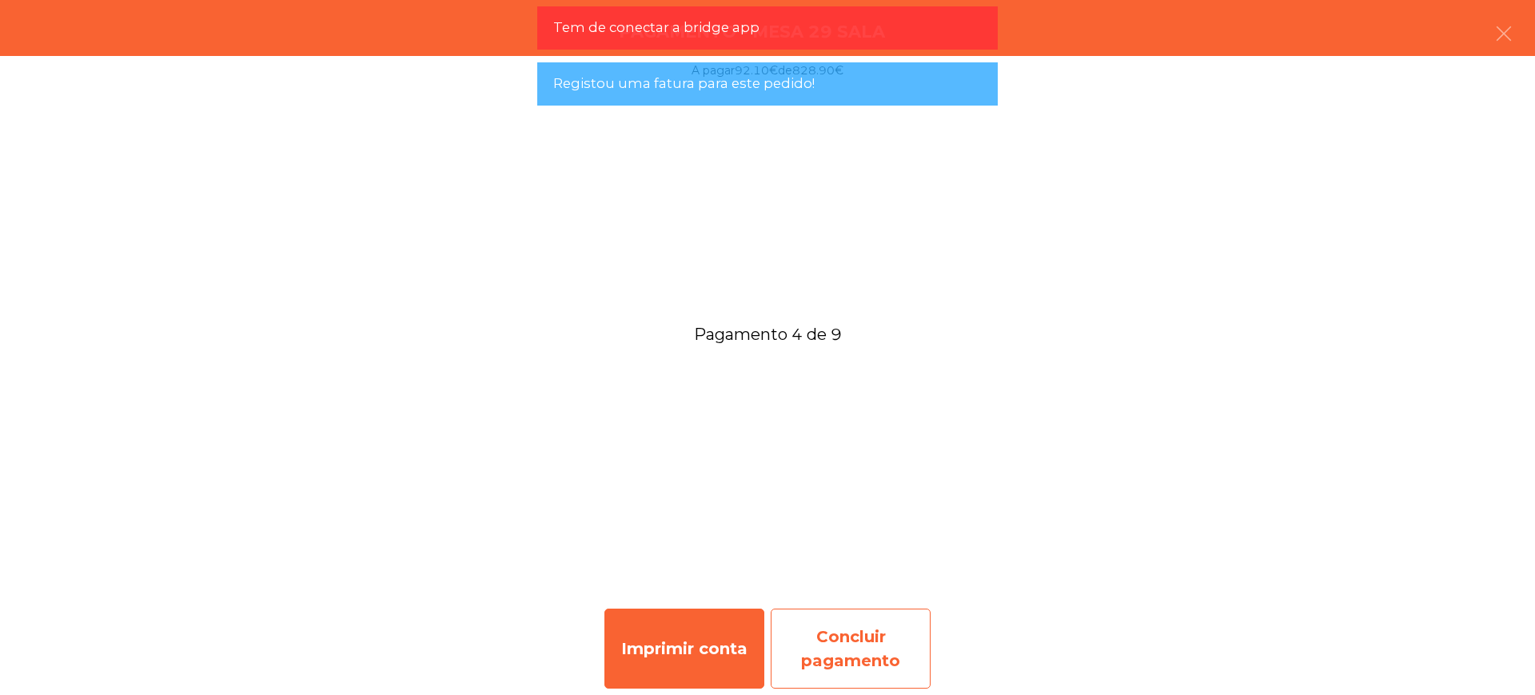
click at [878, 639] on div "Concluir pagamento" at bounding box center [851, 648] width 160 height 80
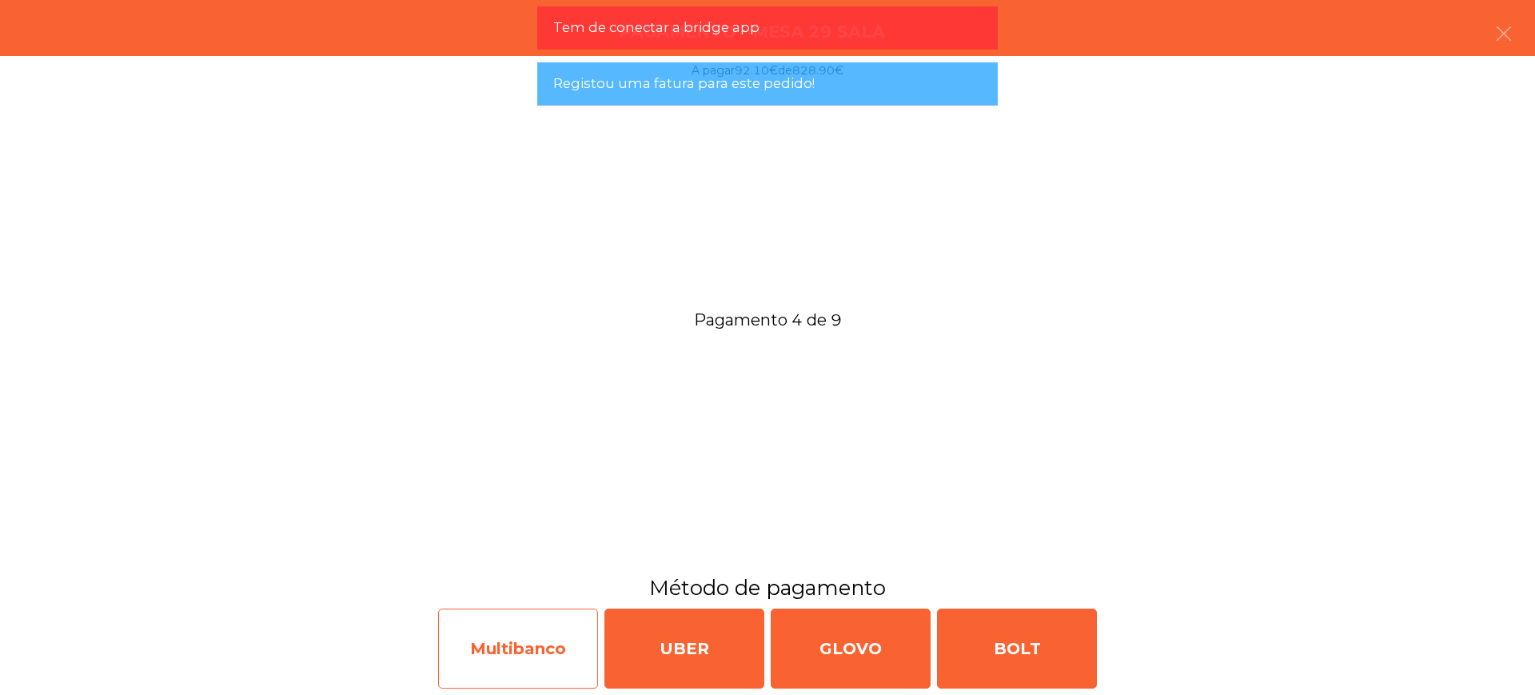
click at [552, 647] on div "Multibanco" at bounding box center [518, 648] width 160 height 80
select select "**"
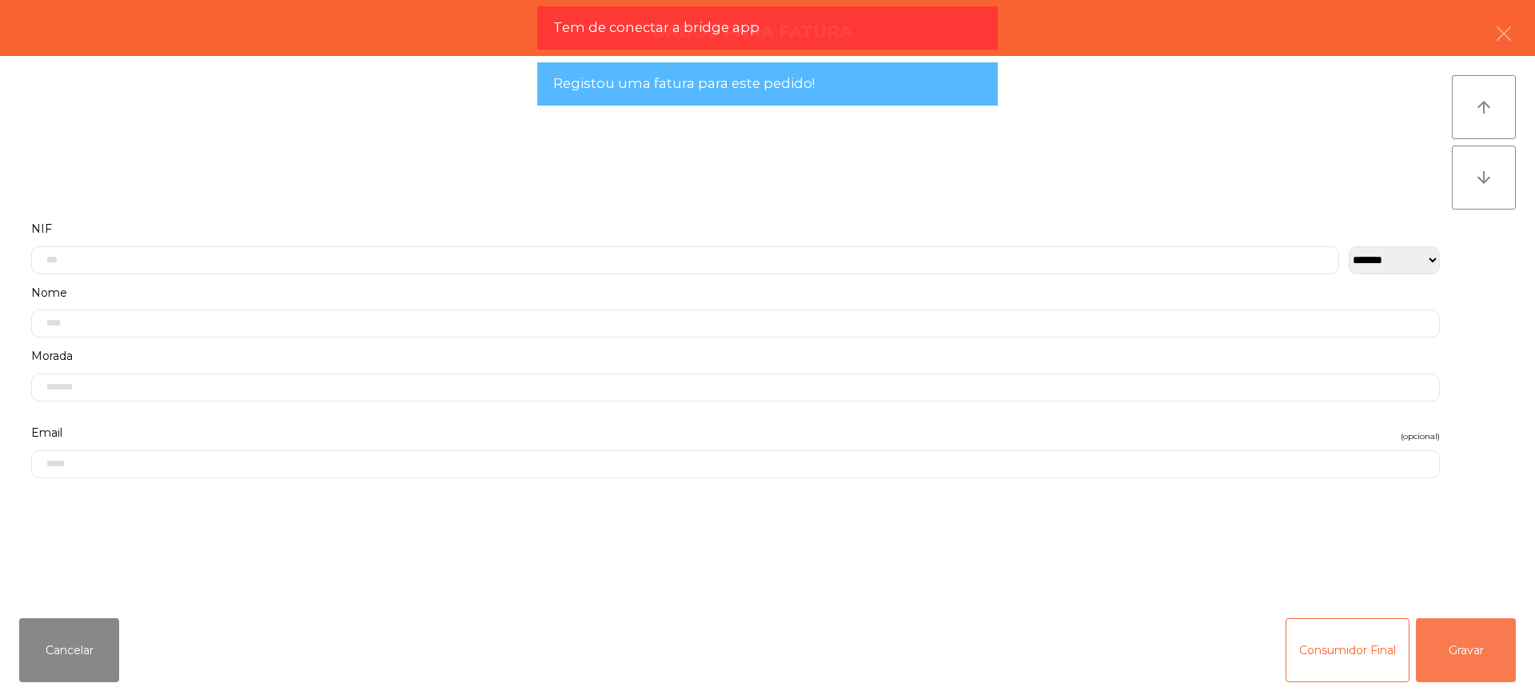
click at [1420, 647] on button "Gravar" at bounding box center [1466, 650] width 100 height 64
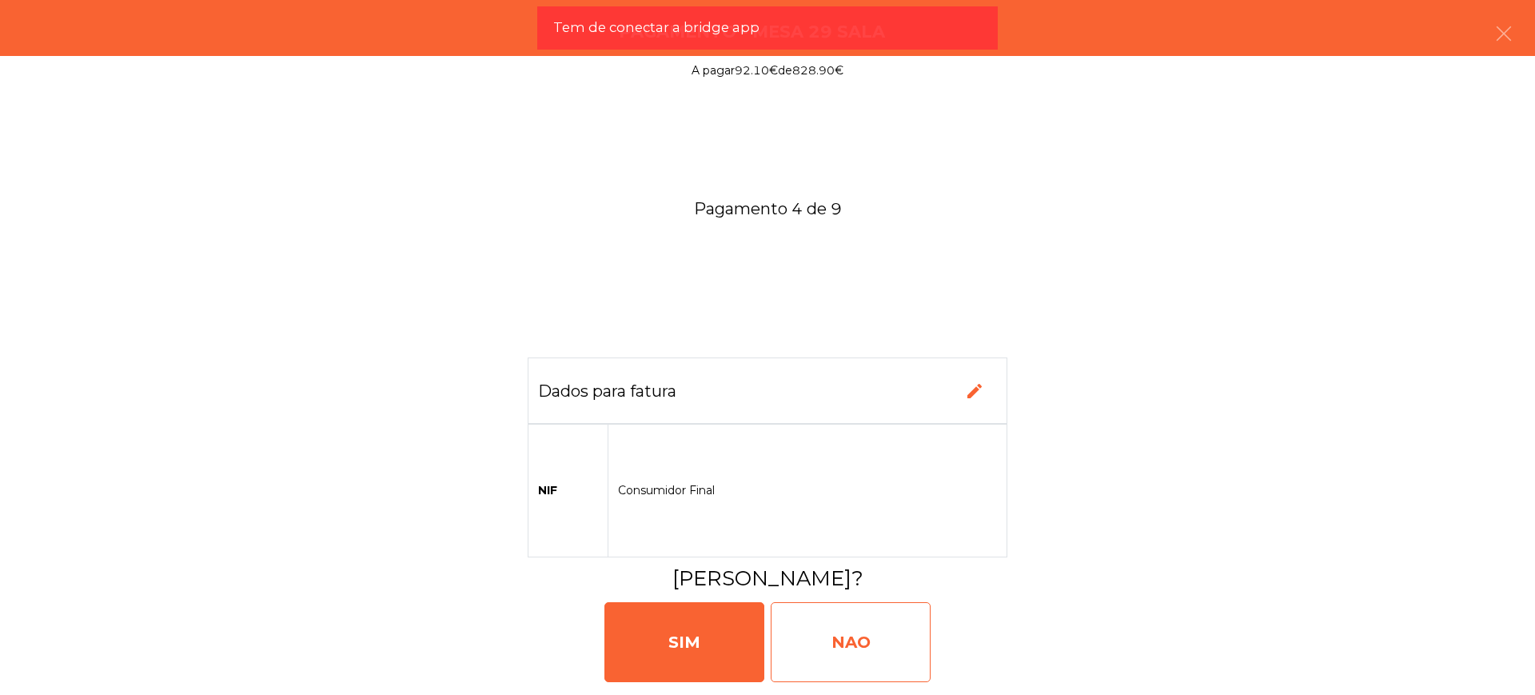
click at [910, 641] on div "NAO" at bounding box center [851, 642] width 160 height 80
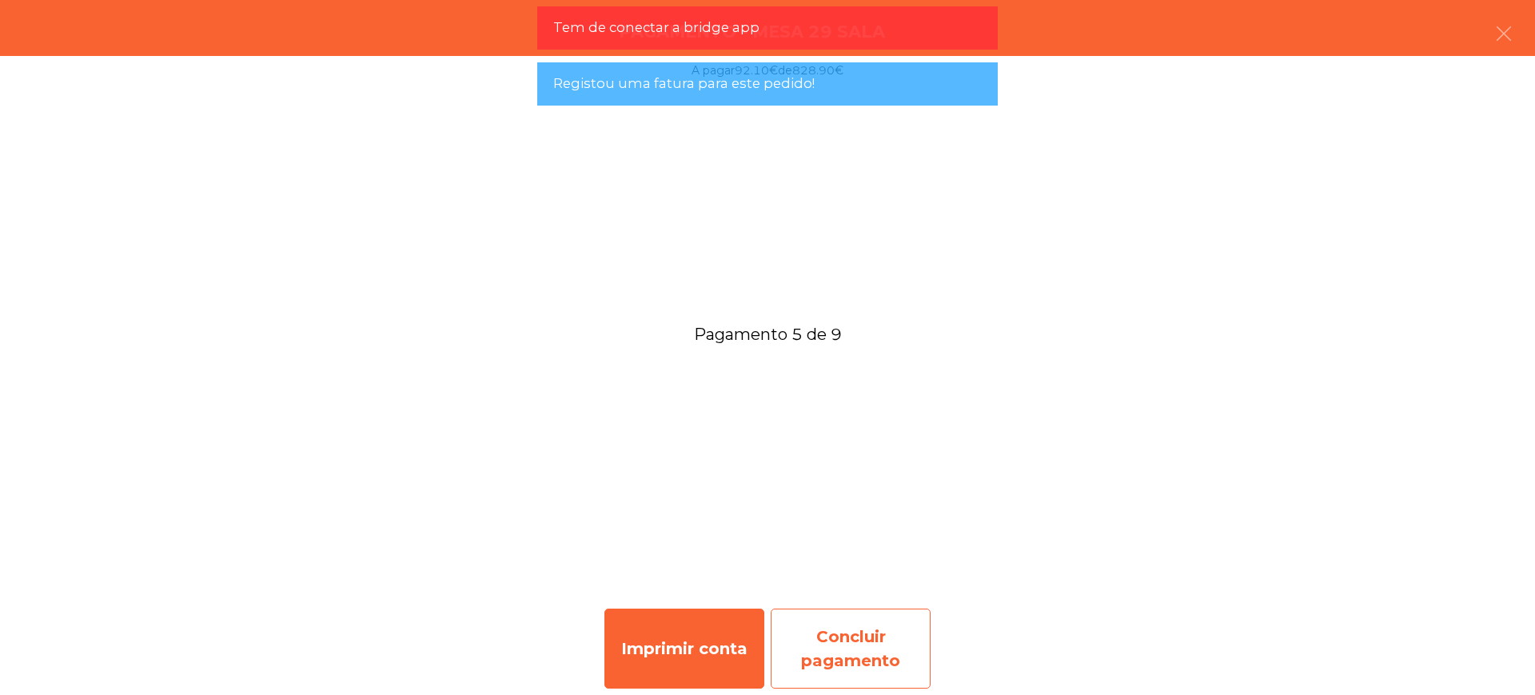
click at [851, 635] on div "Concluir pagamento" at bounding box center [851, 648] width 160 height 80
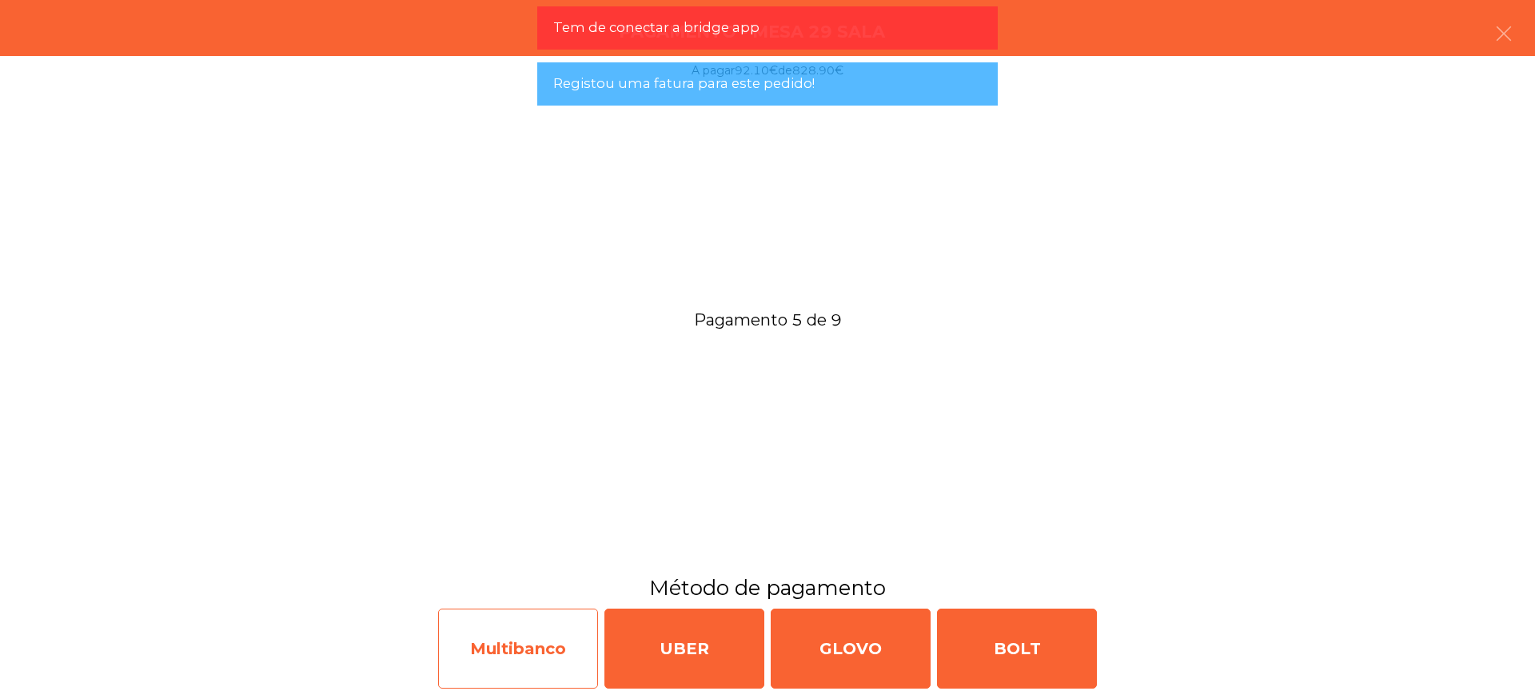
click at [499, 635] on div "Multibanco" at bounding box center [518, 648] width 160 height 80
select select "**"
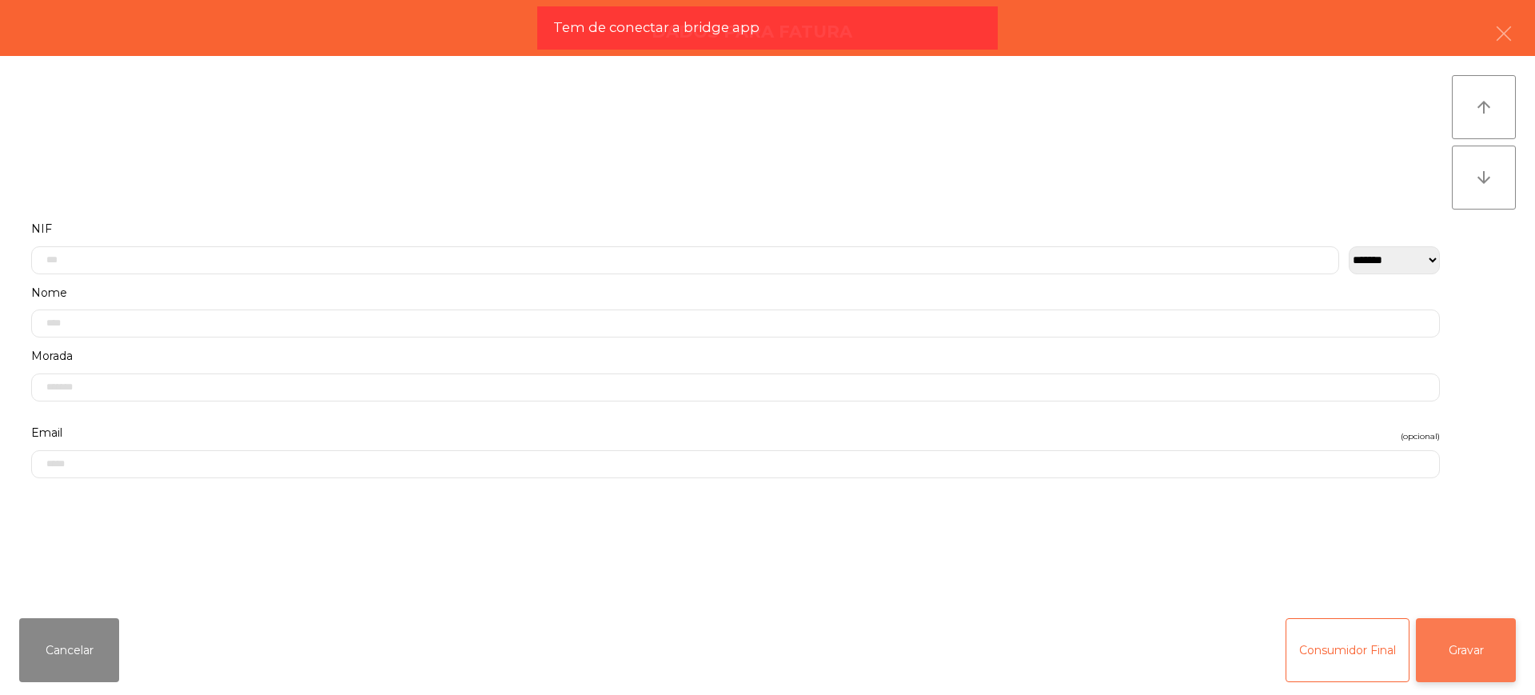
click at [1432, 637] on button "Gravar" at bounding box center [1466, 650] width 100 height 64
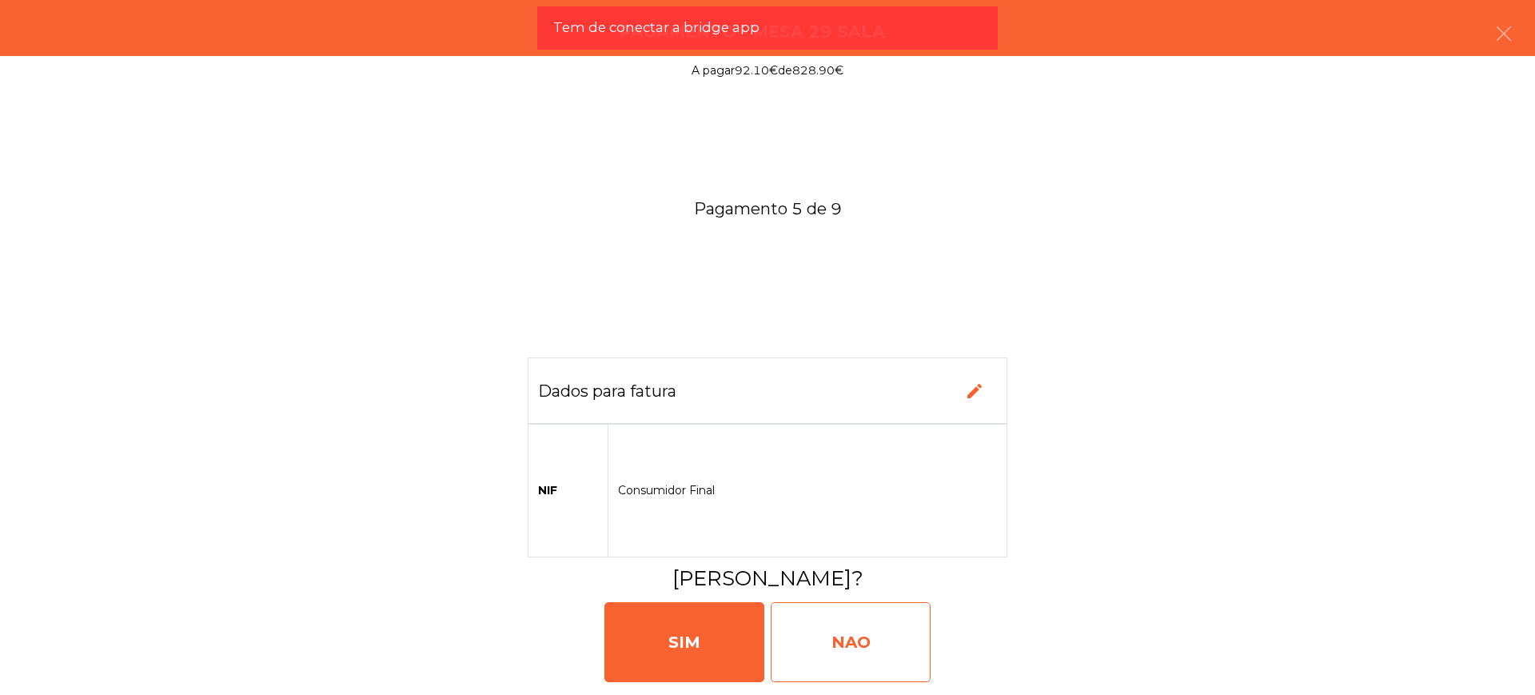
click at [906, 631] on div "NAO" at bounding box center [851, 642] width 160 height 80
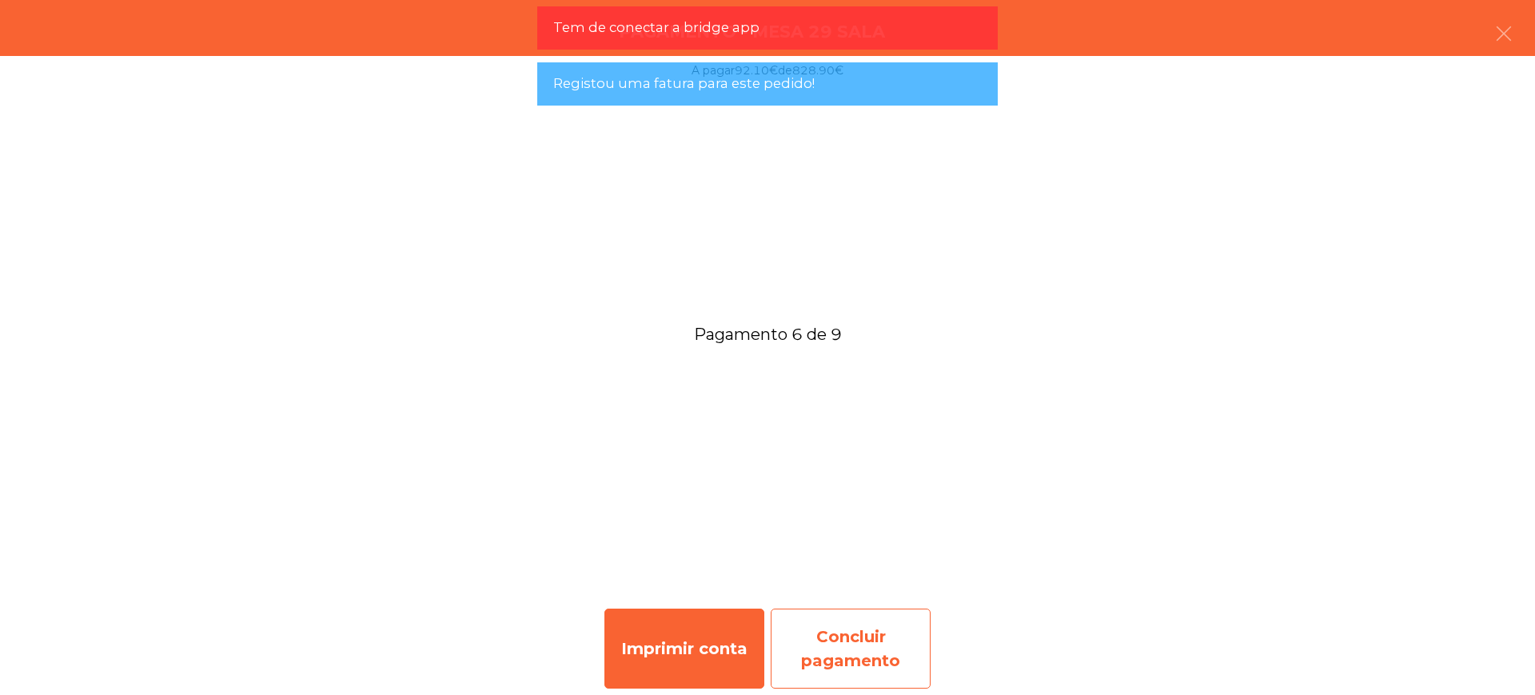
click at [824, 623] on div "Concluir pagamento" at bounding box center [851, 648] width 160 height 80
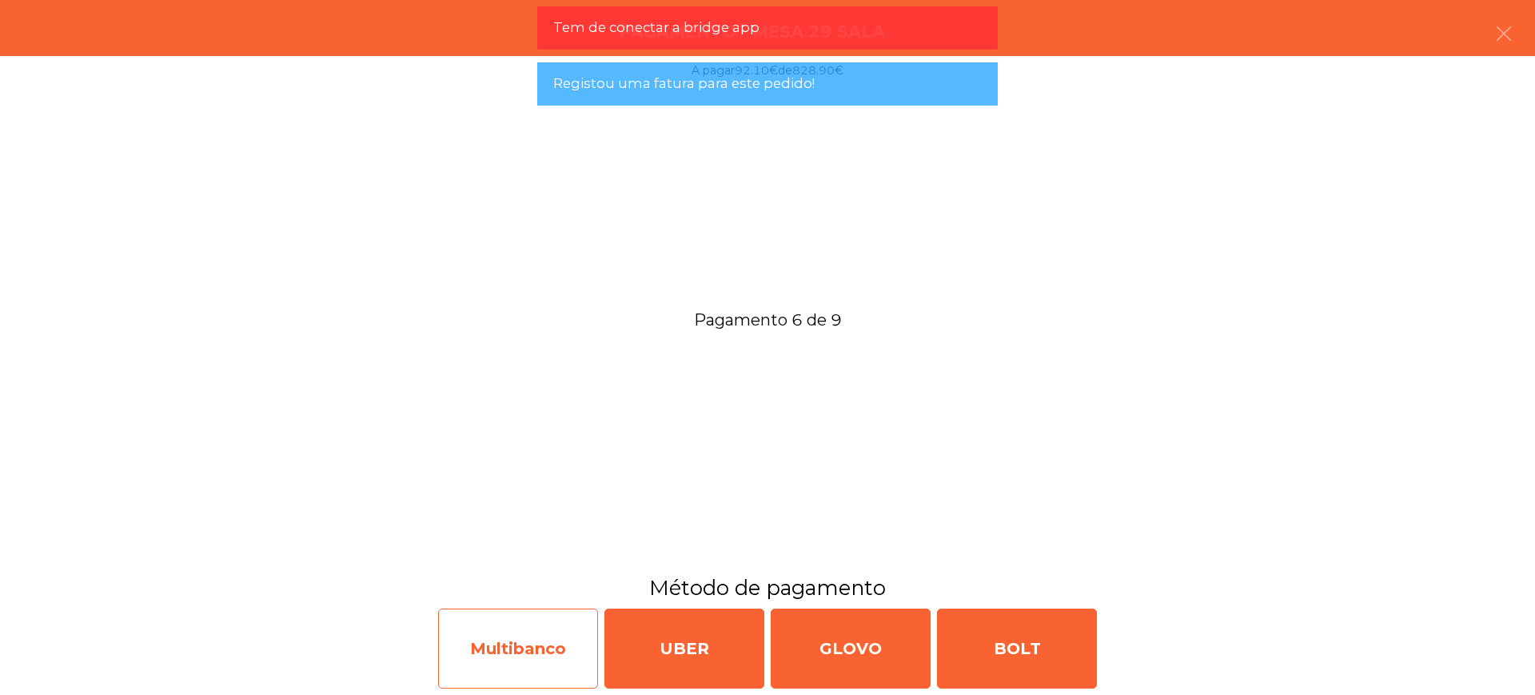
click at [575, 635] on div "Multibanco" at bounding box center [518, 648] width 160 height 80
select select "**"
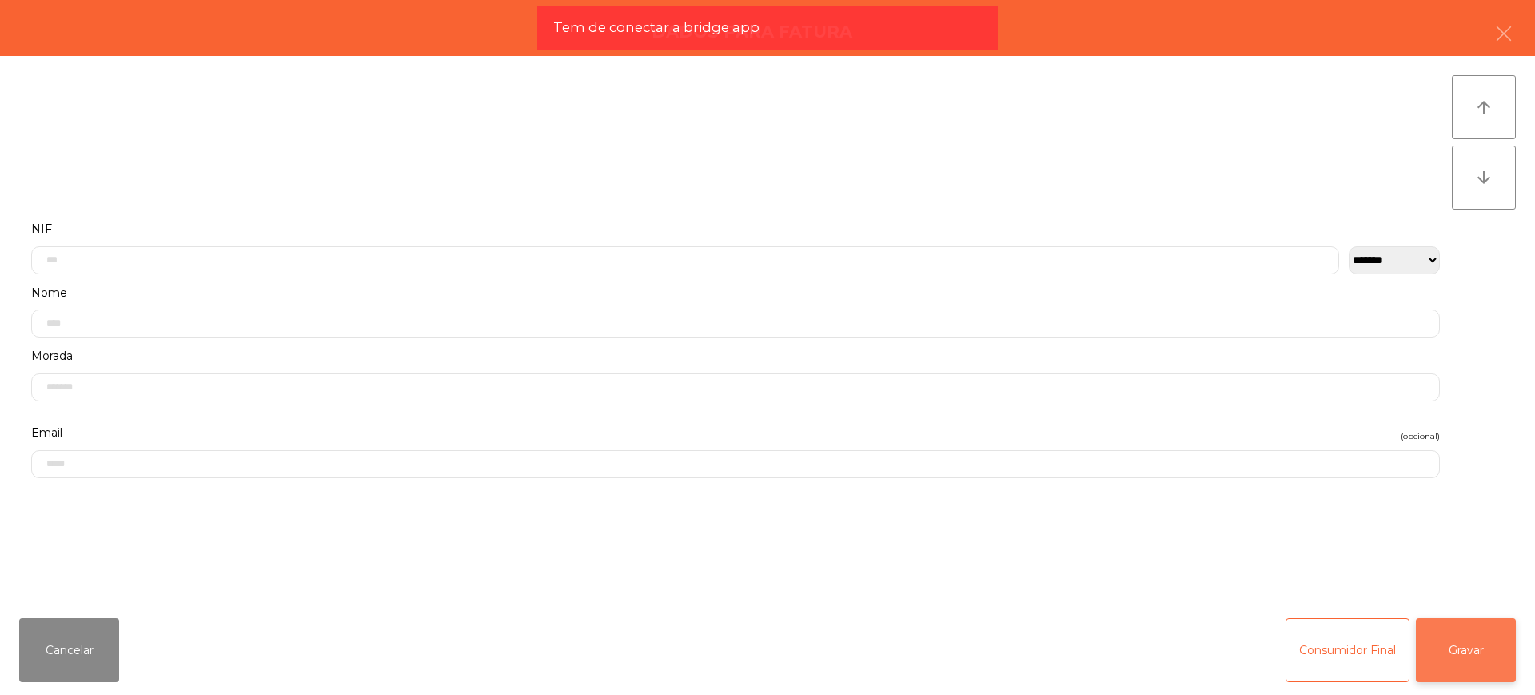
click at [1456, 627] on button "Gravar" at bounding box center [1466, 650] width 100 height 64
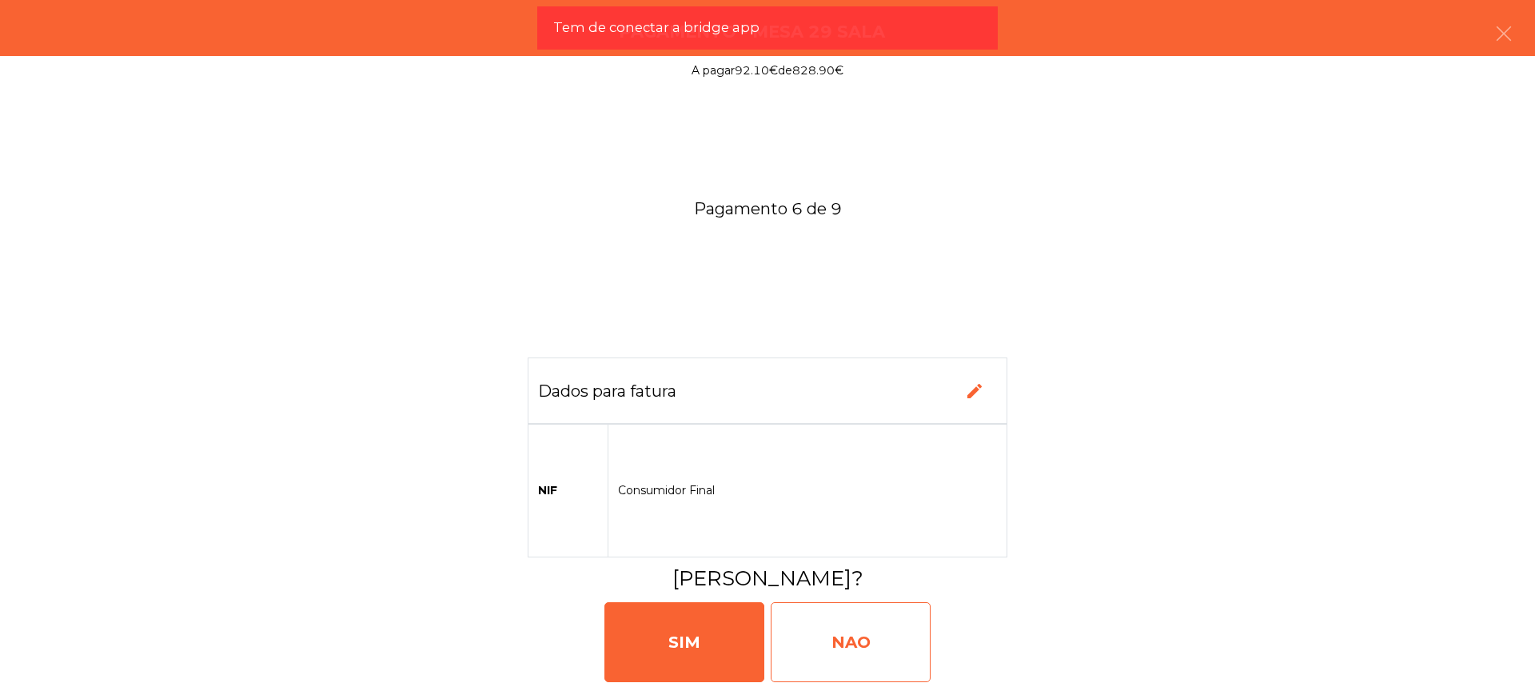
click at [846, 649] on div "NAO" at bounding box center [851, 642] width 160 height 80
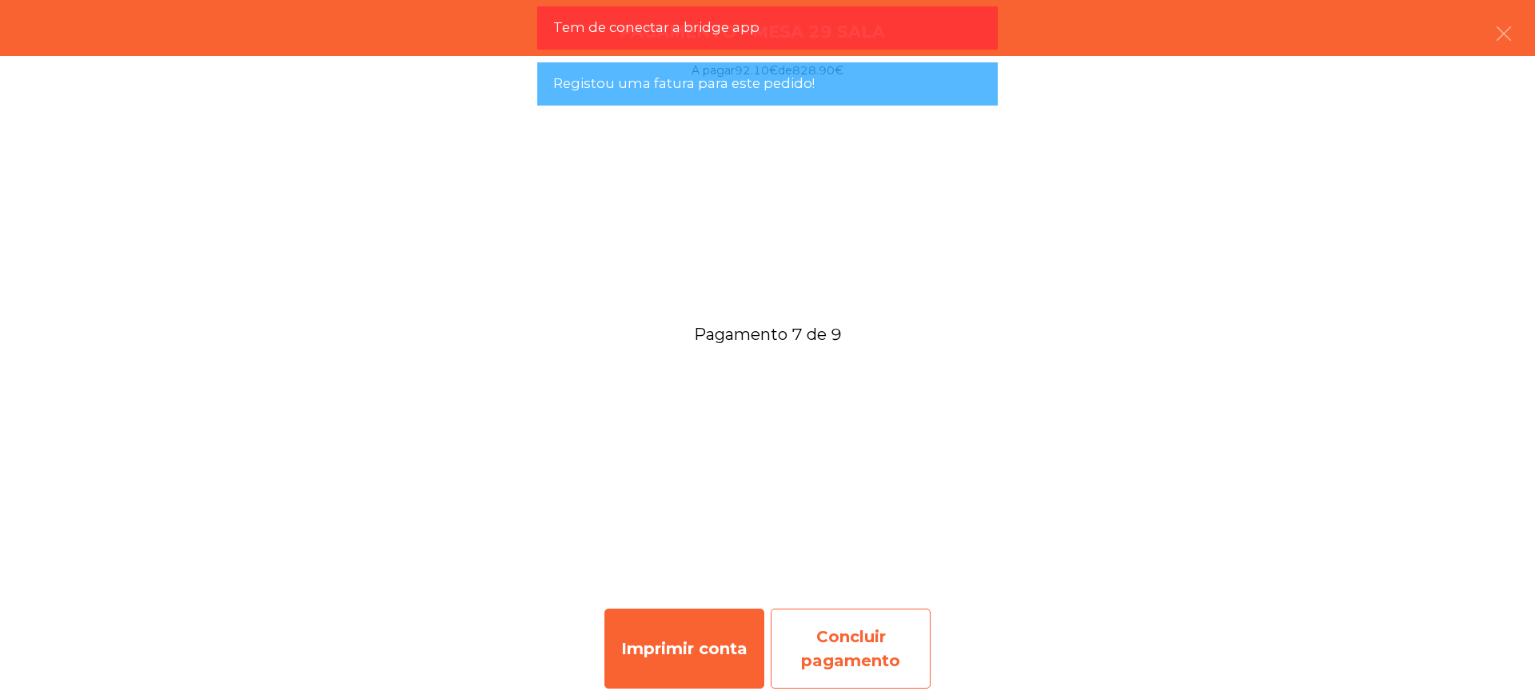
click at [856, 641] on div "Concluir pagamento" at bounding box center [851, 648] width 160 height 80
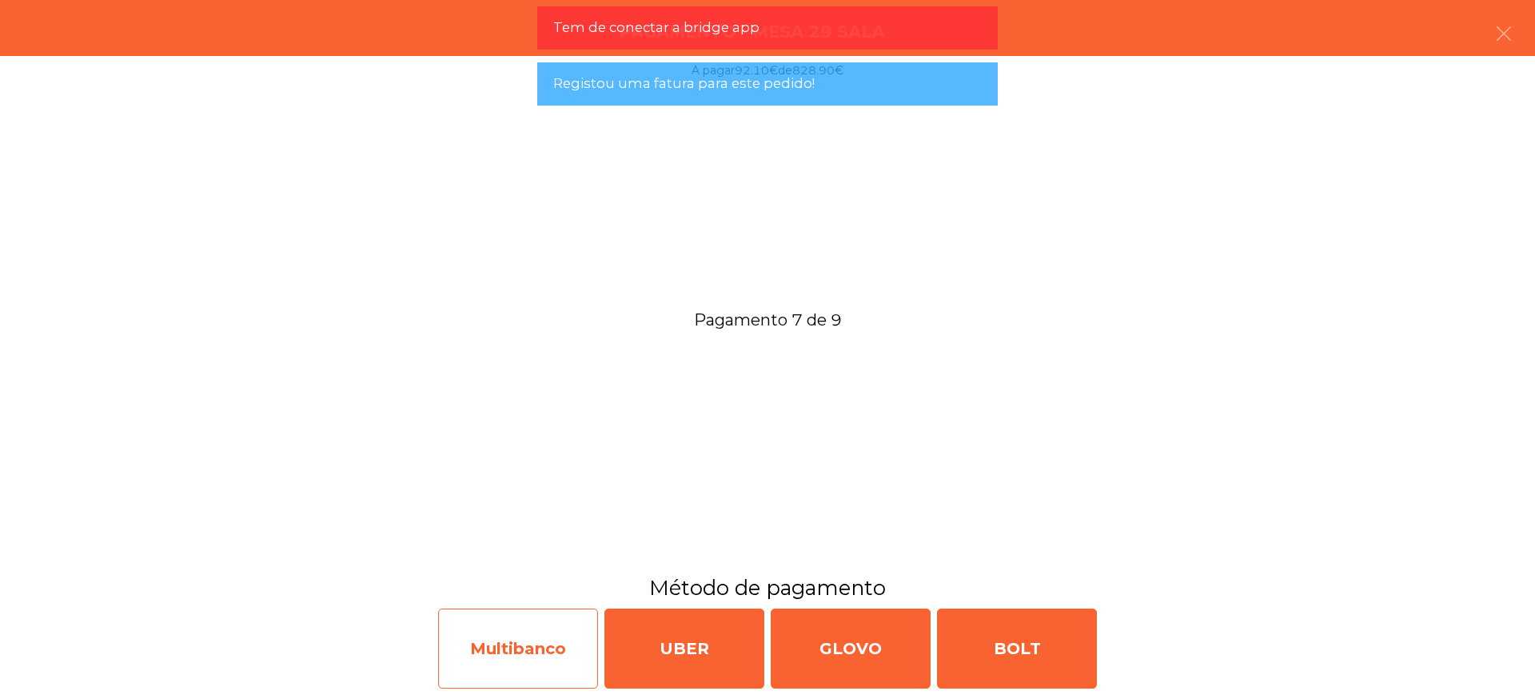
click at [524, 659] on div "Multibanco" at bounding box center [518, 648] width 160 height 80
select select "**"
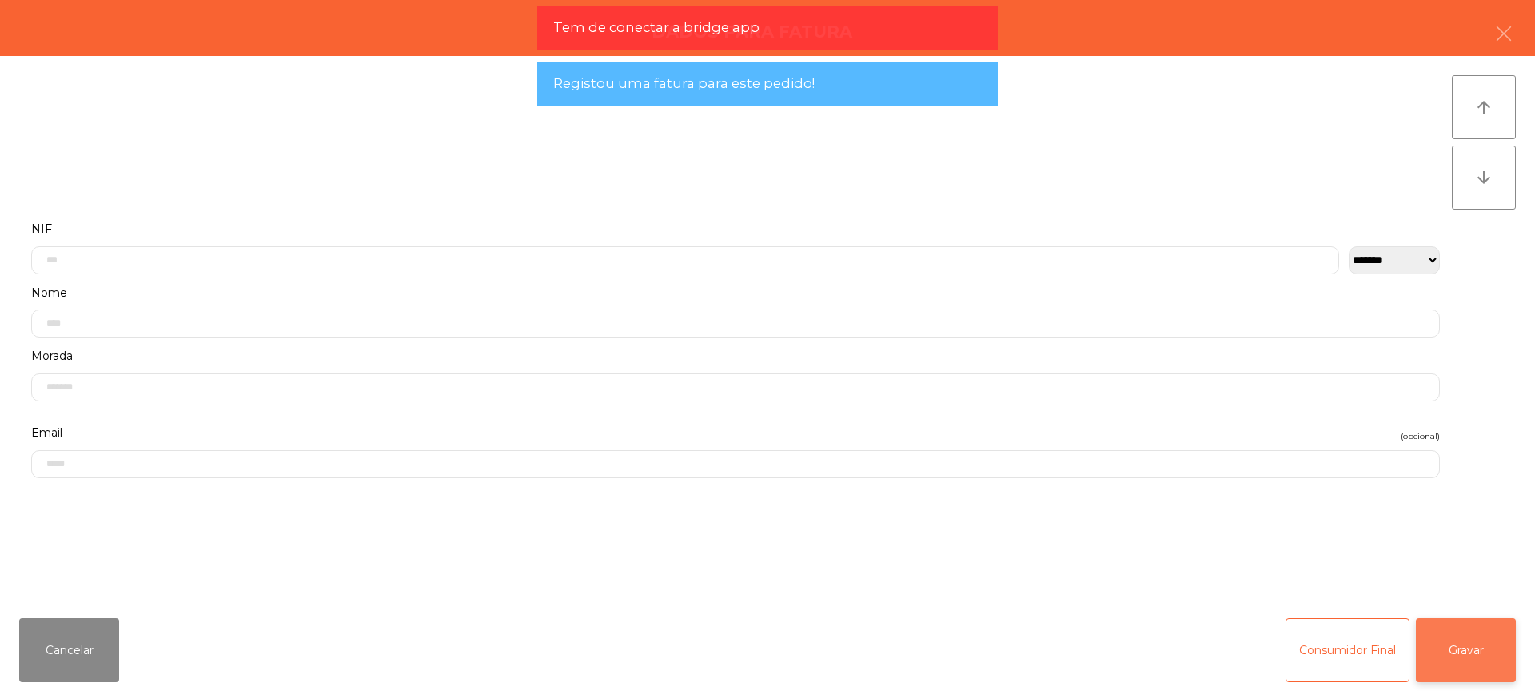
click at [1488, 643] on button "Gravar" at bounding box center [1466, 650] width 100 height 64
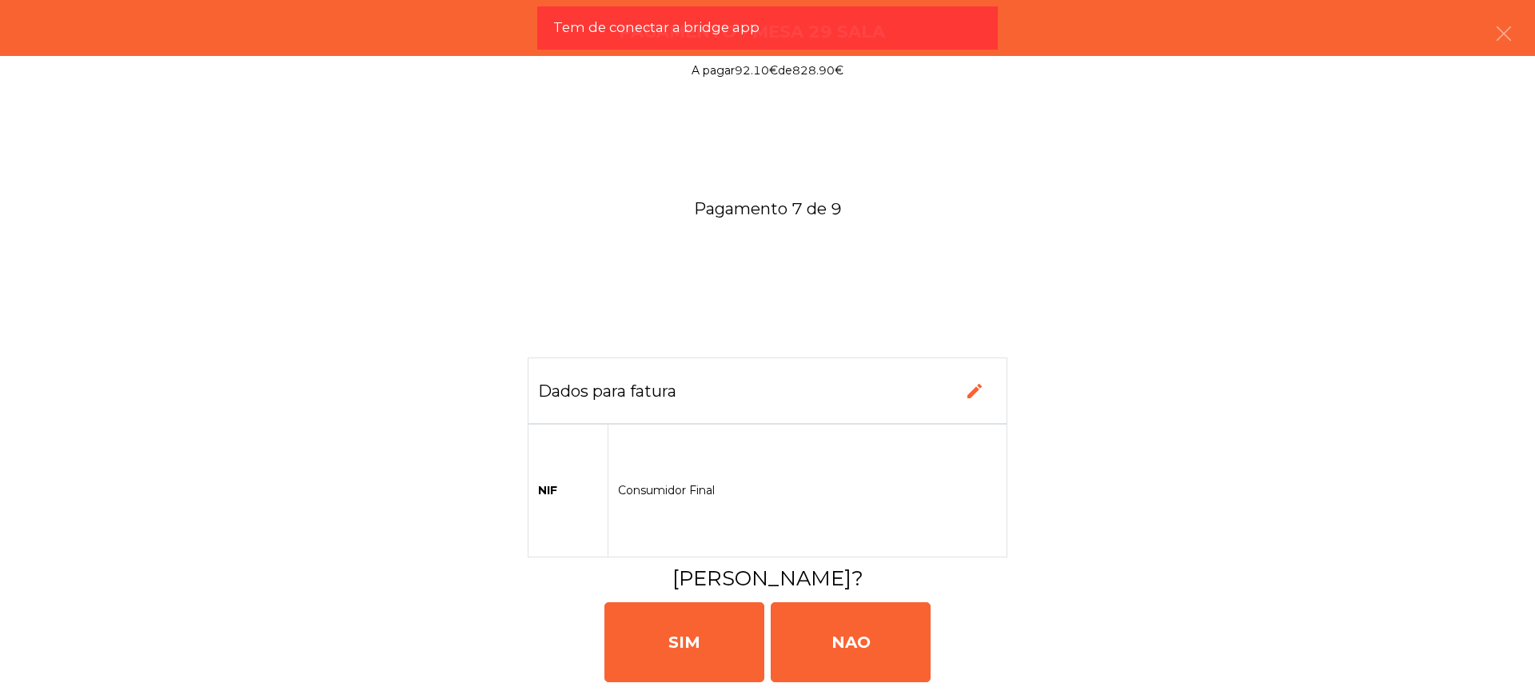
click at [931, 631] on div "[PERSON_NAME]" at bounding box center [767, 640] width 1522 height 96
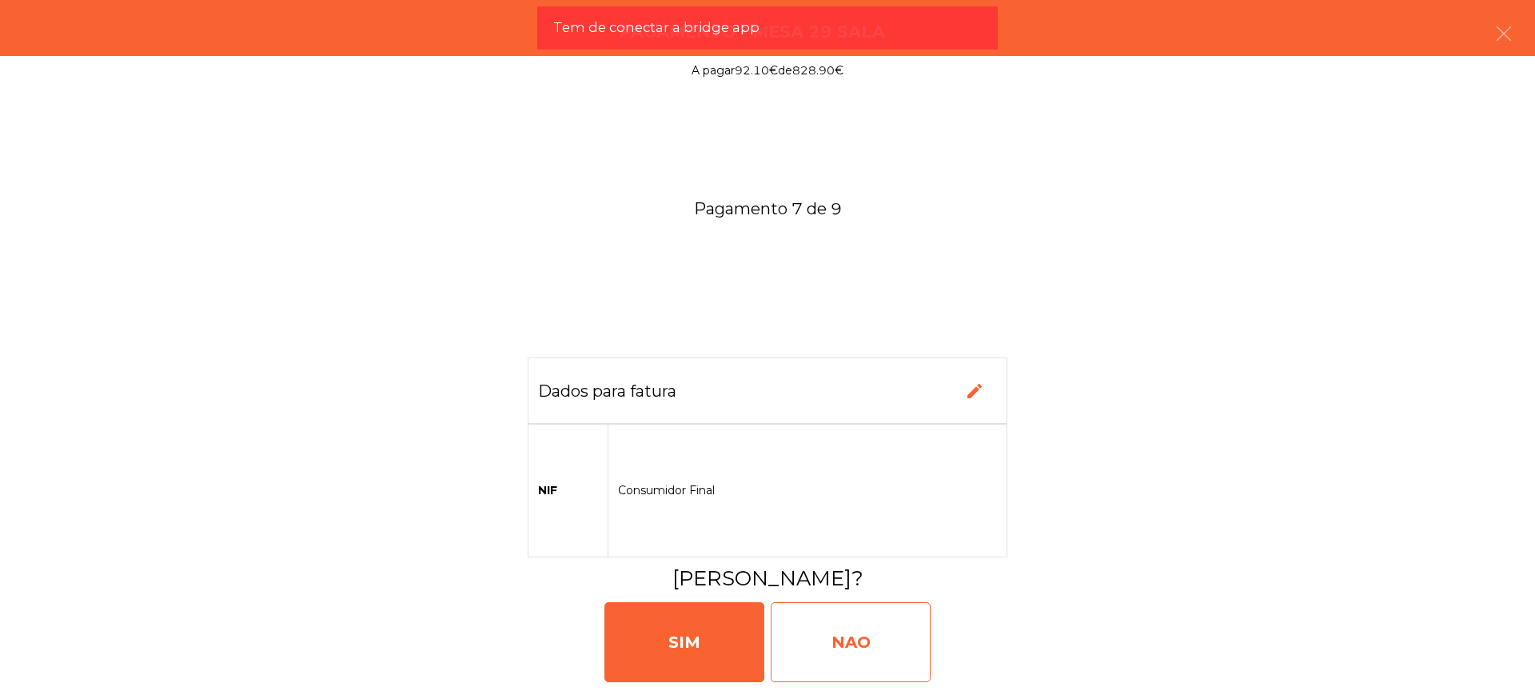
click at [914, 632] on div "NAO" at bounding box center [851, 642] width 160 height 80
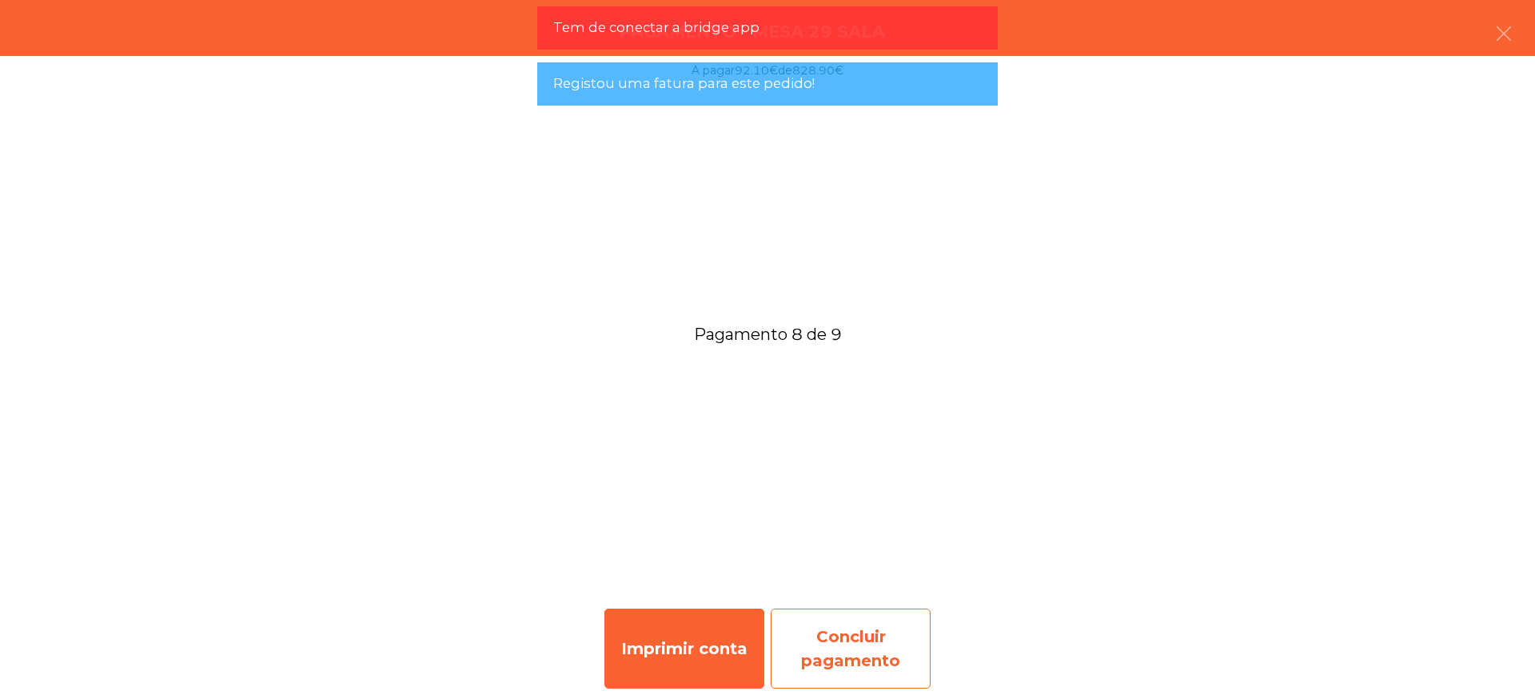
click at [883, 651] on div "Concluir pagamento" at bounding box center [851, 648] width 160 height 80
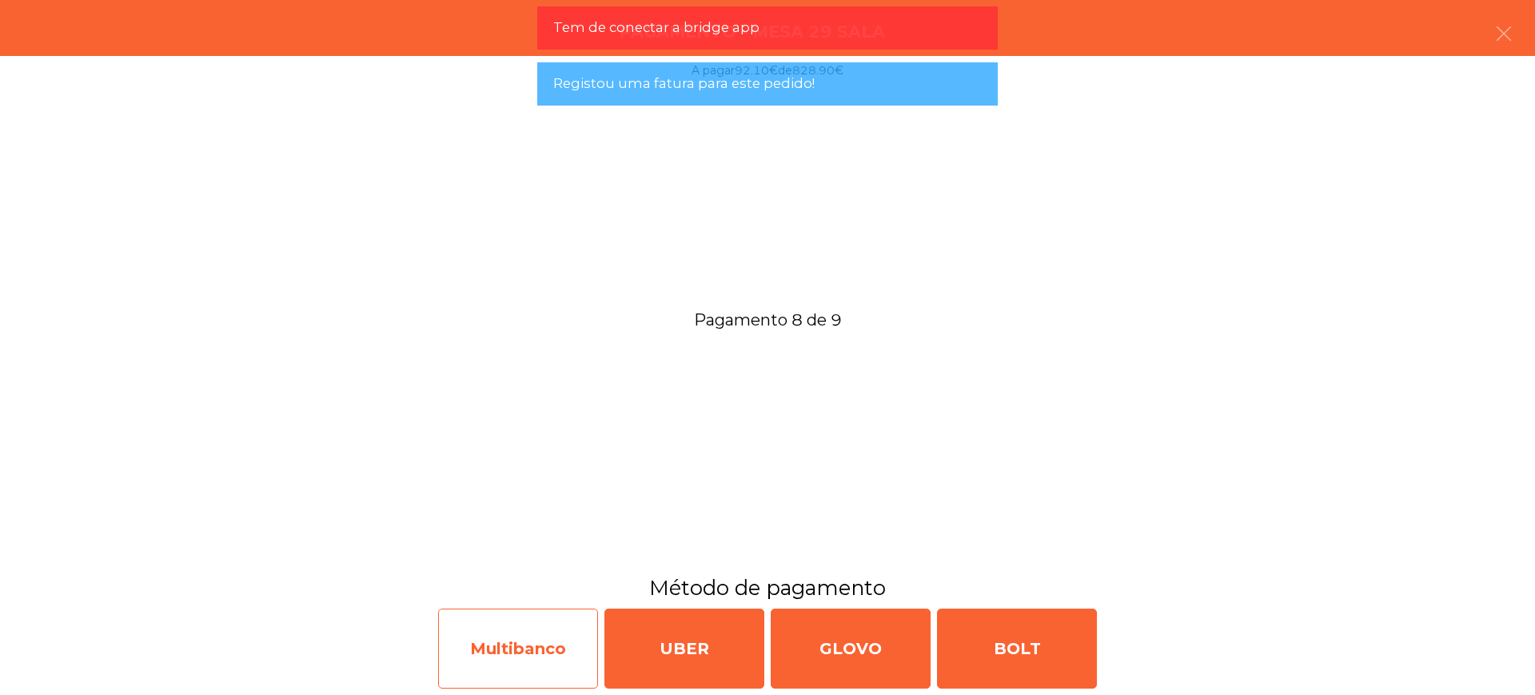
click at [524, 643] on div "Multibanco" at bounding box center [518, 648] width 160 height 80
select select "**"
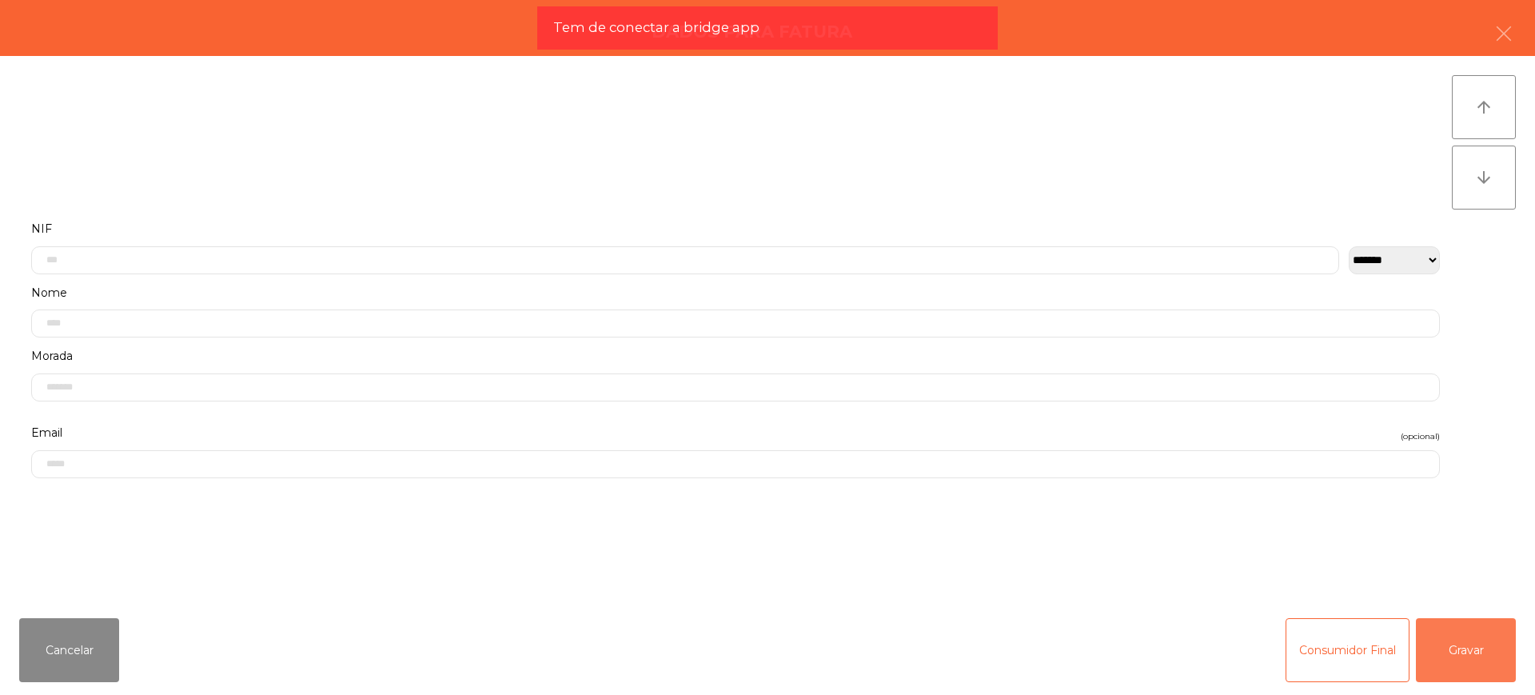
drag, startPoint x: 1471, startPoint y: 647, endPoint x: 990, endPoint y: 638, distance: 481.3
click at [1470, 645] on button "Gravar" at bounding box center [1466, 650] width 100 height 64
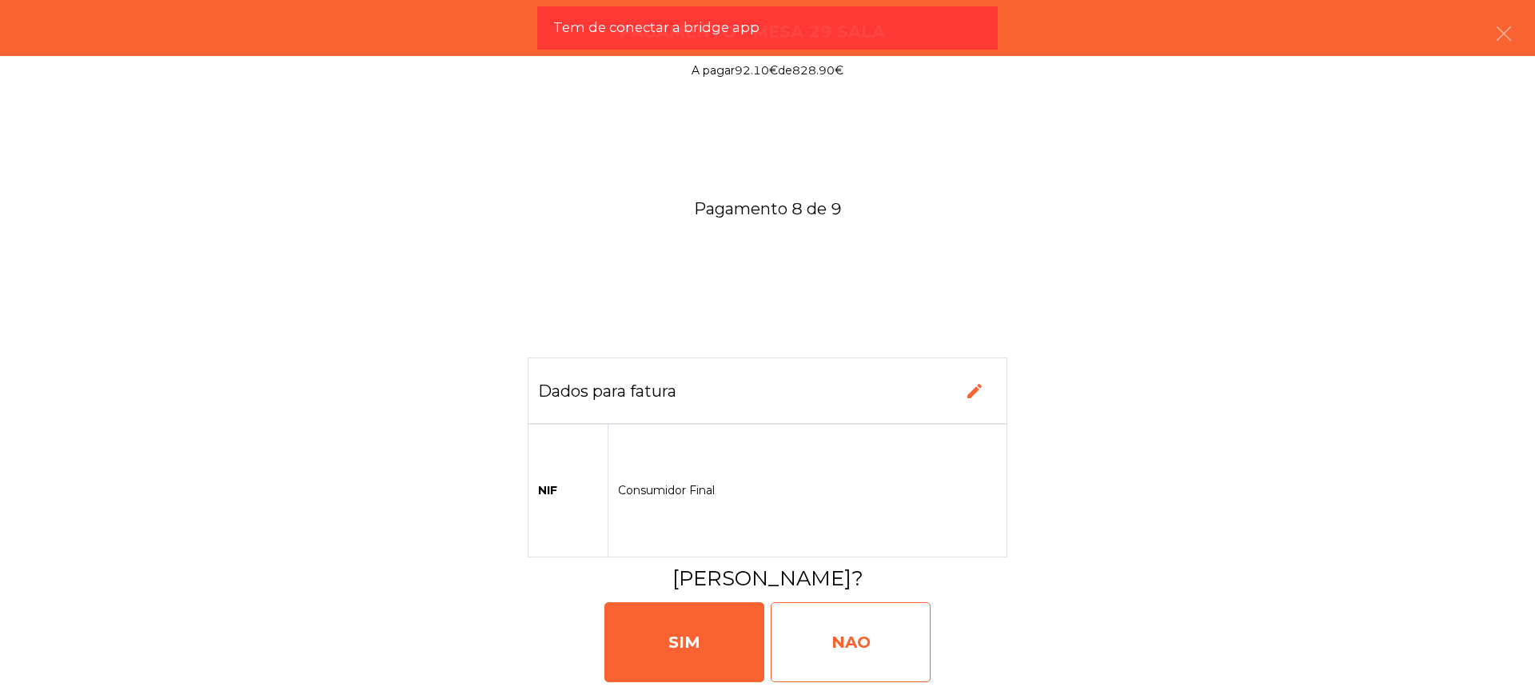
click at [818, 635] on div "NAO" at bounding box center [851, 642] width 160 height 80
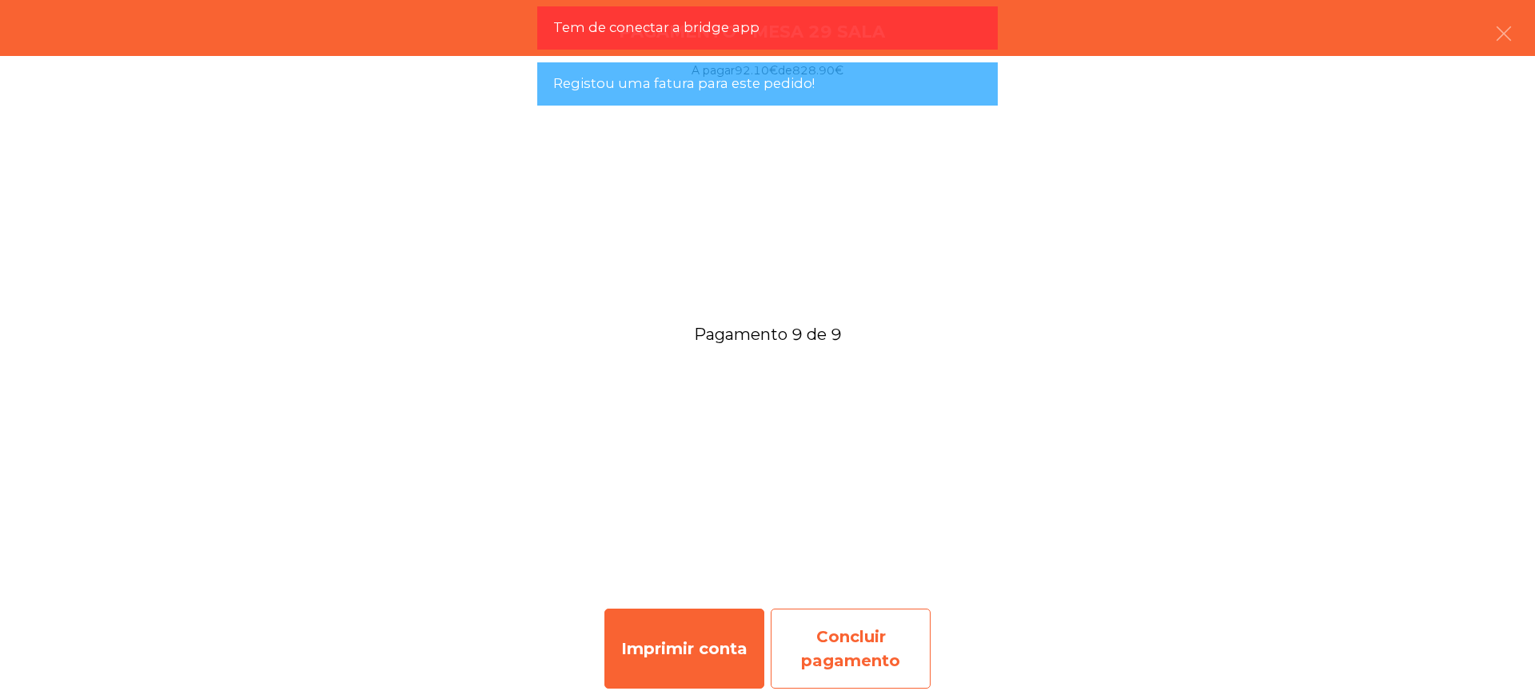
click at [853, 639] on div "Concluir pagamento" at bounding box center [851, 648] width 160 height 80
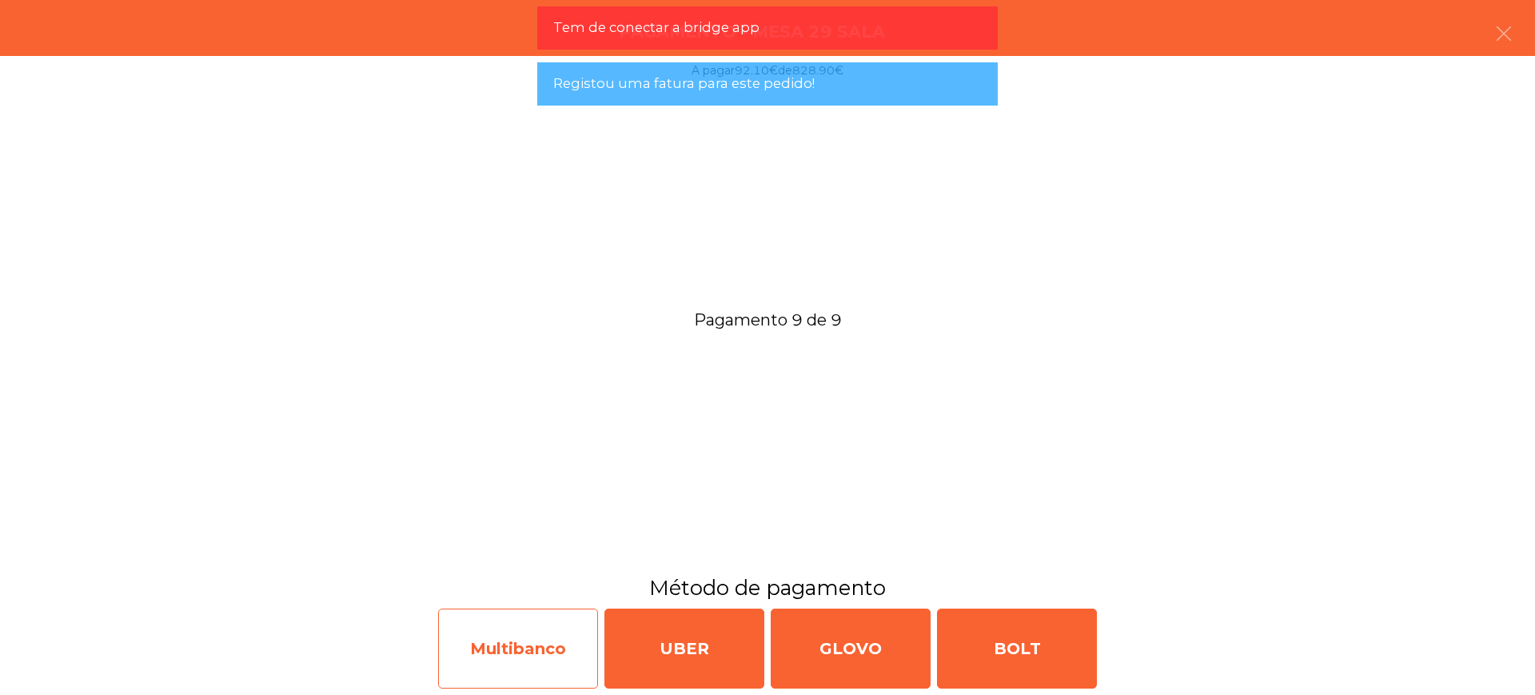
click at [468, 635] on div "Multibanco" at bounding box center [518, 648] width 160 height 80
select select "**"
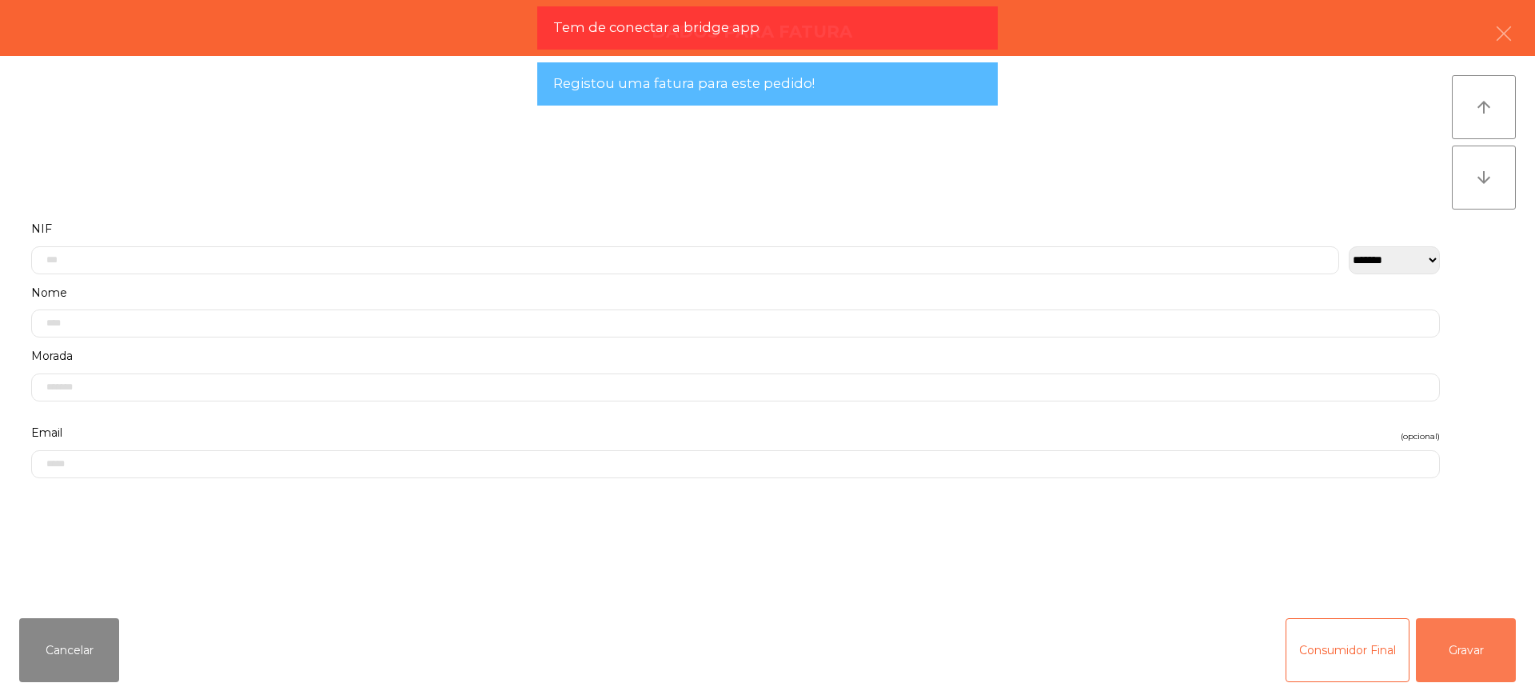
drag, startPoint x: 1458, startPoint y: 646, endPoint x: 1302, endPoint y: 646, distance: 155.9
click at [1455, 646] on button "Gravar" at bounding box center [1466, 650] width 100 height 64
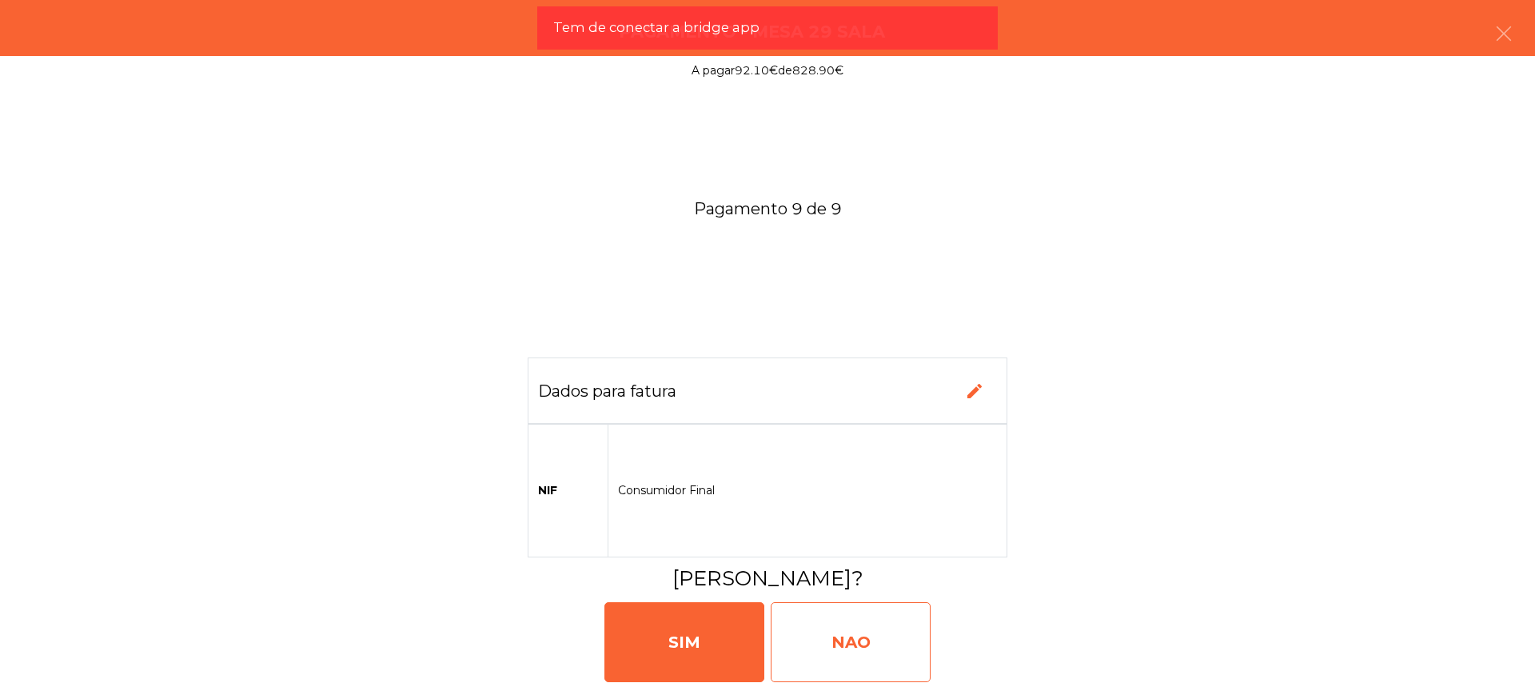
click at [915, 637] on div "NAO" at bounding box center [851, 642] width 160 height 80
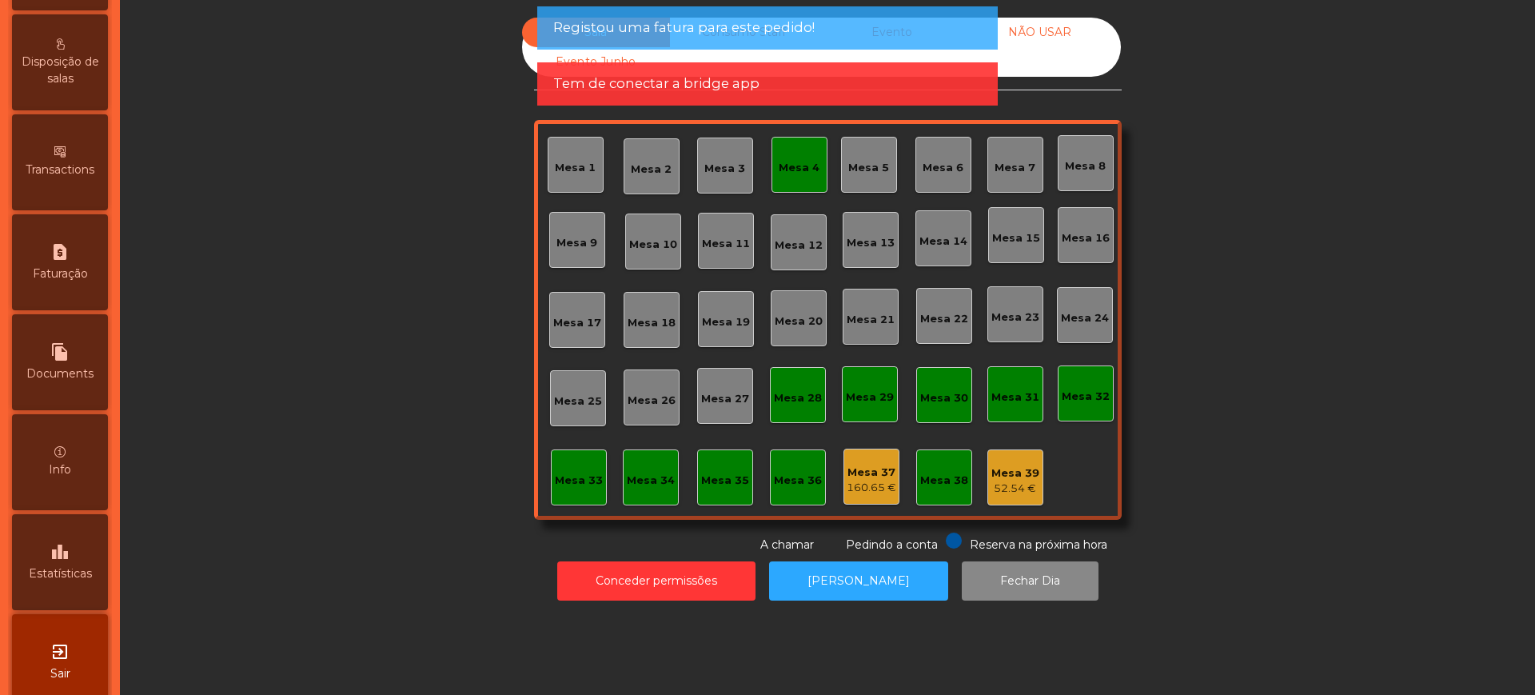
scroll to position [676, 0]
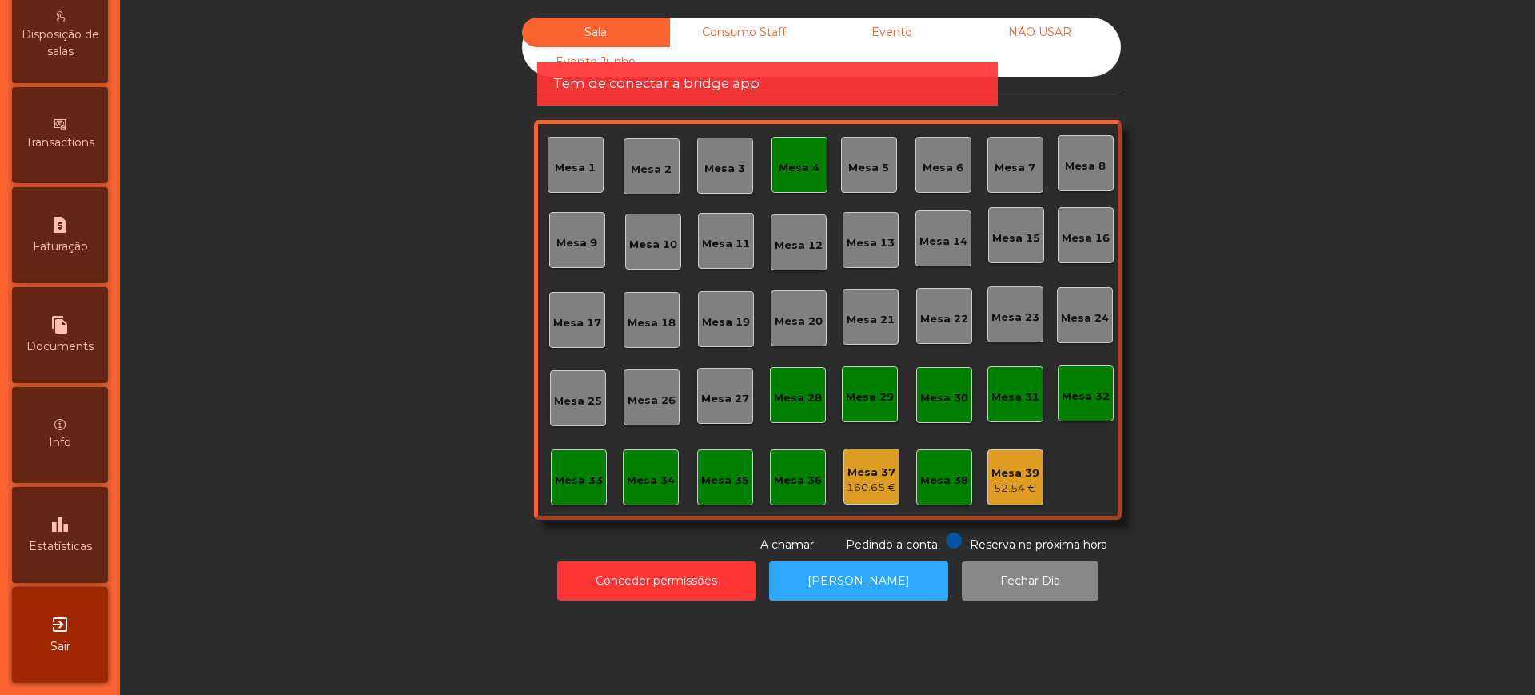
click at [88, 536] on div "leaderboard Estatísticas" at bounding box center [60, 535] width 96 height 96
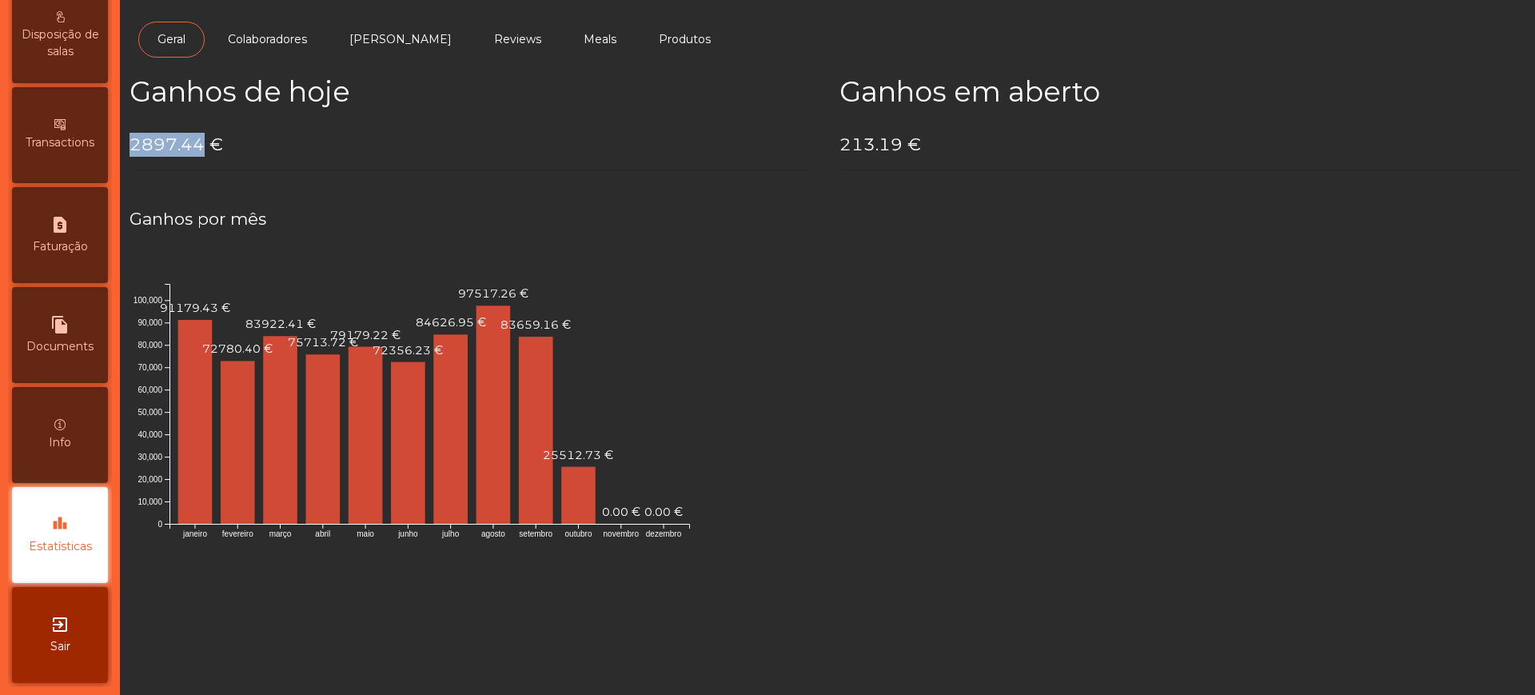
drag, startPoint x: 131, startPoint y: 134, endPoint x: 200, endPoint y: 145, distance: 69.6
click at [200, 145] on h4 "2897.44 €" at bounding box center [472, 145] width 686 height 24
copy h4 "2897.44"
